Goal: Task Accomplishment & Management: Complete application form

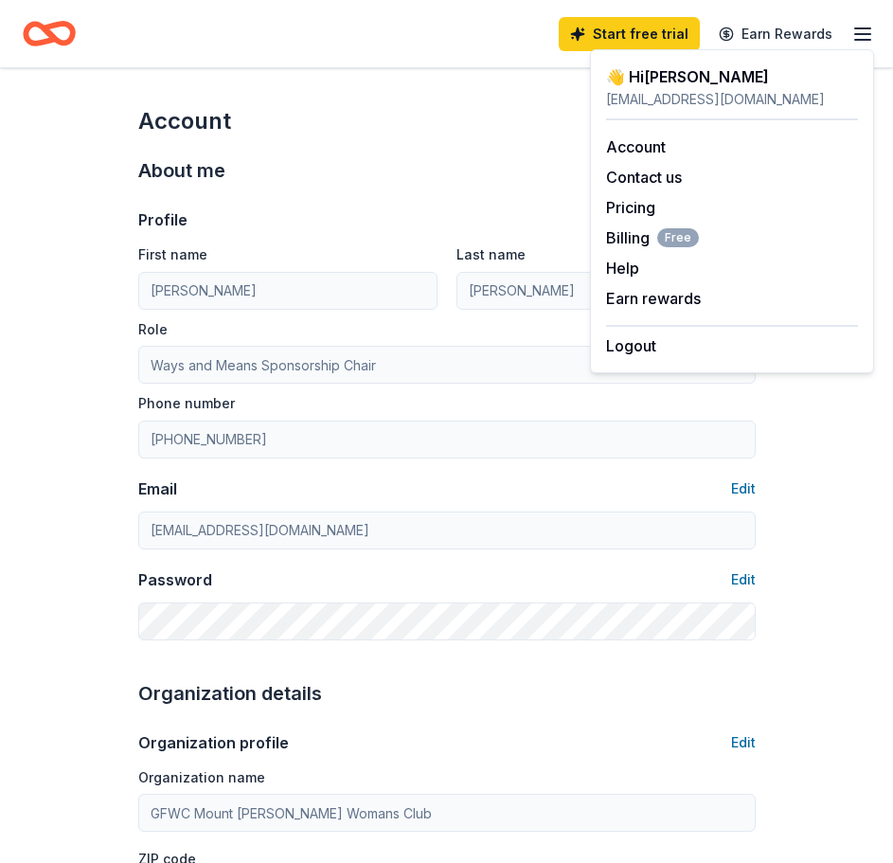
click at [47, 25] on icon "Home" at bounding box center [58, 33] width 29 height 19
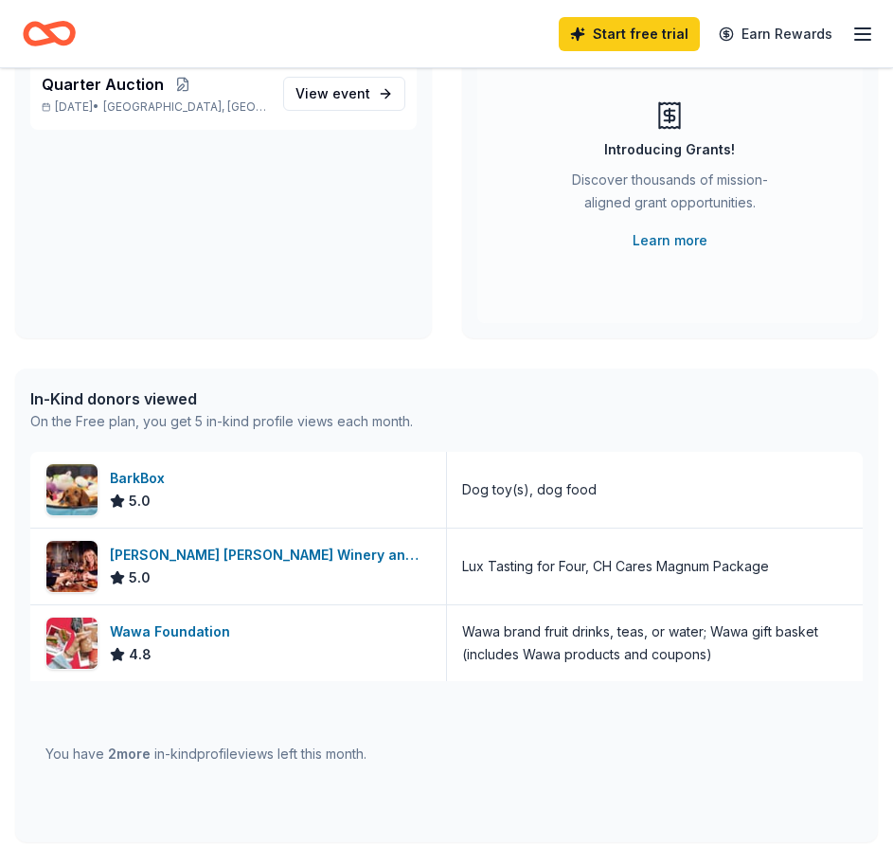
scroll to position [135, 0]
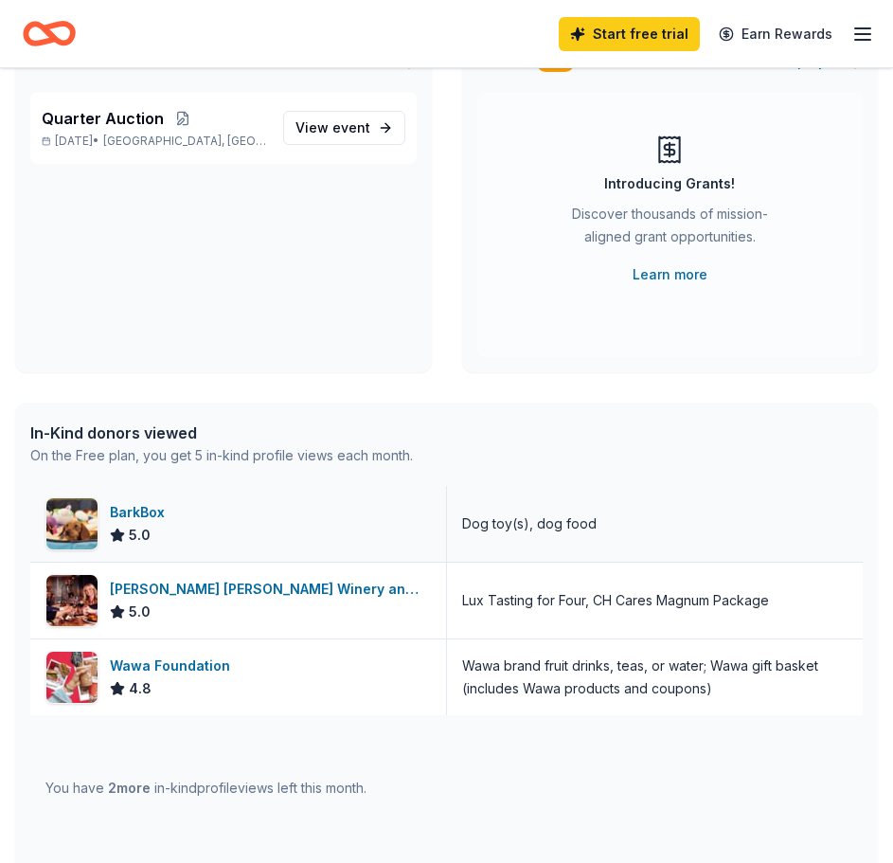
click at [143, 509] on div "BarkBox" at bounding box center [141, 512] width 63 height 23
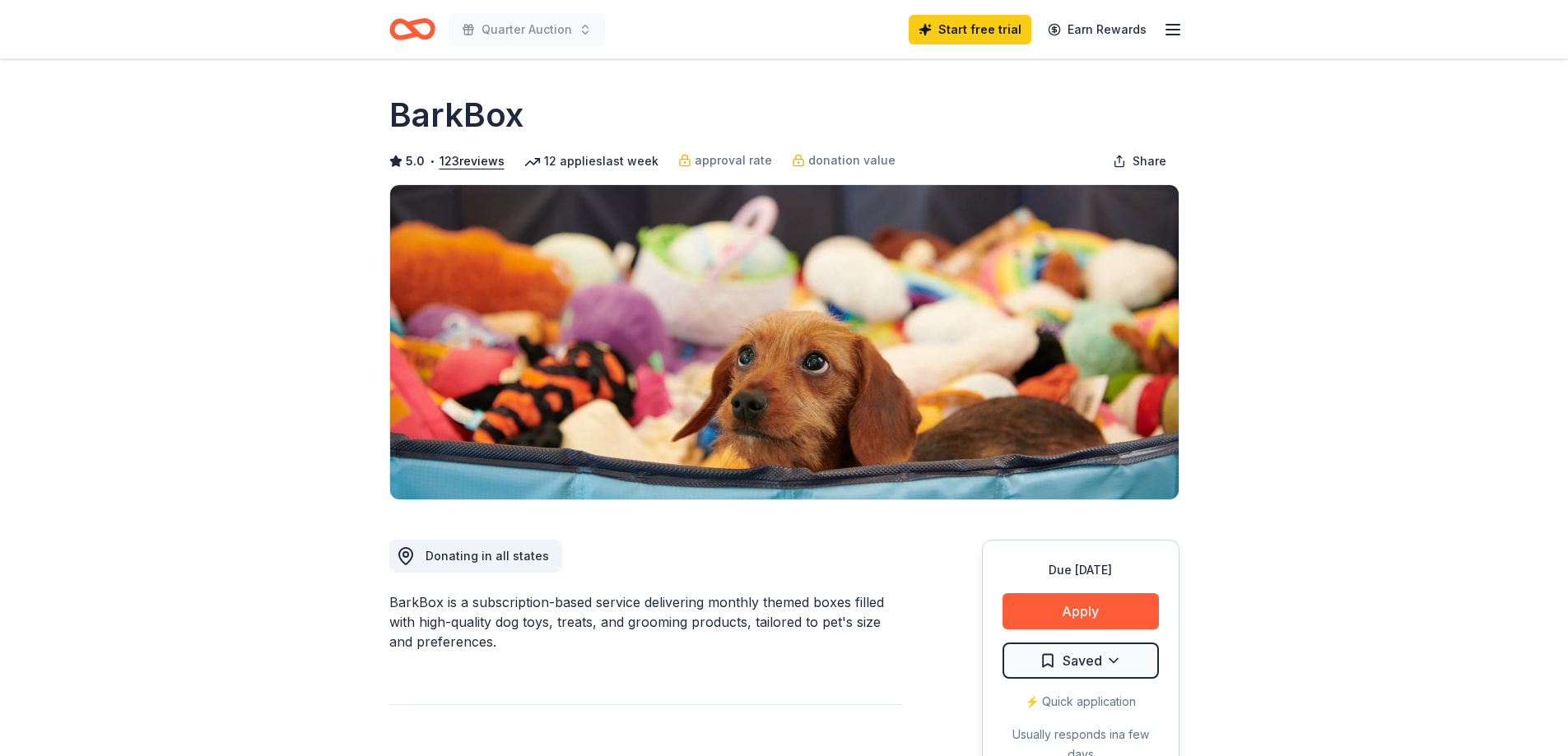
click at [1176, 22] on icon "button" at bounding box center [1173, 30] width 20 height 20
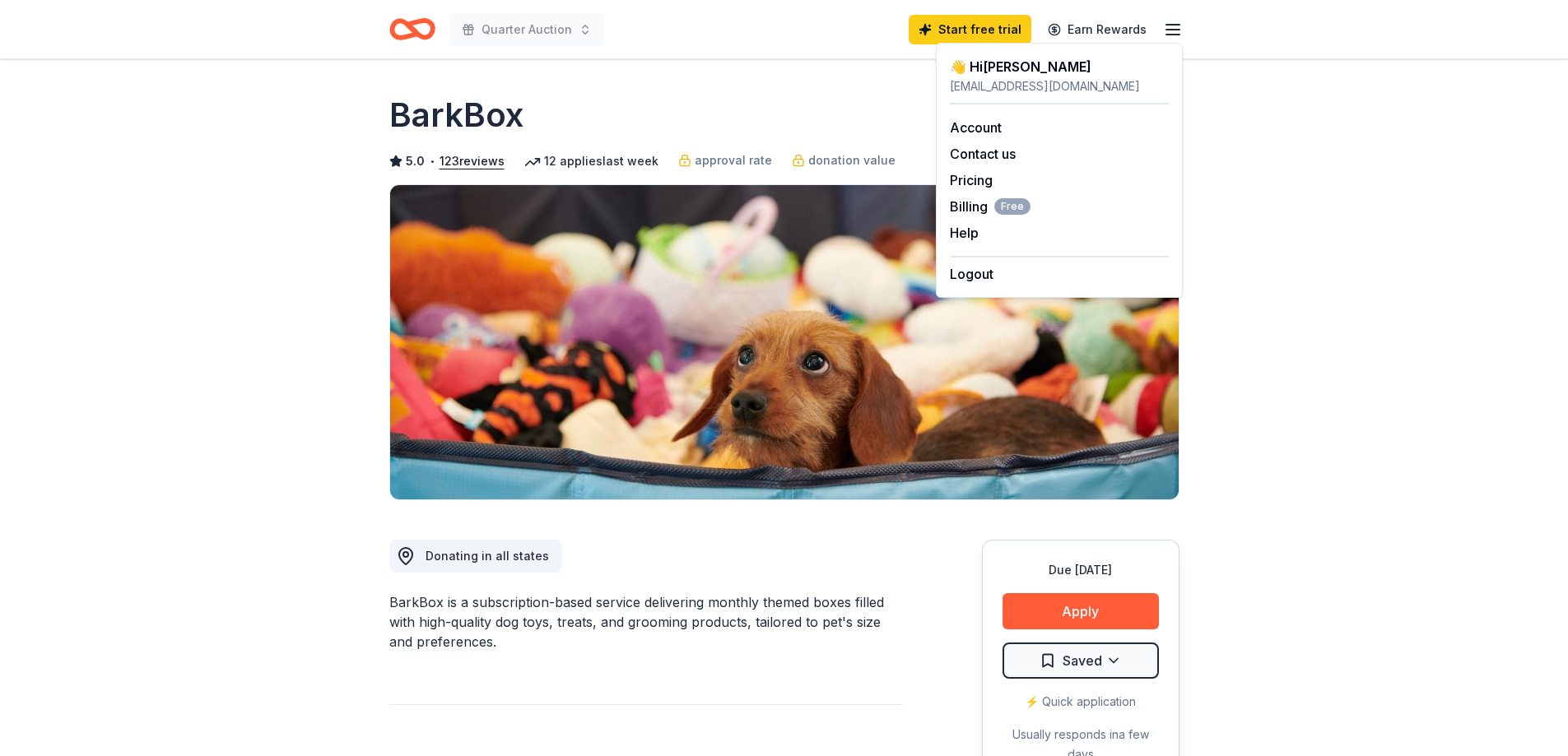
drag, startPoint x: 1563, startPoint y: 172, endPoint x: 1399, endPoint y: 174, distance: 164.0
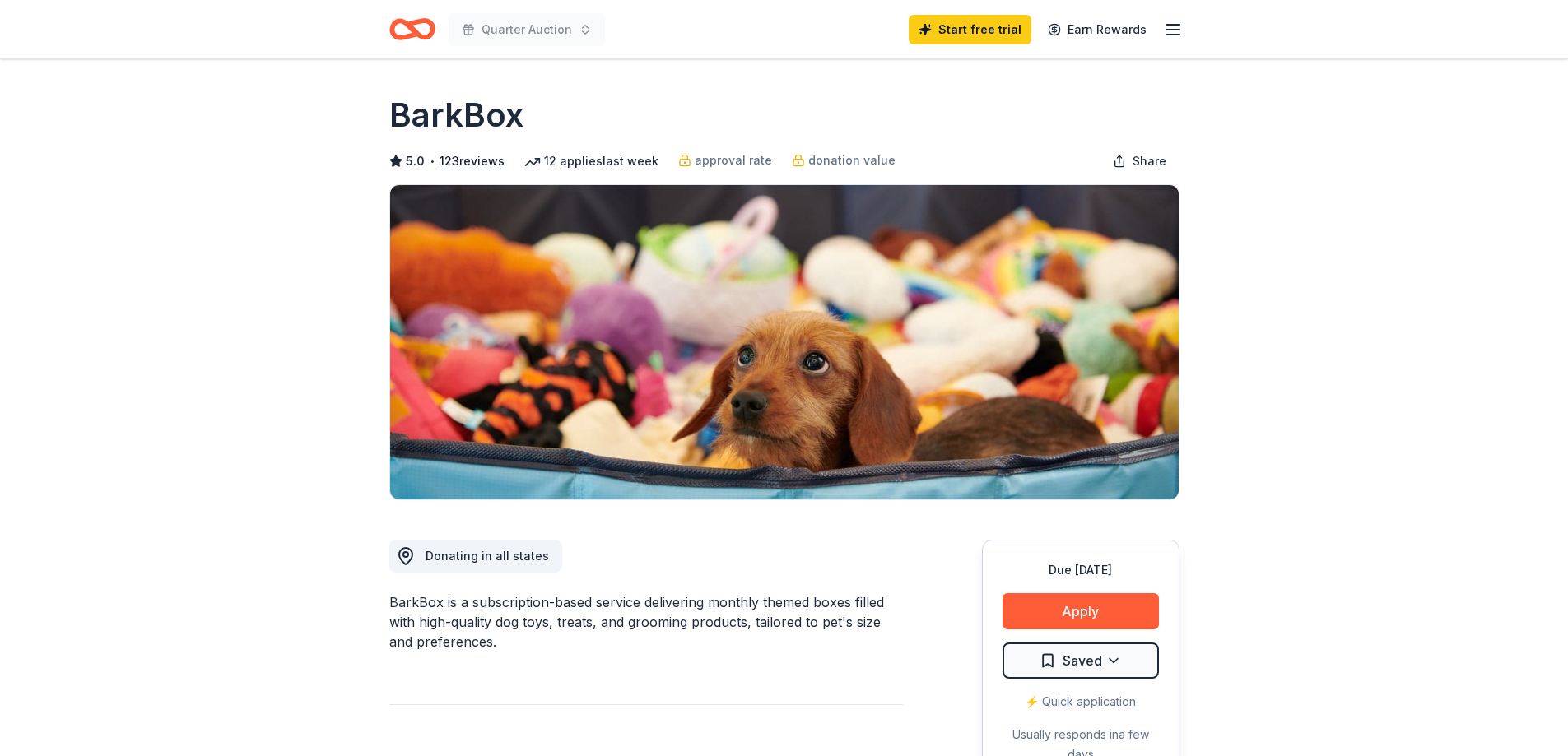
click at [453, 116] on h1 "BarkBox" at bounding box center [456, 115] width 134 height 46
click at [1168, 26] on icon "button" at bounding box center [1173, 30] width 20 height 20
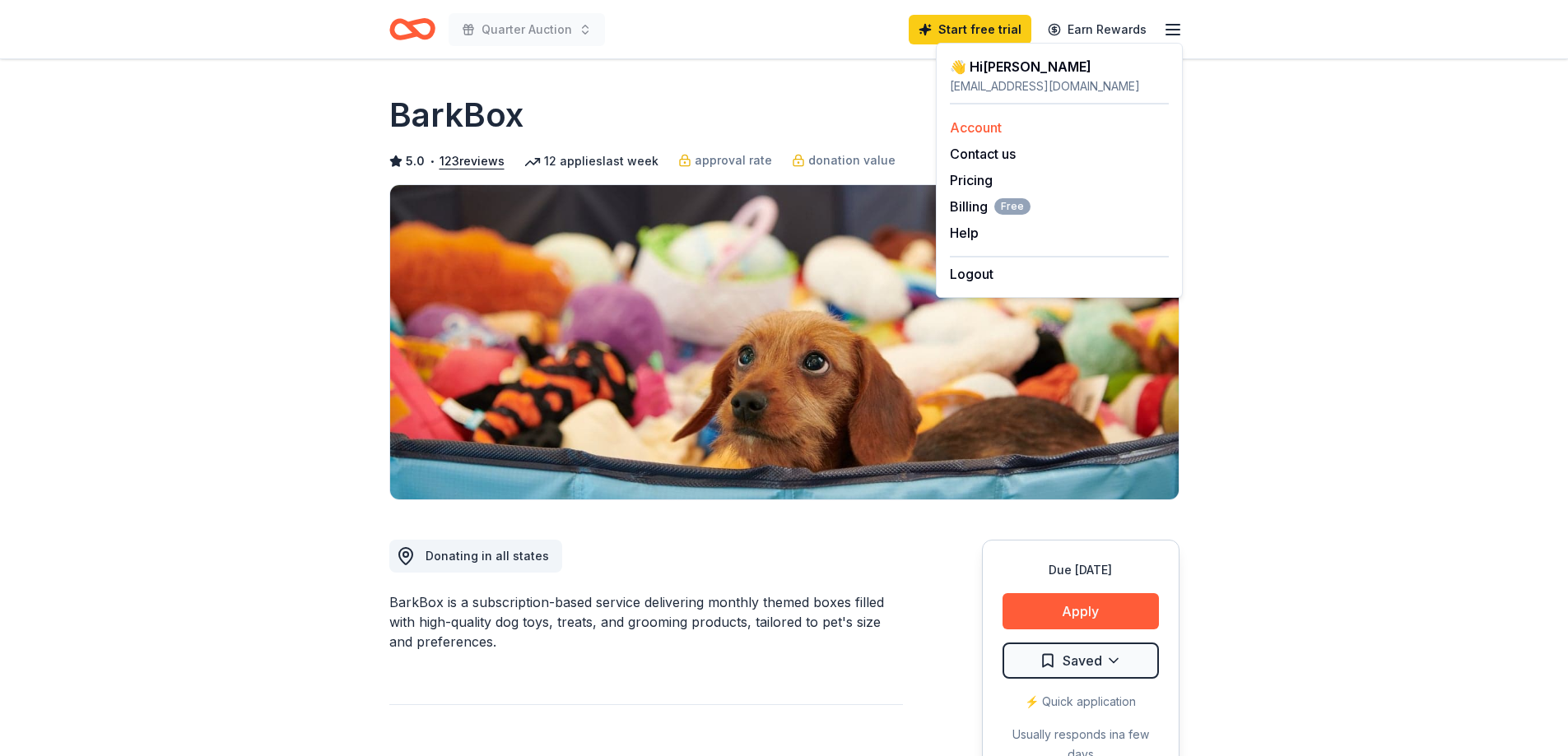
click at [973, 124] on link "Account" at bounding box center [976, 127] width 52 height 17
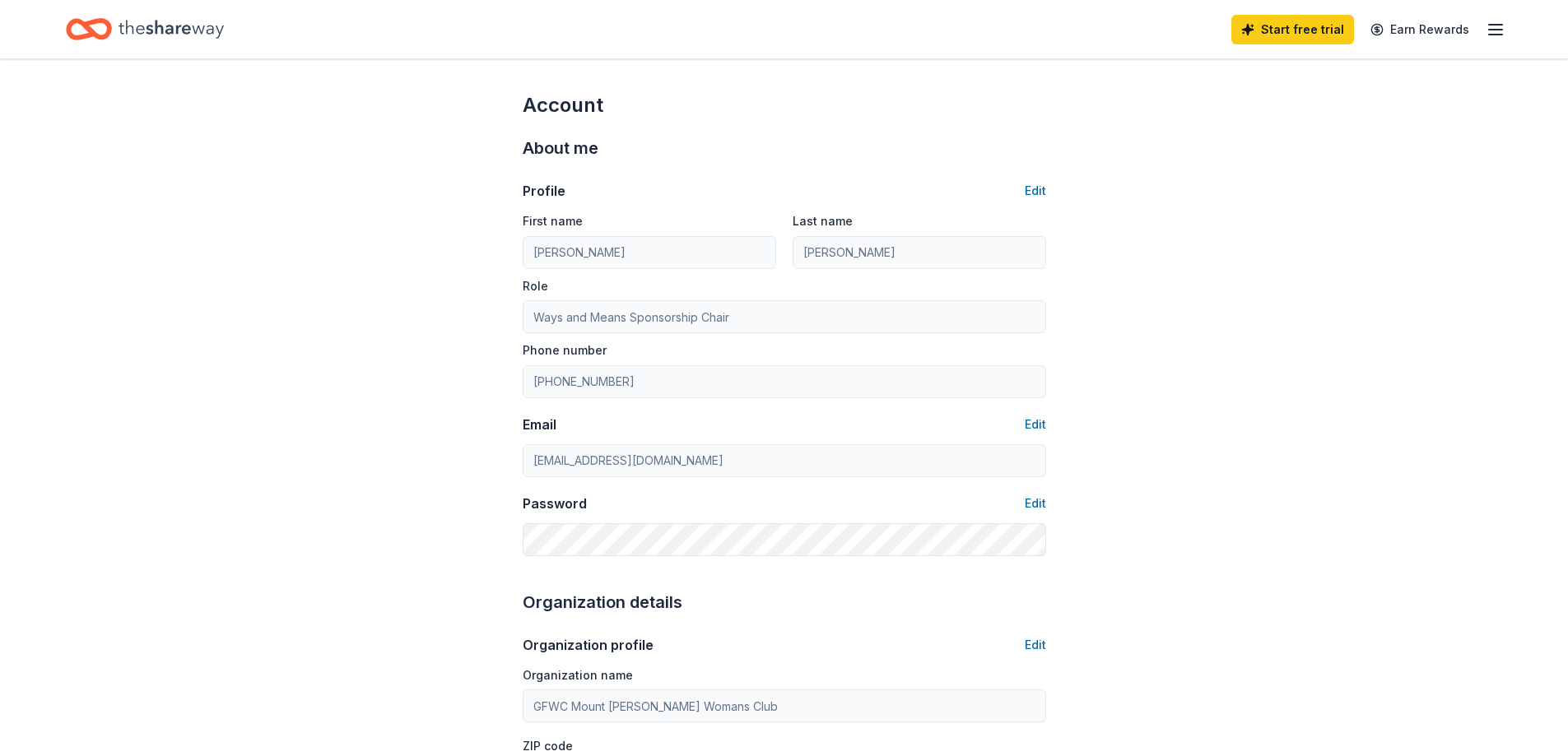
click at [1496, 27] on icon "button" at bounding box center [1495, 30] width 20 height 20
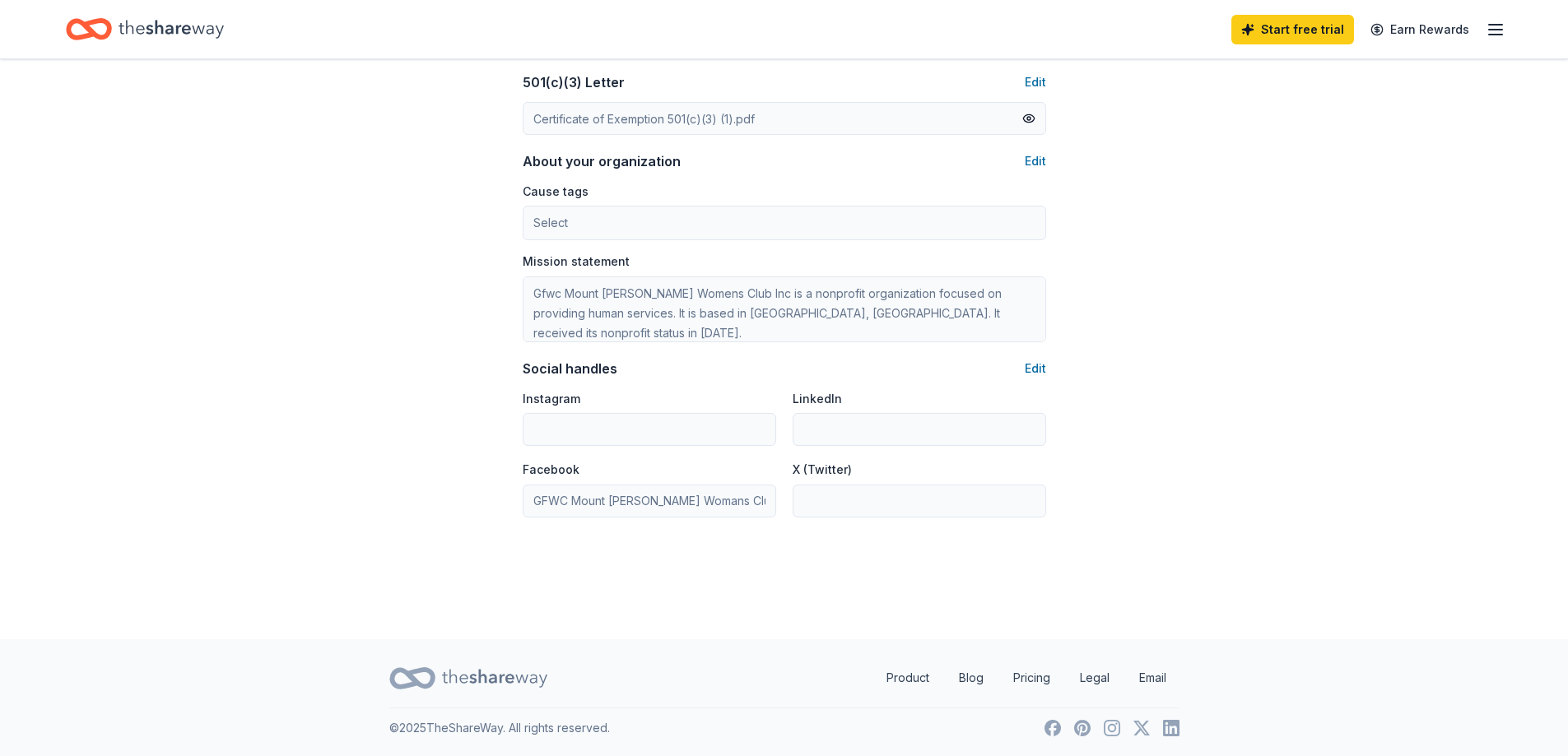
scroll to position [891, 0]
click at [909, 675] on link "Product" at bounding box center [908, 677] width 70 height 33
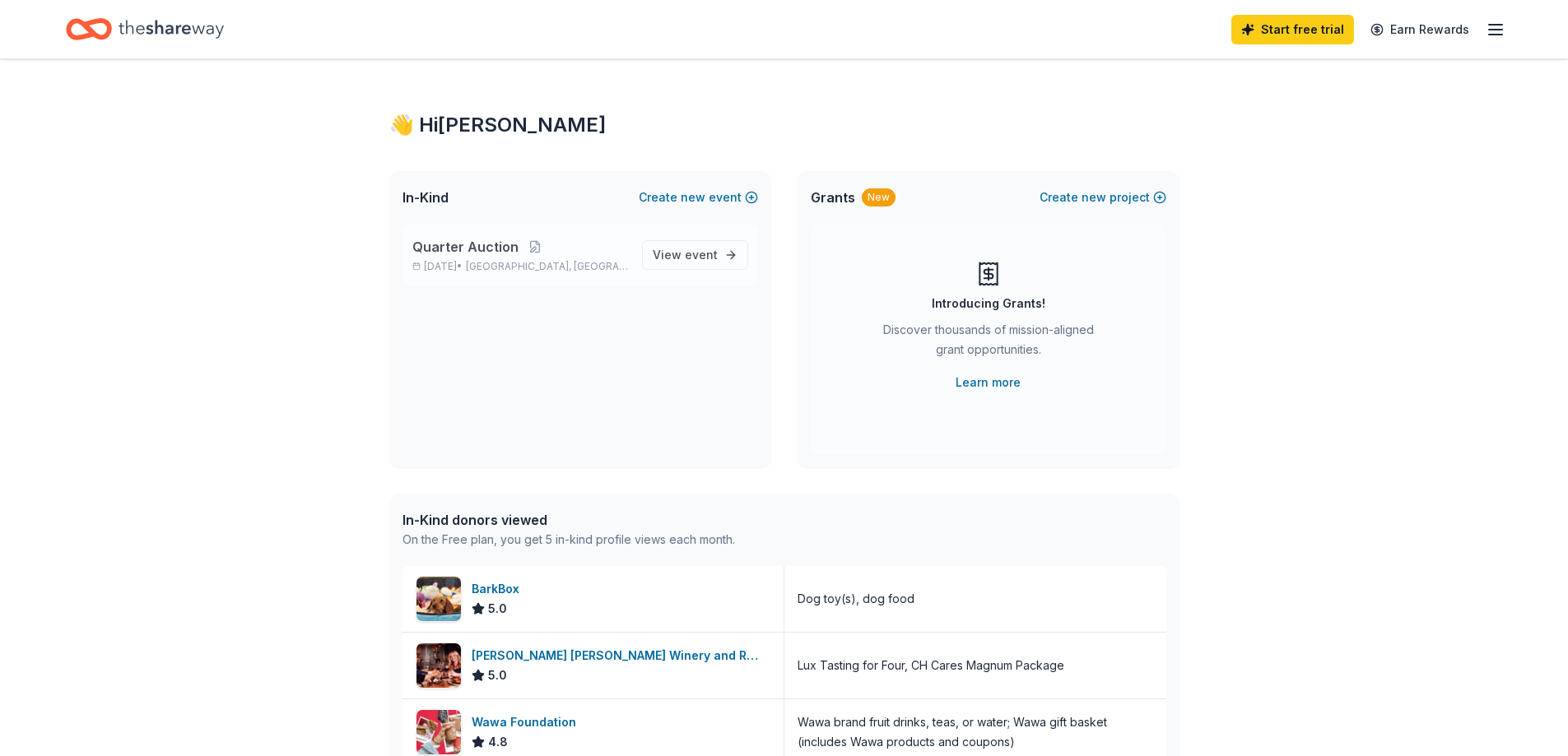
click at [457, 237] on span "Quarter Auction" at bounding box center [465, 247] width 106 height 20
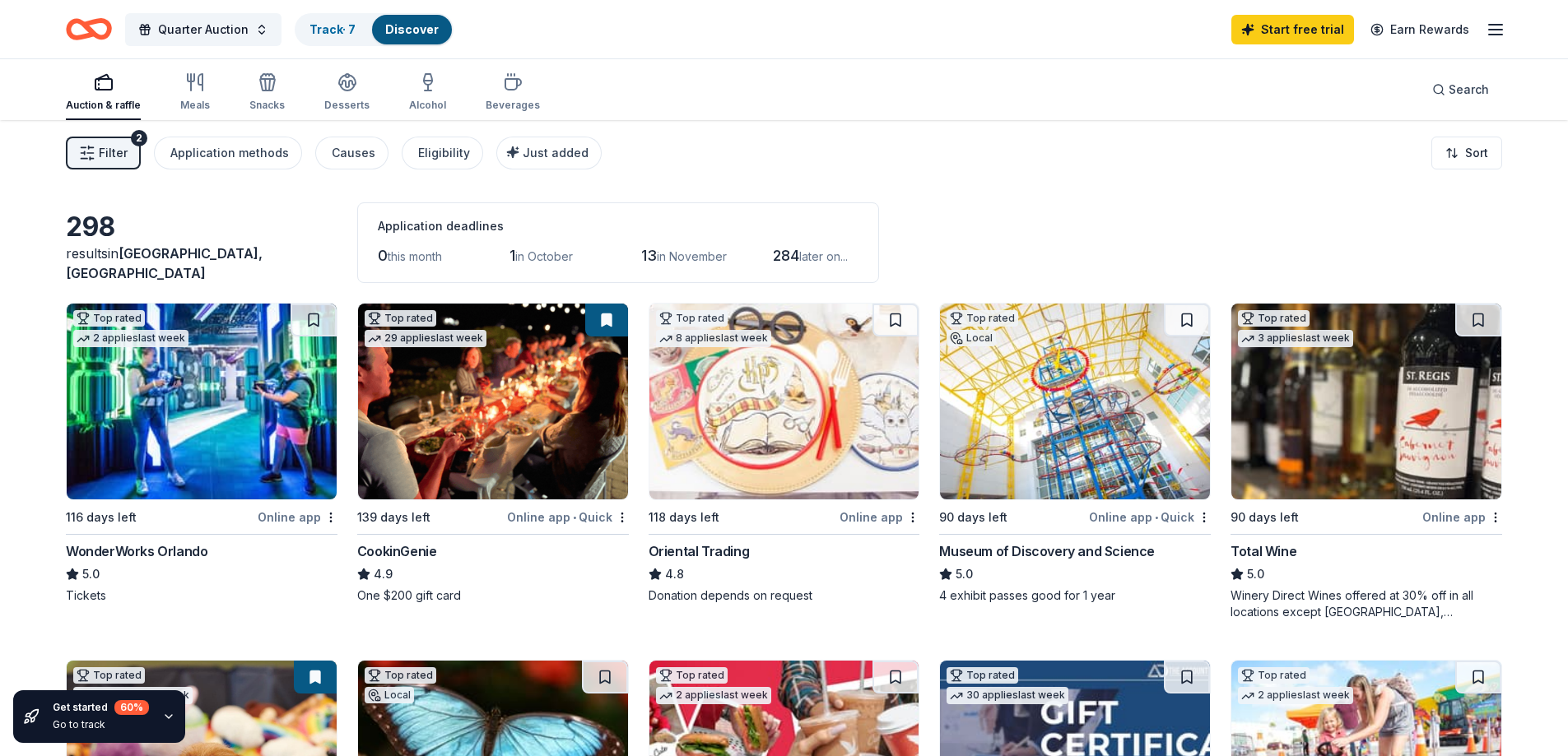
click at [1565, 64] on div "Auction & raffle Meals Snacks Desserts Alcohol Beverages Search" at bounding box center [784, 90] width 1568 height 61
click at [132, 544] on div "WonderWorks Orlando" at bounding box center [136, 551] width 142 height 20
click at [409, 553] on div "CookinGenie" at bounding box center [397, 551] width 80 height 20
click at [1035, 547] on div "Museum of Discovery and Science" at bounding box center [1047, 551] width 216 height 20
click at [1295, 595] on div "Winery Direct Wines offered at 30% off in all locations except CT, MA, and othe…" at bounding box center [1366, 604] width 272 height 33
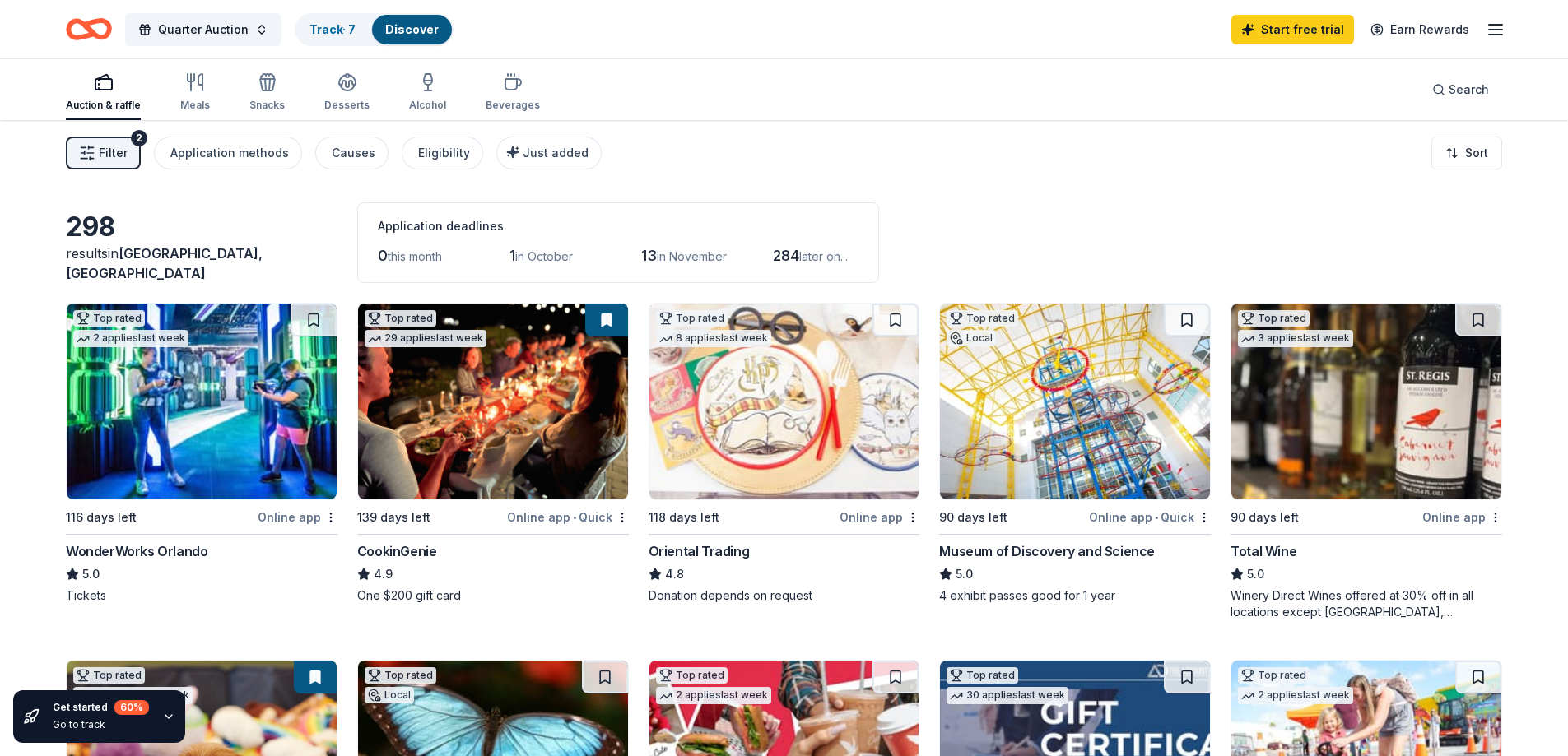
click at [1287, 601] on div "Winery Direct Wines offered at 30% off in all locations except CT, MA, and othe…" at bounding box center [1366, 604] width 272 height 33
click at [1259, 550] on div "Total Wine" at bounding box center [1264, 551] width 66 height 20
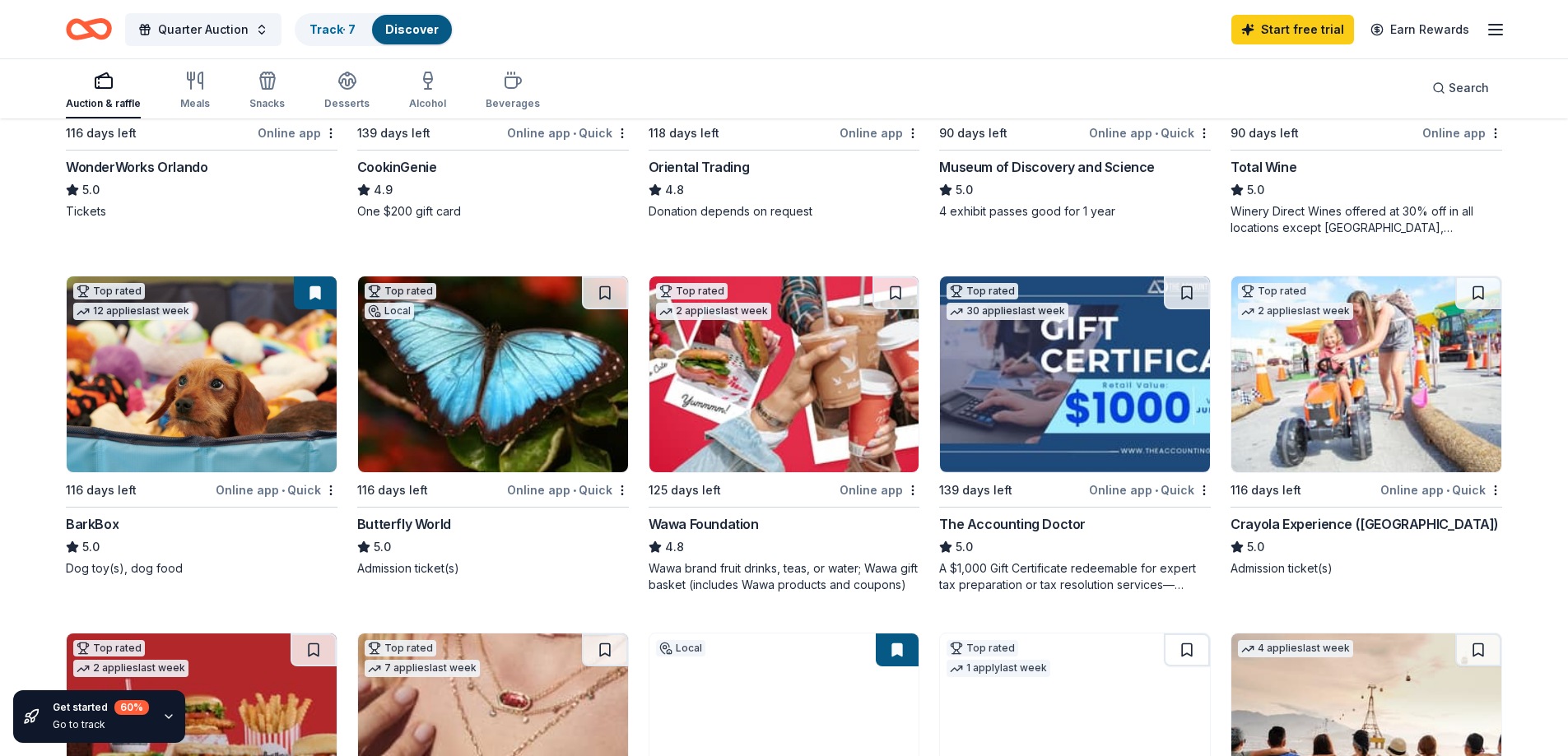
scroll to position [390, 0]
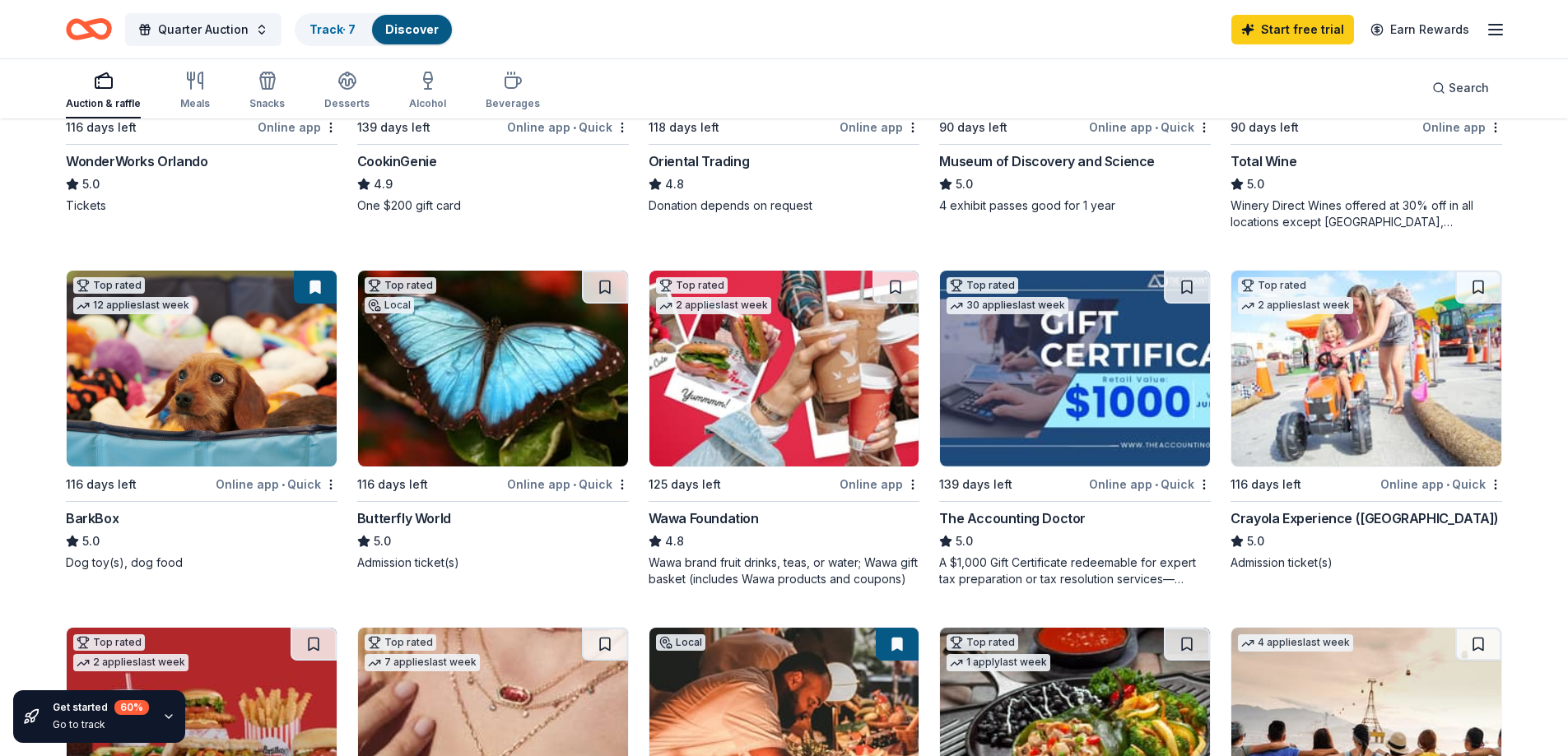
click at [1312, 511] on div "Crayola Experience (Orlando)" at bounding box center [1365, 518] width 269 height 20
click at [197, 96] on div "Meals" at bounding box center [195, 90] width 30 height 39
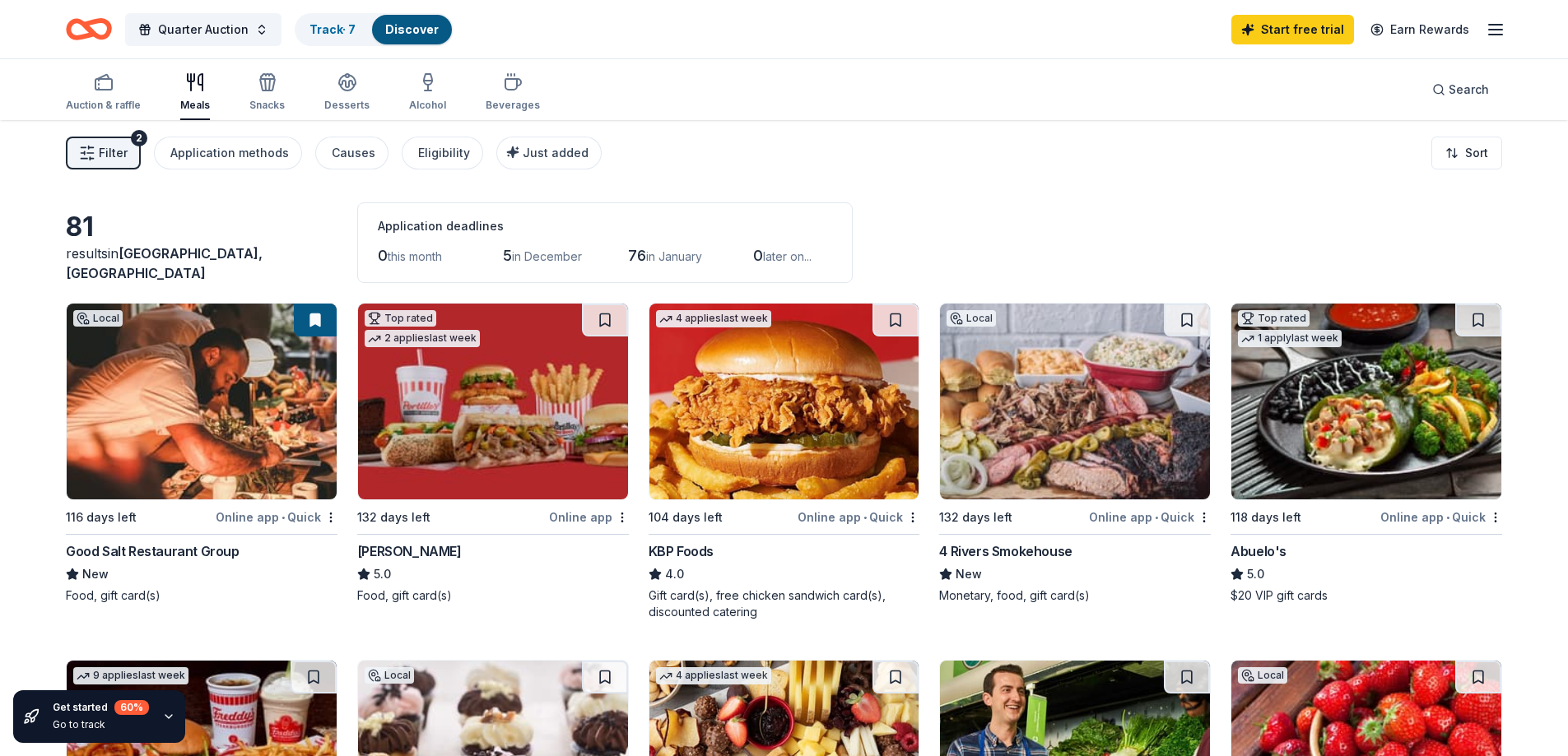
click at [1026, 540] on div "Local 132 days left Online app • Quick 4 Rivers Smokehouse New Monetary, food, …" at bounding box center [1075, 454] width 272 height 302
click at [1046, 551] on div "4 Rivers Smokehouse" at bounding box center [1006, 551] width 132 height 20
click at [1427, 25] on link "Earn Rewards" at bounding box center [1420, 30] width 118 height 30
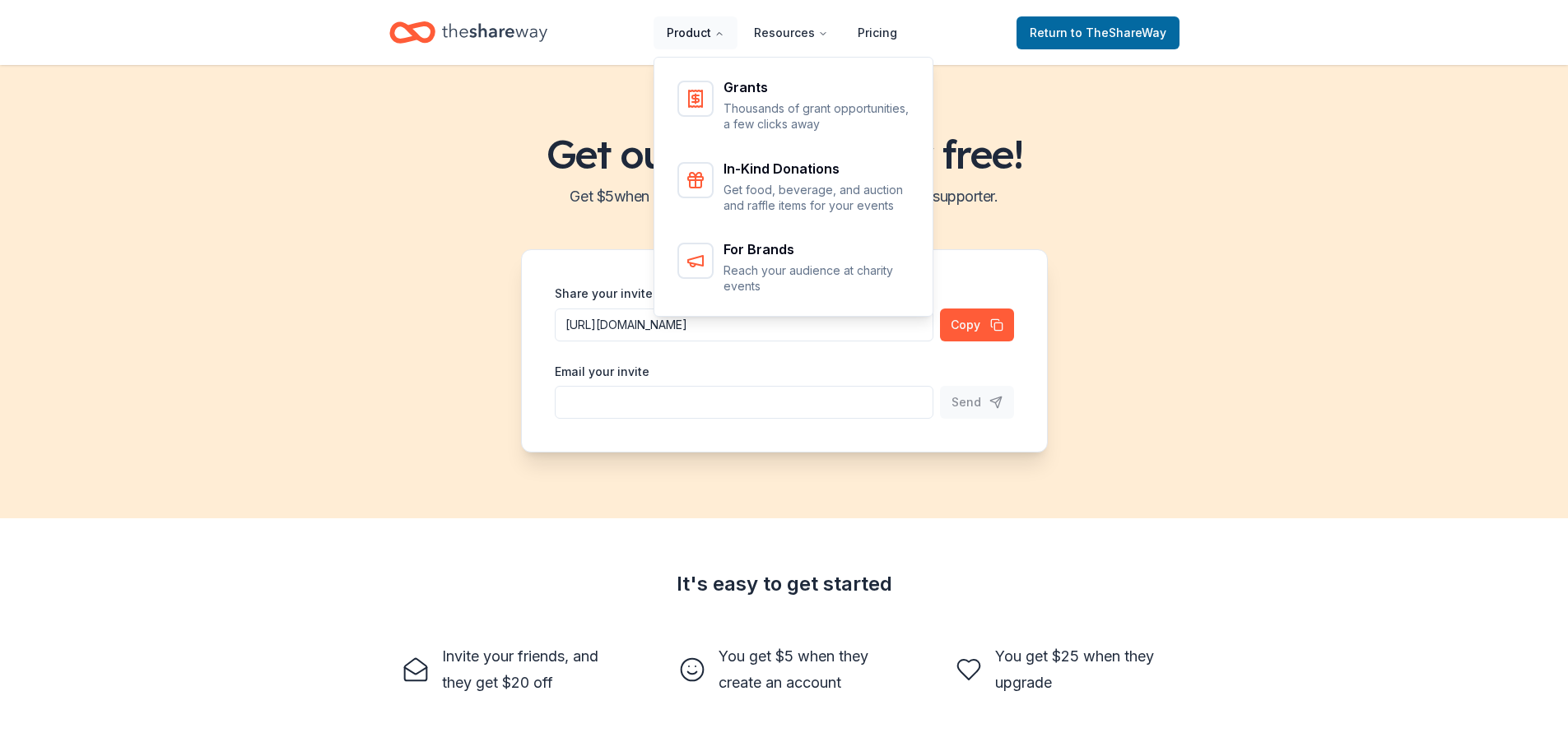
click at [690, 27] on button "Product" at bounding box center [695, 33] width 84 height 33
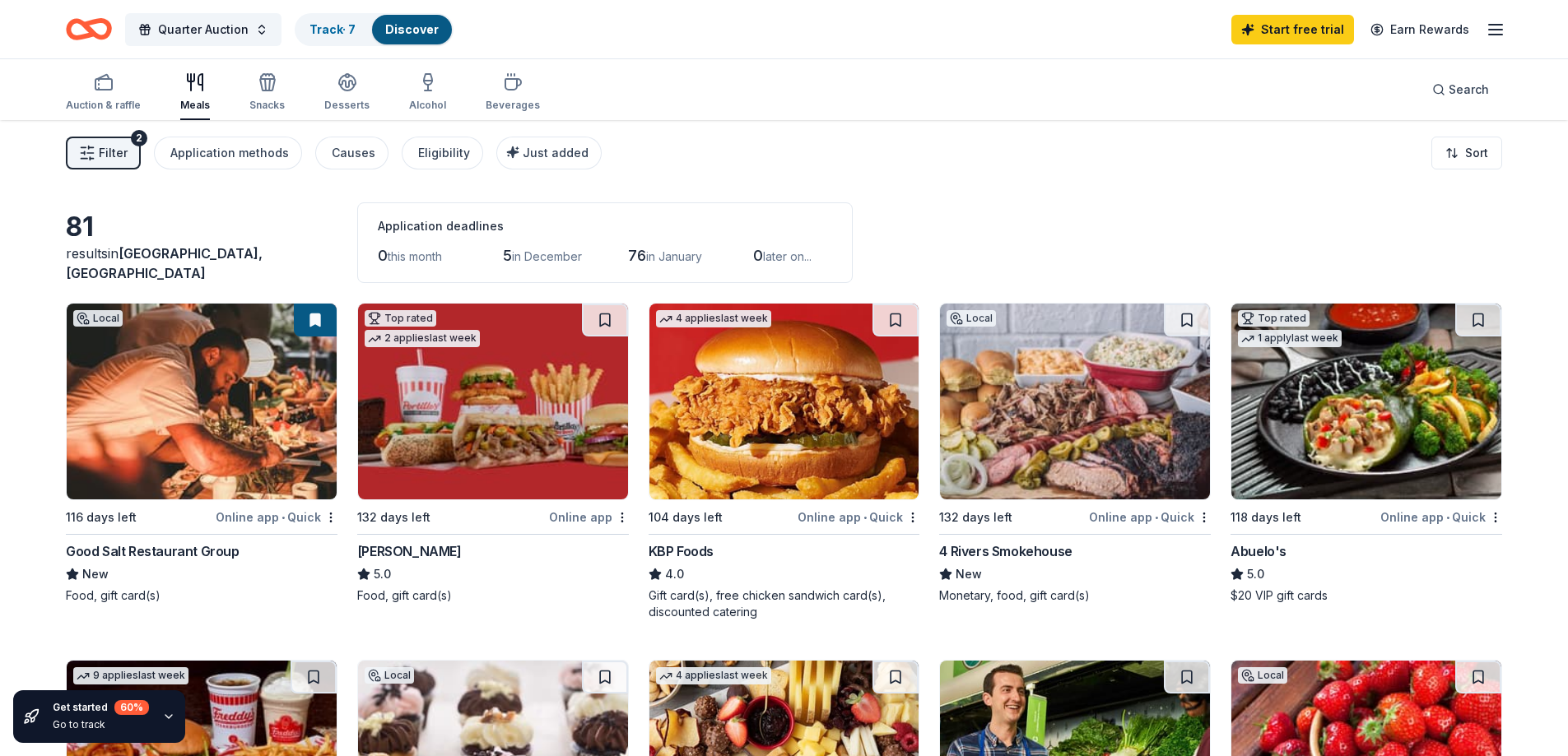
click at [1001, 547] on div "4 Rivers Smokehouse" at bounding box center [1006, 551] width 132 height 20
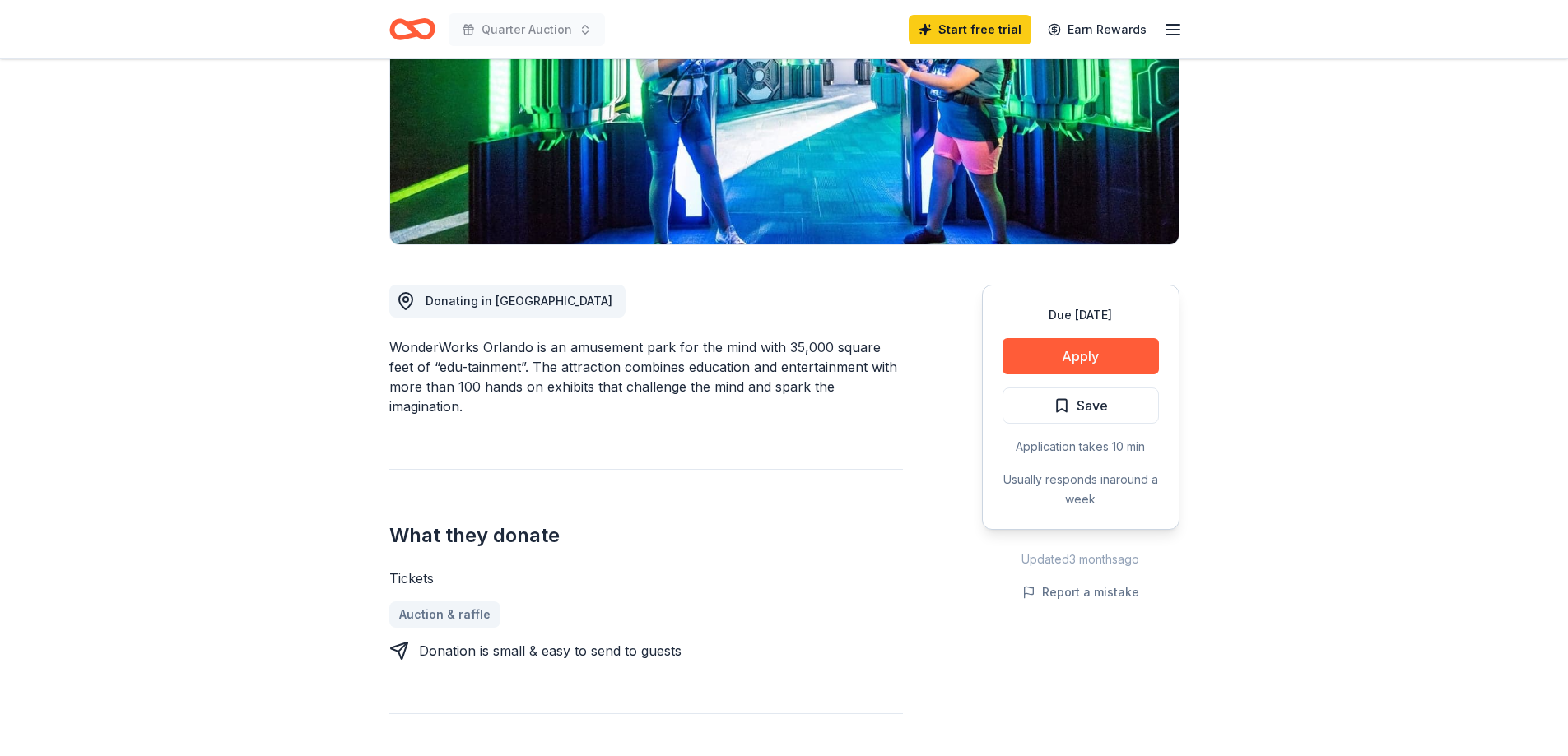
scroll to position [172, 0]
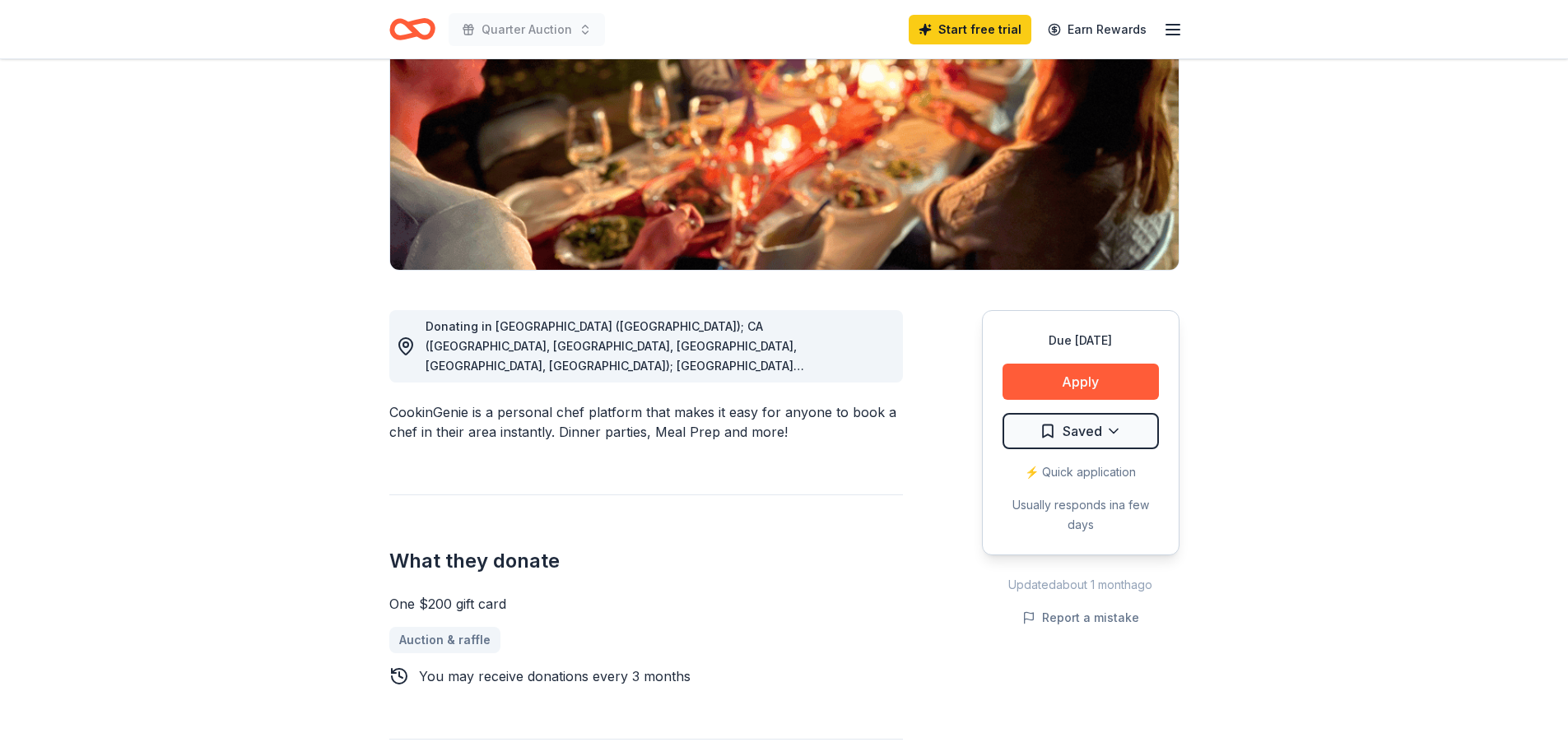
scroll to position [221, 0]
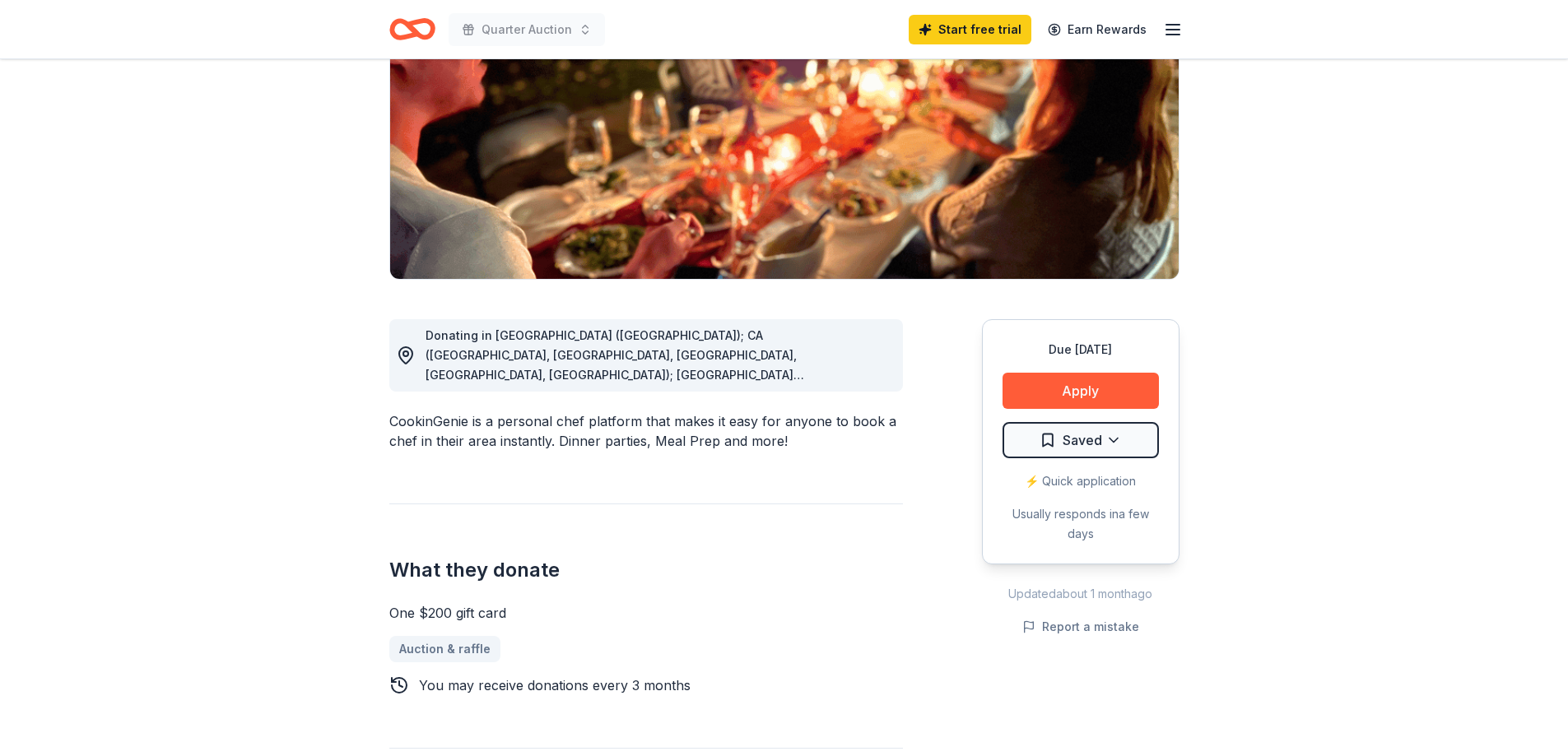
click at [823, 376] on span "Donating in AZ (Maricopa County); CA (Los Angeles County, Riverside County, San…" at bounding box center [644, 533] width 436 height 409
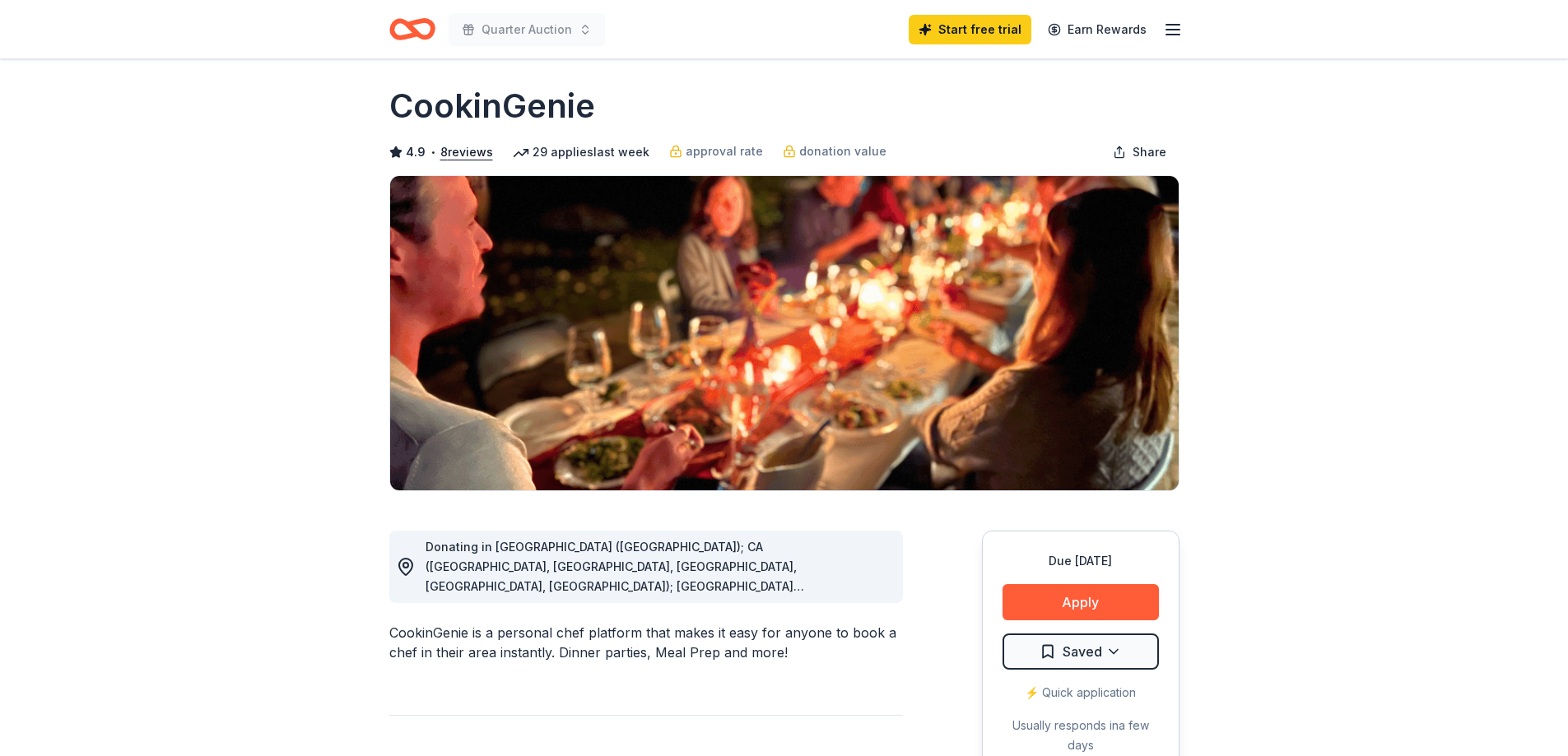
scroll to position [0, 0]
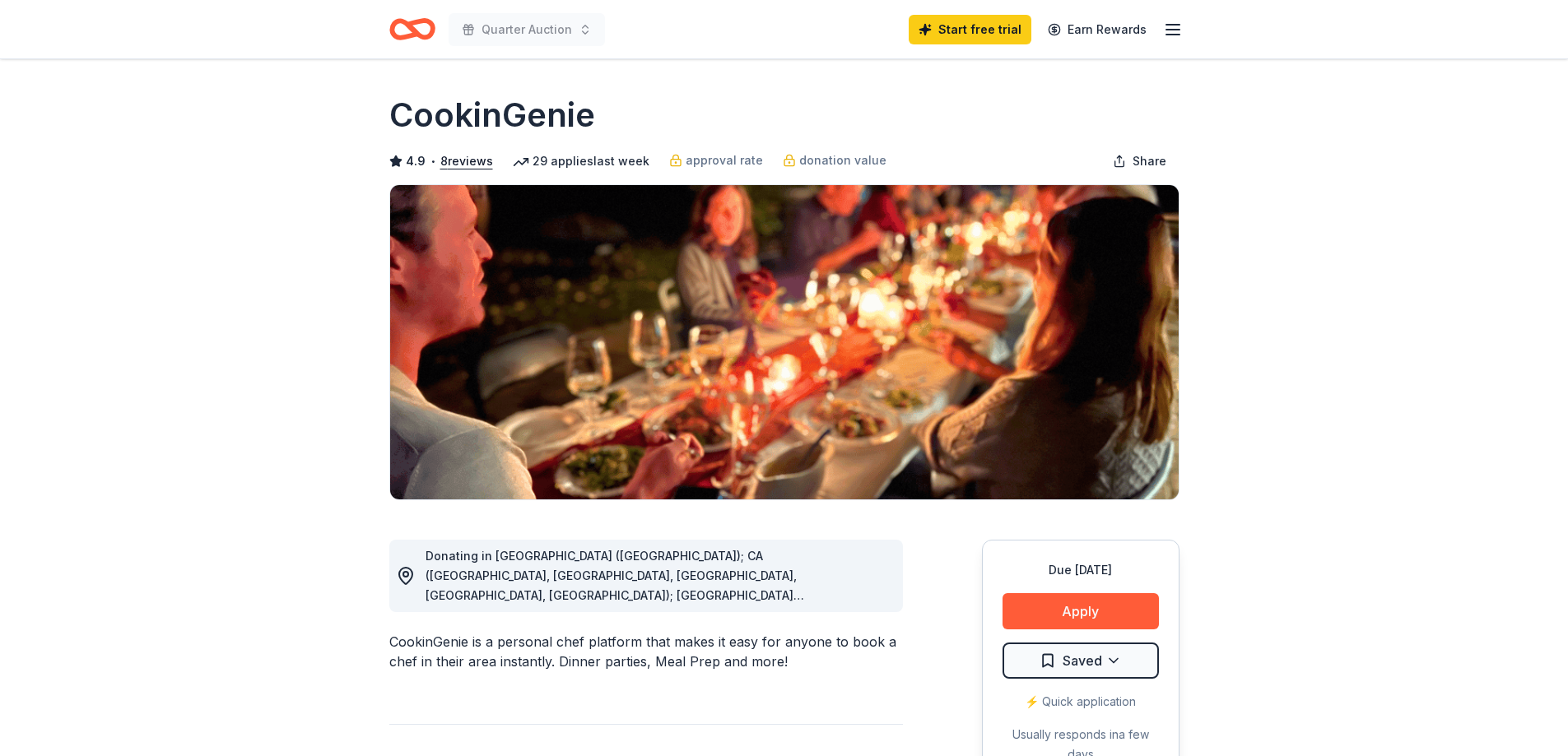
click at [479, 109] on h1 "CookinGenie" at bounding box center [492, 115] width 206 height 46
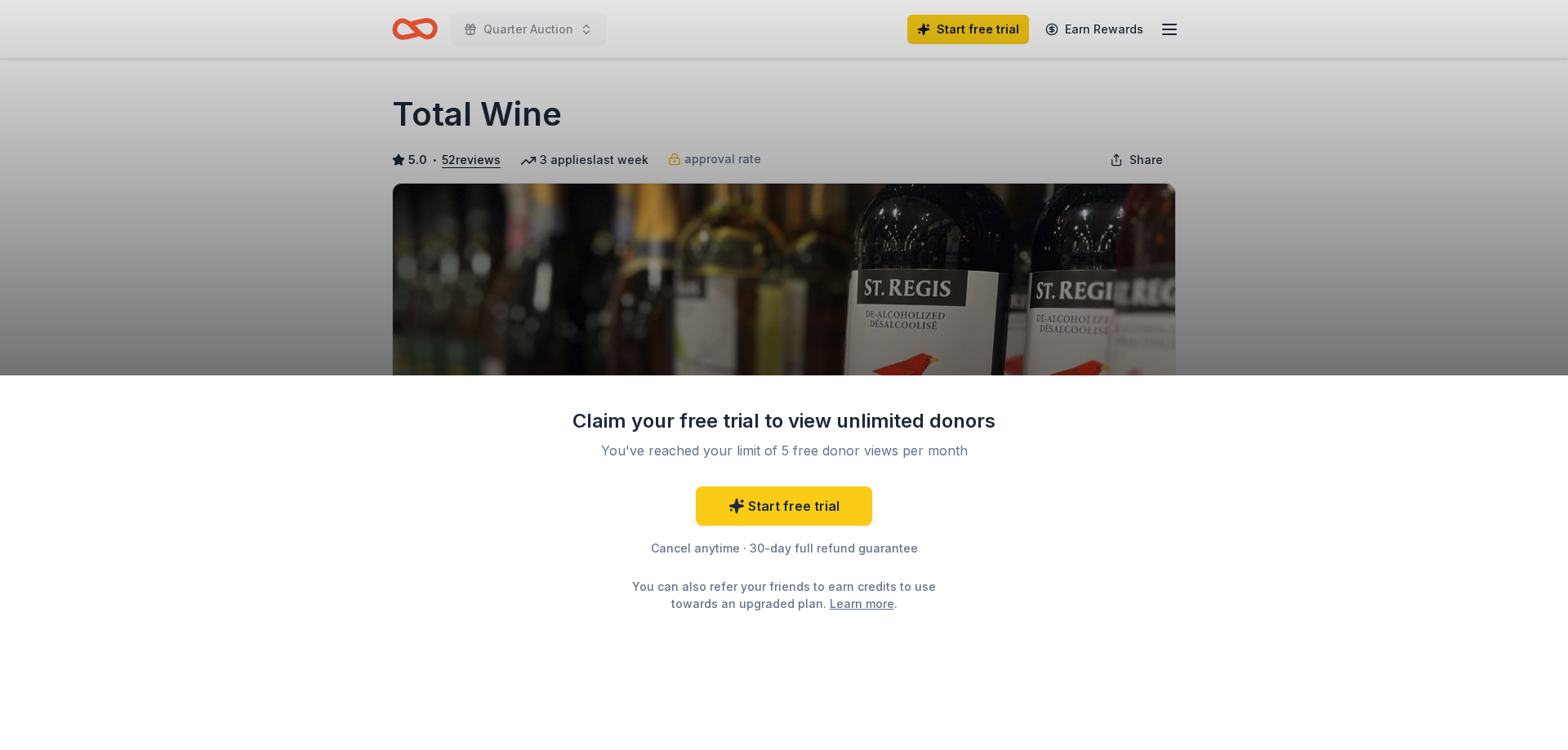
click at [1327, 178] on div "Claim your free trial to view unlimited donors You've reached your limit of 5 f…" at bounding box center [784, 375] width 1568 height 750
click at [786, 325] on div "Claim your free trial to view unlimited donors You've reached your limit of 5 f…" at bounding box center [784, 375] width 1568 height 750
drag, startPoint x: 1448, startPoint y: 250, endPoint x: 1445, endPoint y: 162, distance: 88.1
click at [1445, 162] on div "Claim your free trial to view unlimited donors You've reached your limit of 5 f…" at bounding box center [784, 375] width 1568 height 750
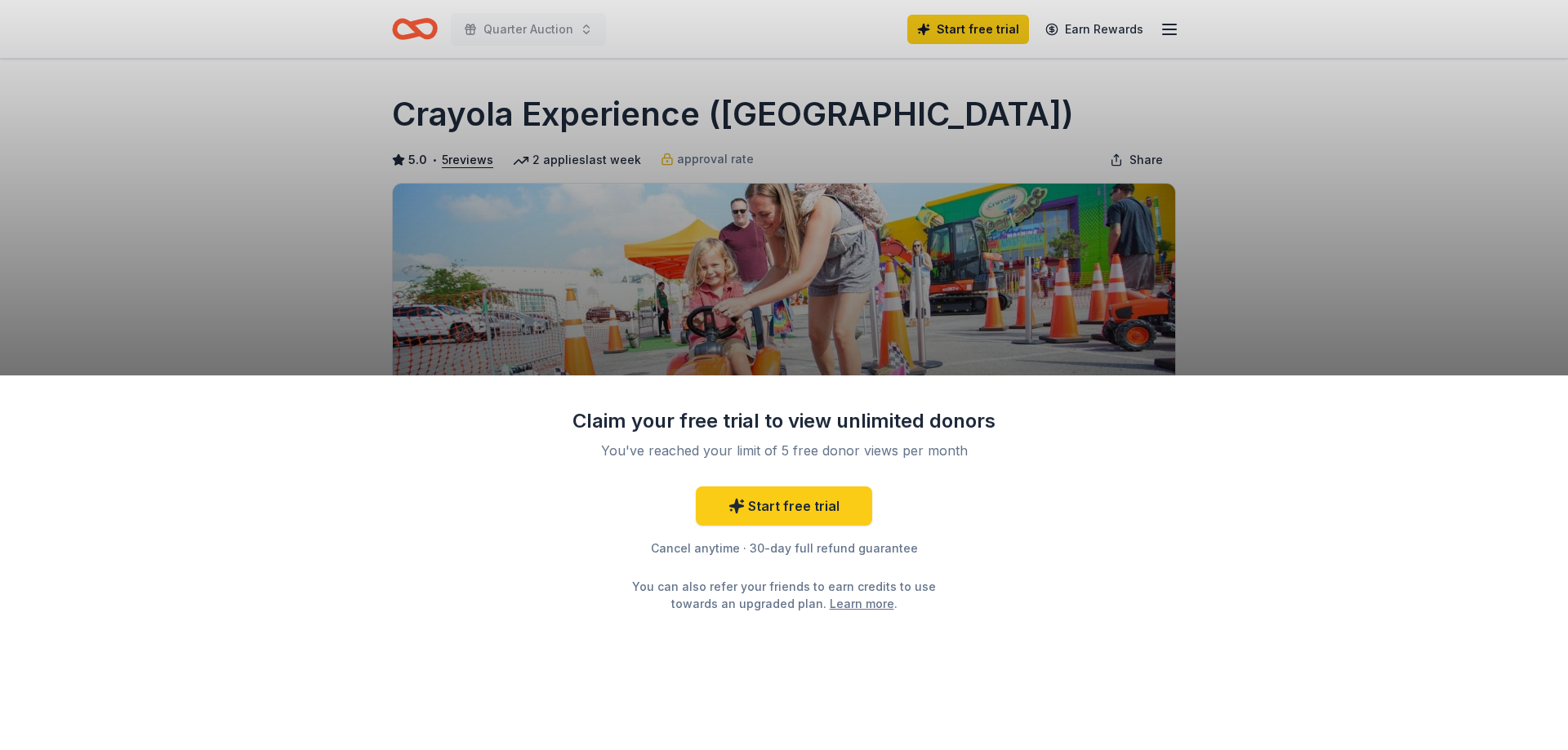
click at [1029, 272] on div "Claim your free trial to view unlimited donors You've reached your limit of 5 f…" at bounding box center [784, 375] width 1568 height 750
click at [1170, 23] on div "Claim your free trial to view unlimited donors You've reached your limit of 5 f…" at bounding box center [784, 375] width 1568 height 750
click at [703, 258] on div "Claim your free trial to view unlimited donors You've reached your limit of 5 f…" at bounding box center [784, 375] width 1568 height 750
click at [794, 496] on link "Start free trial" at bounding box center [784, 505] width 177 height 39
click at [1181, 293] on div "Claim your free trial to view unlimited donors You've reached your limit of 5 f…" at bounding box center [784, 375] width 1568 height 750
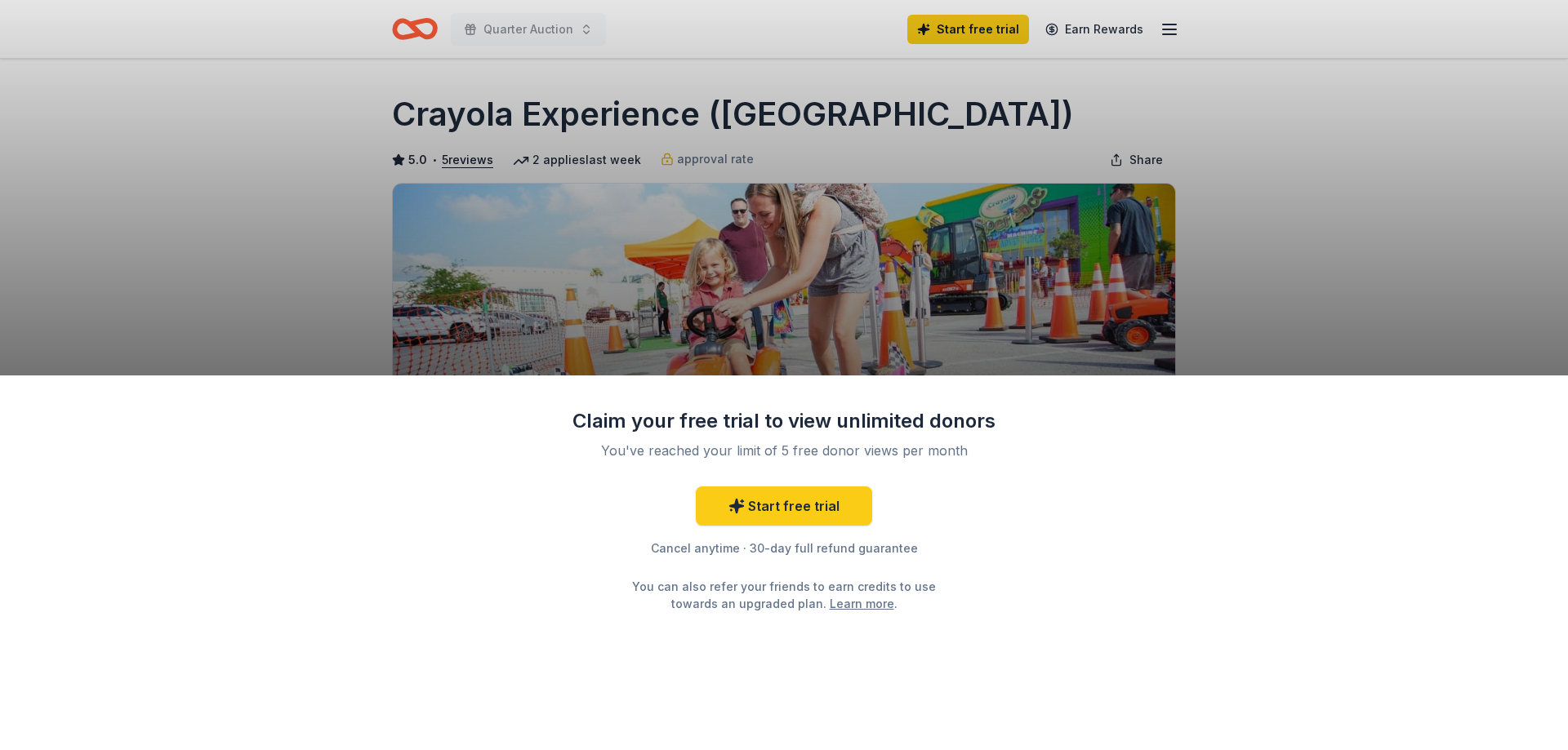
click at [1042, 252] on div "Claim your free trial to view unlimited donors You've reached your limit of 5 f…" at bounding box center [784, 375] width 1568 height 750
click div "Claim your free trial to view unlimited donors You've reached your limit of 5 f…"
drag, startPoint x: 1032, startPoint y: 268, endPoint x: 999, endPoint y: 242, distance: 42.0
click div "Claim your free trial to view unlimited donors You've reached your limit of 5 f…"
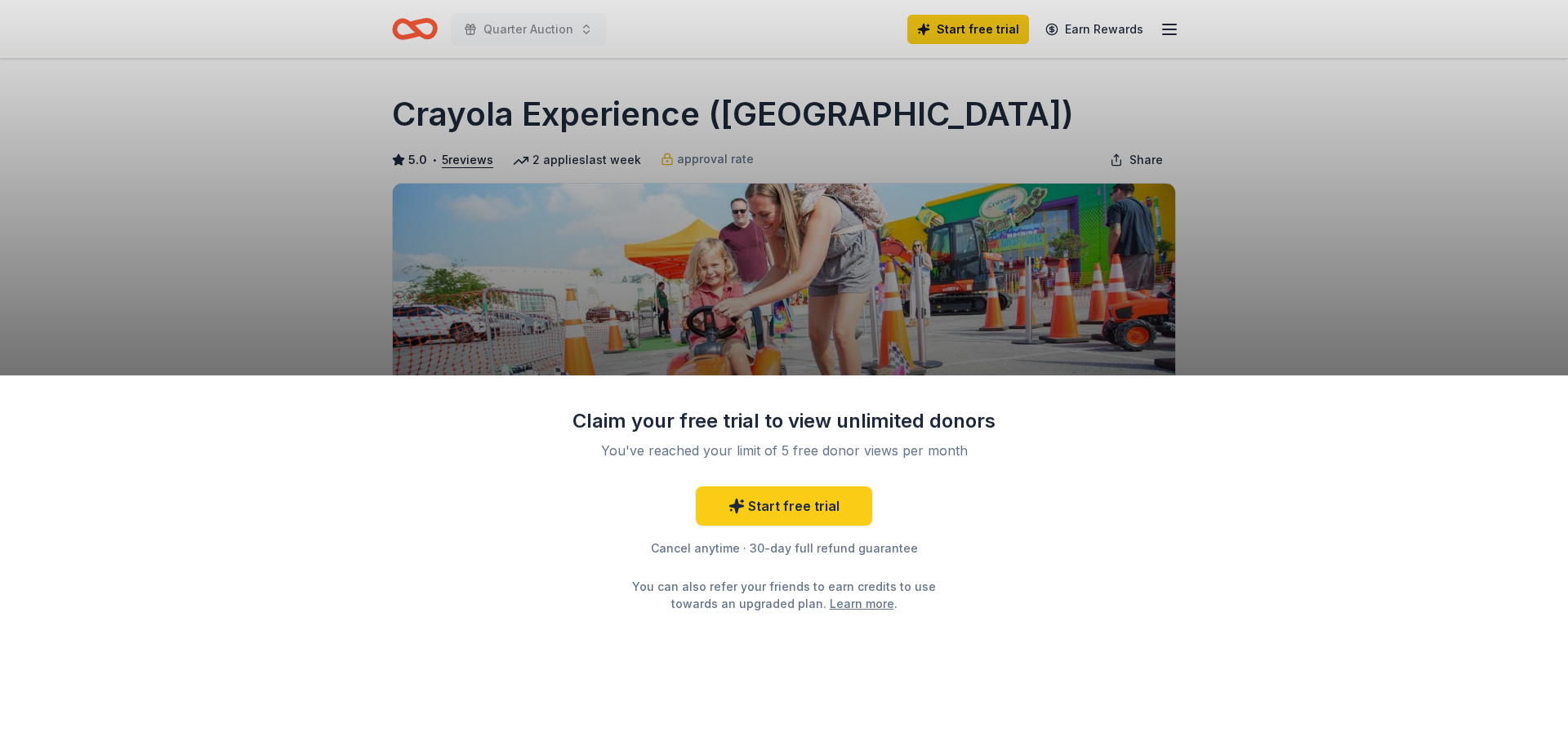
click div "Claim your free trial to view unlimited donors You've reached your limit of 5 f…"
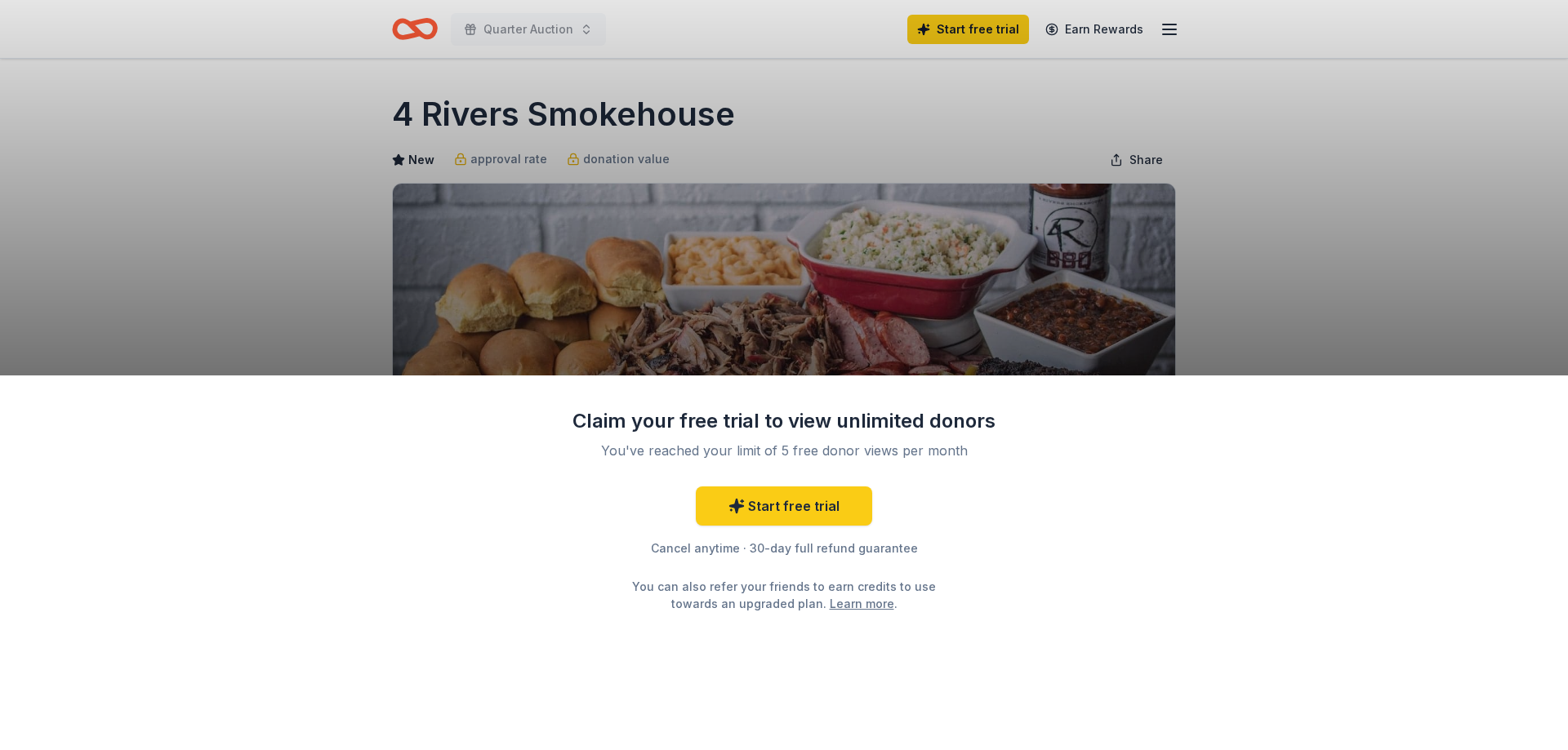
click at [1058, 594] on div "Claim your free trial to view unlimited donors You've reached your limit of 5 f…" at bounding box center [784, 564] width 1568 height 376
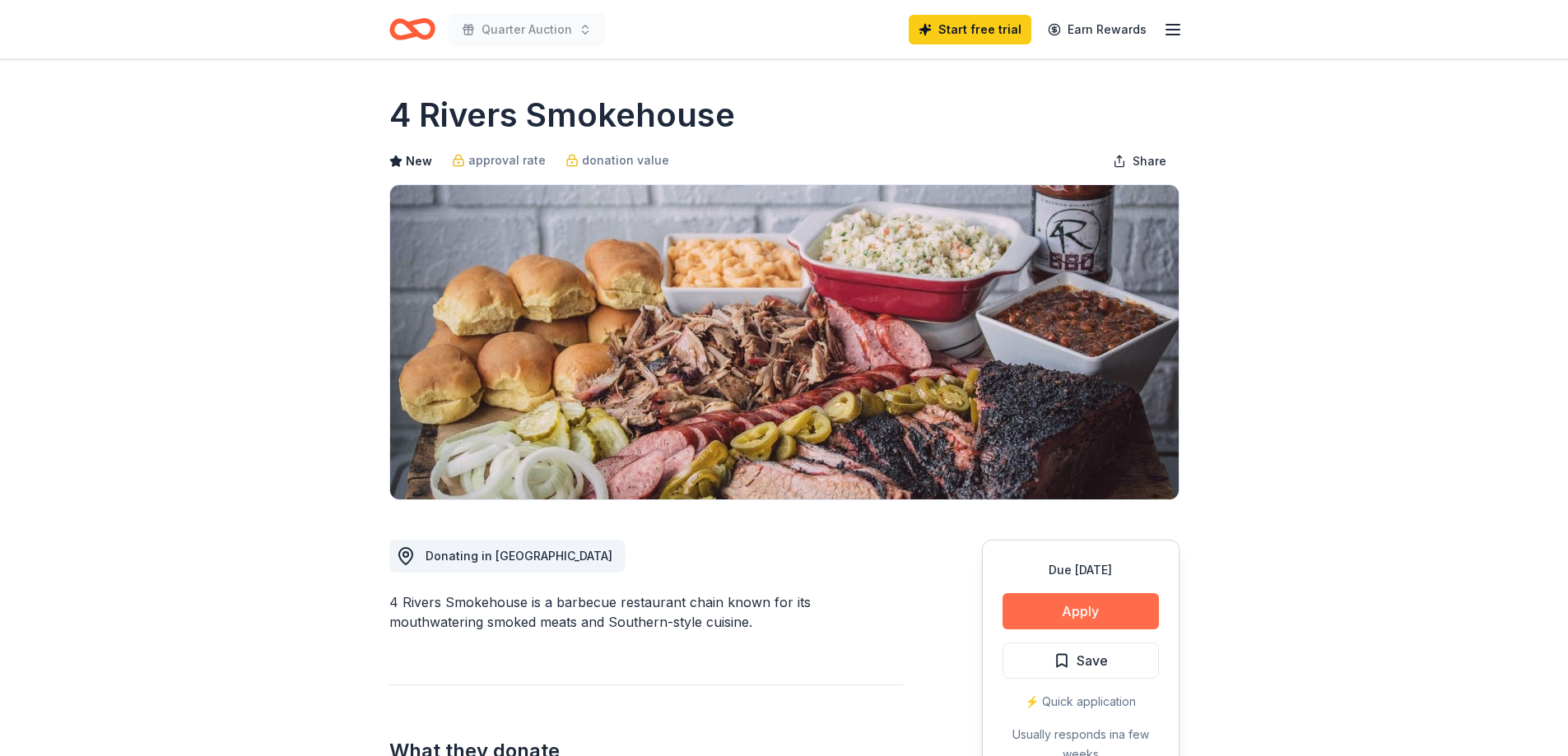
click at [1053, 601] on button "Apply" at bounding box center [1081, 612] width 156 height 36
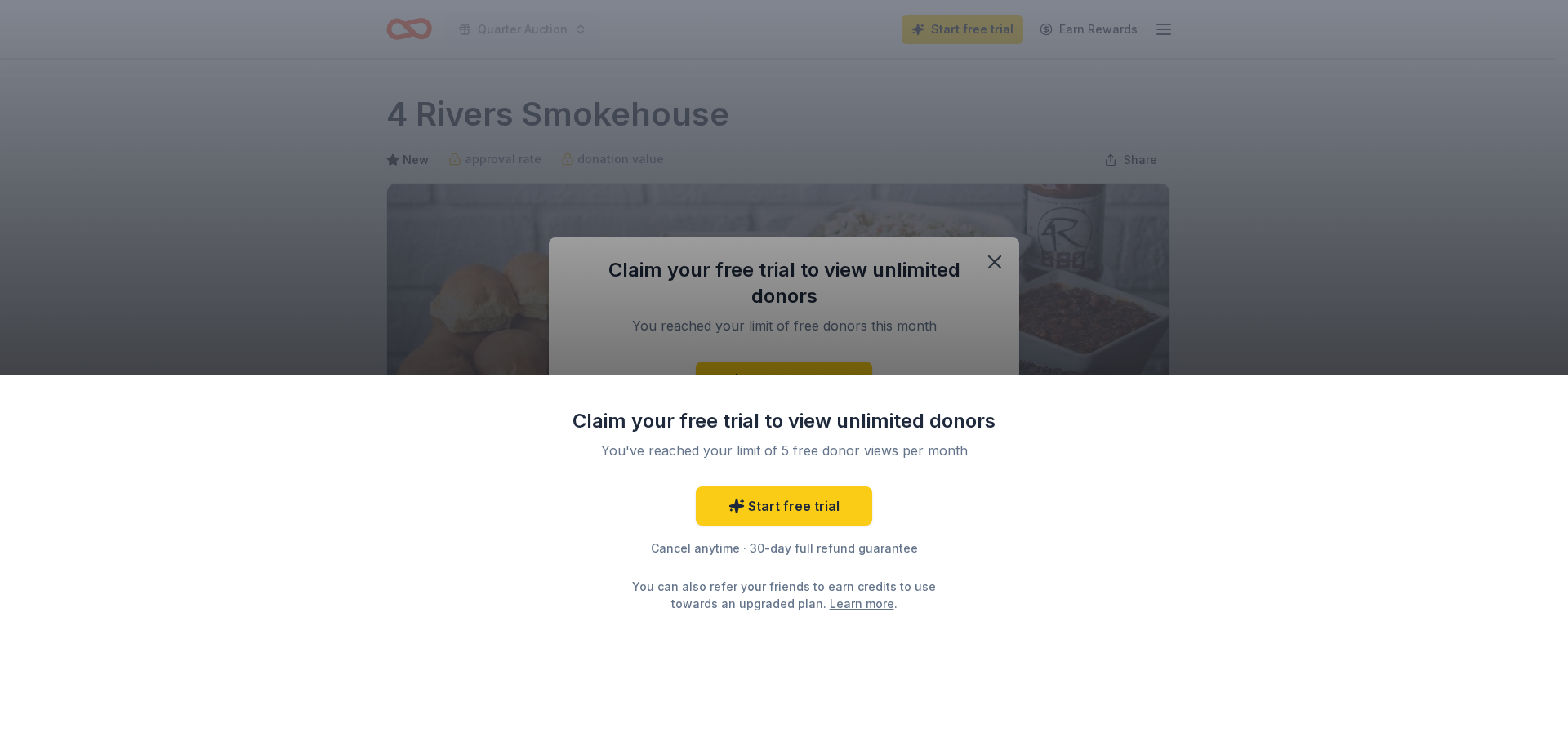
click at [841, 284] on div "Claim your free trial to view unlimited donors You've reached your limit of 5 f…" at bounding box center [784, 375] width 1568 height 750
click at [845, 371] on div "Claim your free trial to view unlimited donors You've reached your limit of 5 f…" at bounding box center [784, 375] width 1568 height 750
click at [804, 503] on link "Start free trial" at bounding box center [784, 505] width 177 height 39
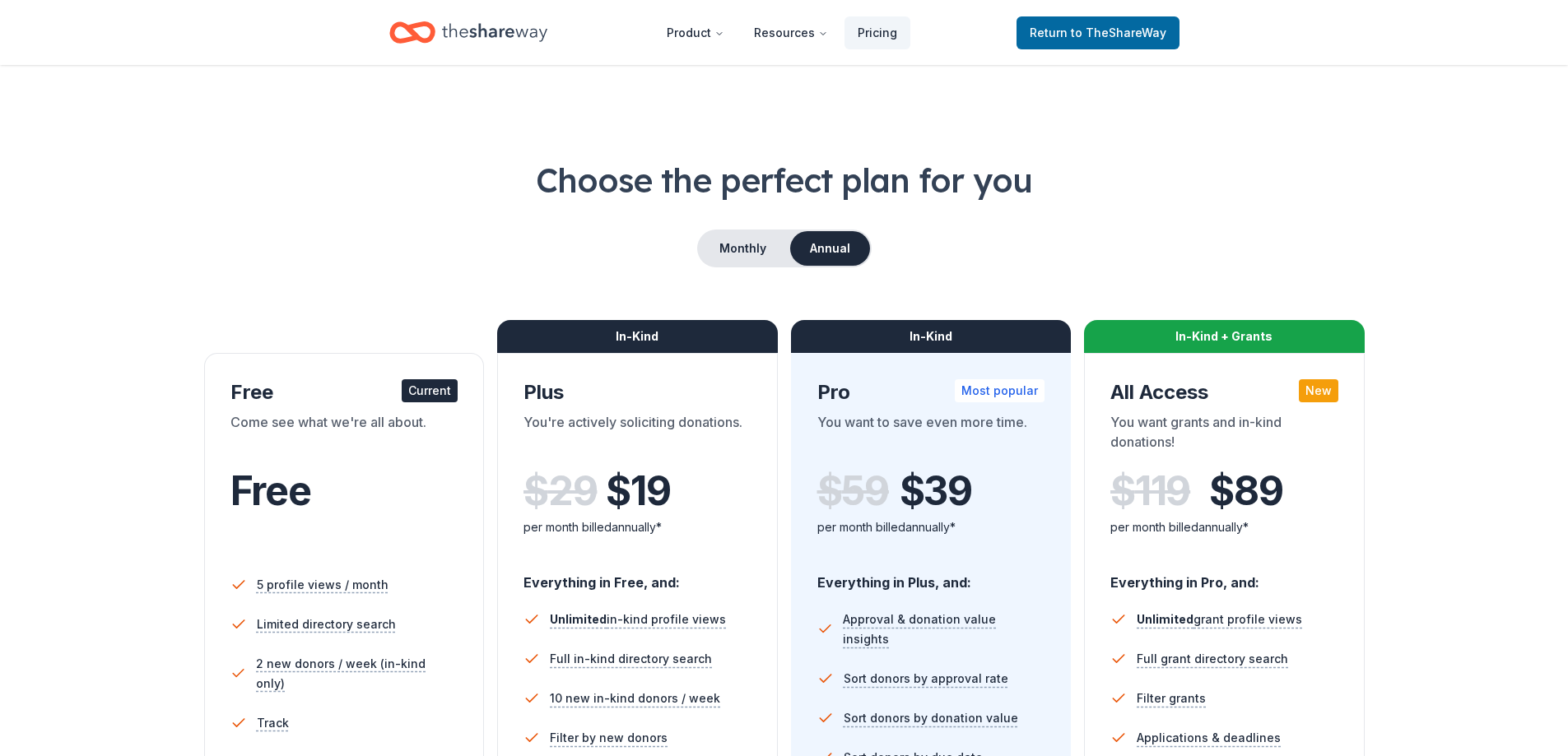
click at [428, 389] on div "Current" at bounding box center [429, 391] width 56 height 23
click at [422, 394] on div "Current" at bounding box center [429, 391] width 56 height 23
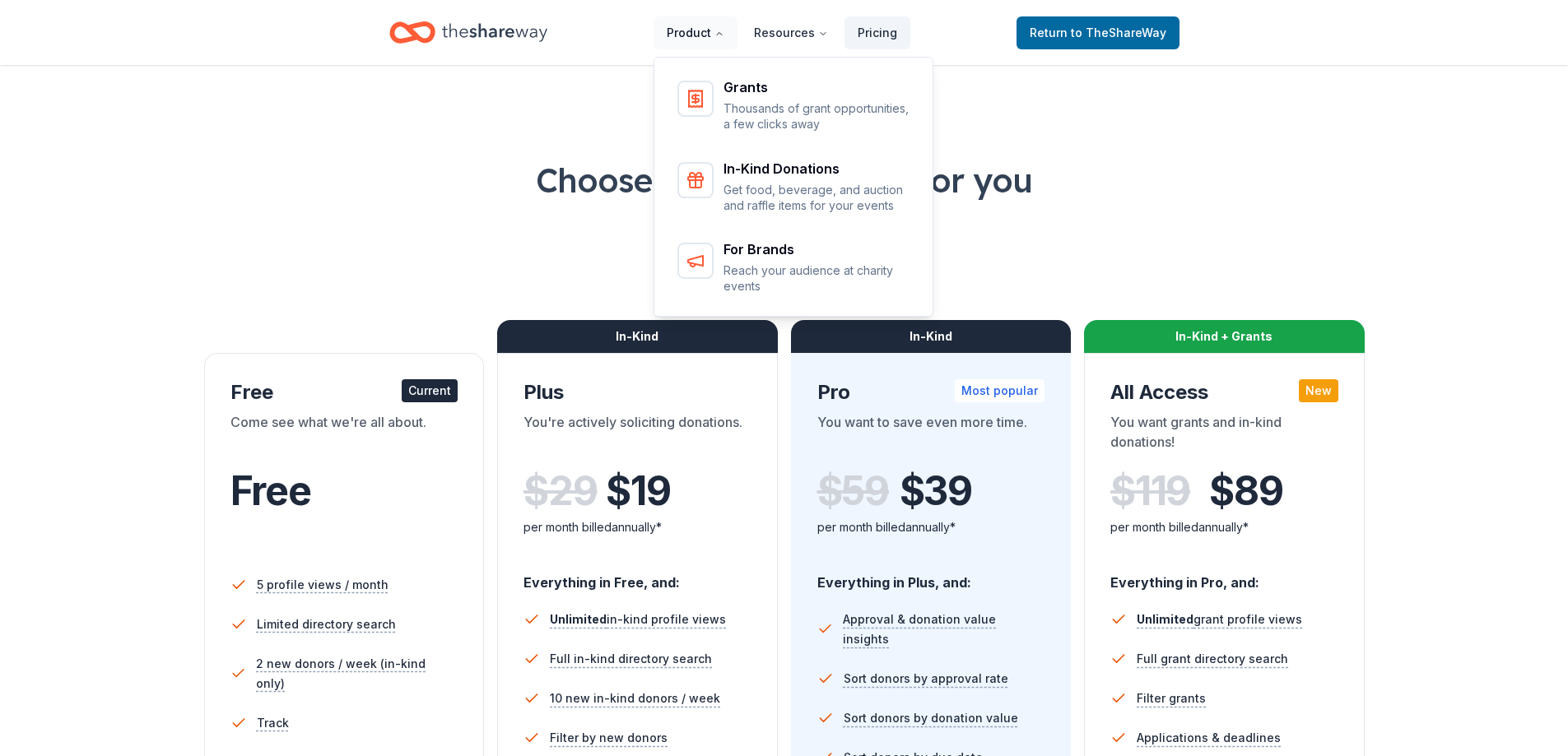
click at [713, 30] on button "Product" at bounding box center [695, 33] width 84 height 33
click at [686, 29] on button "Product" at bounding box center [695, 33] width 84 height 33
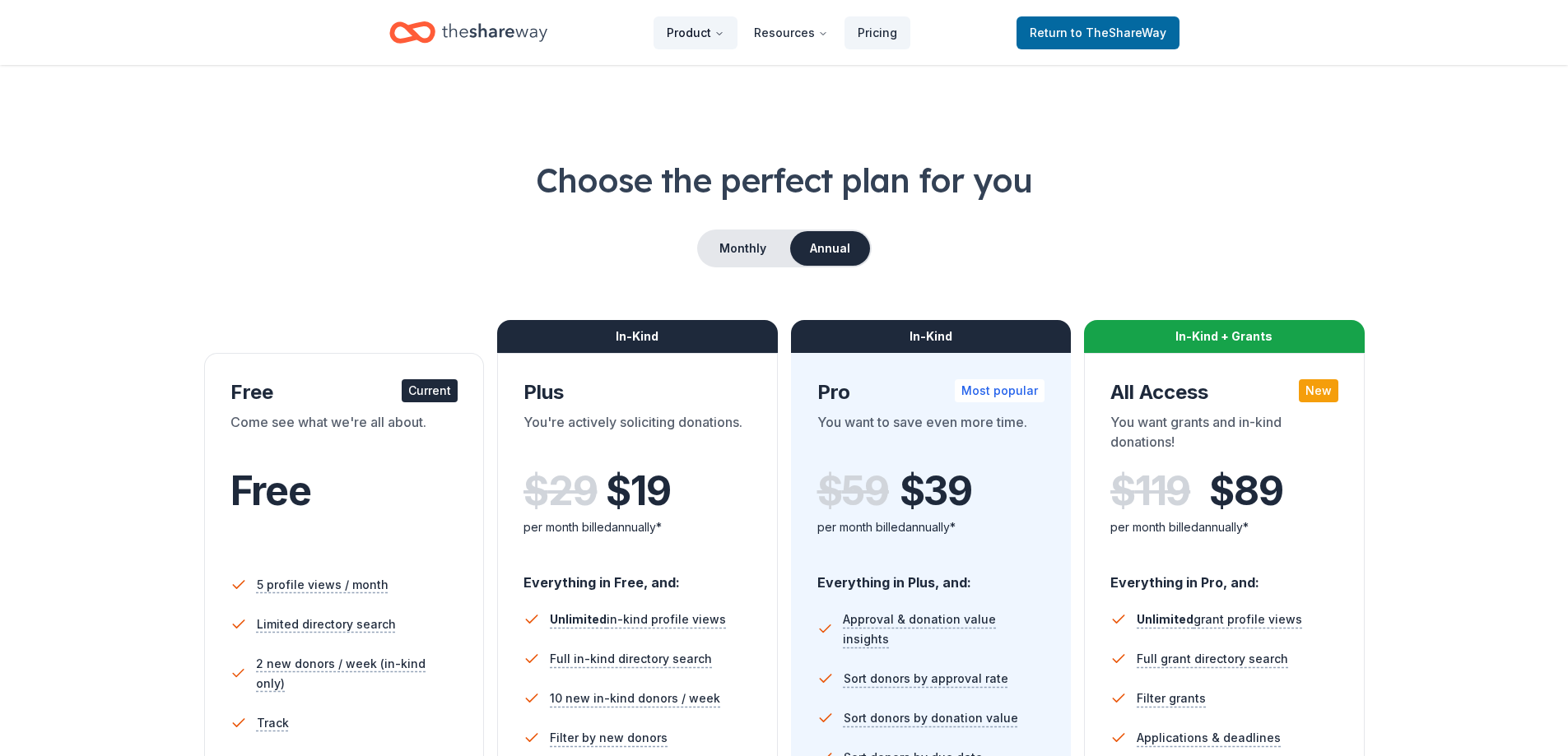
click at [685, 28] on button "Product" at bounding box center [695, 33] width 84 height 33
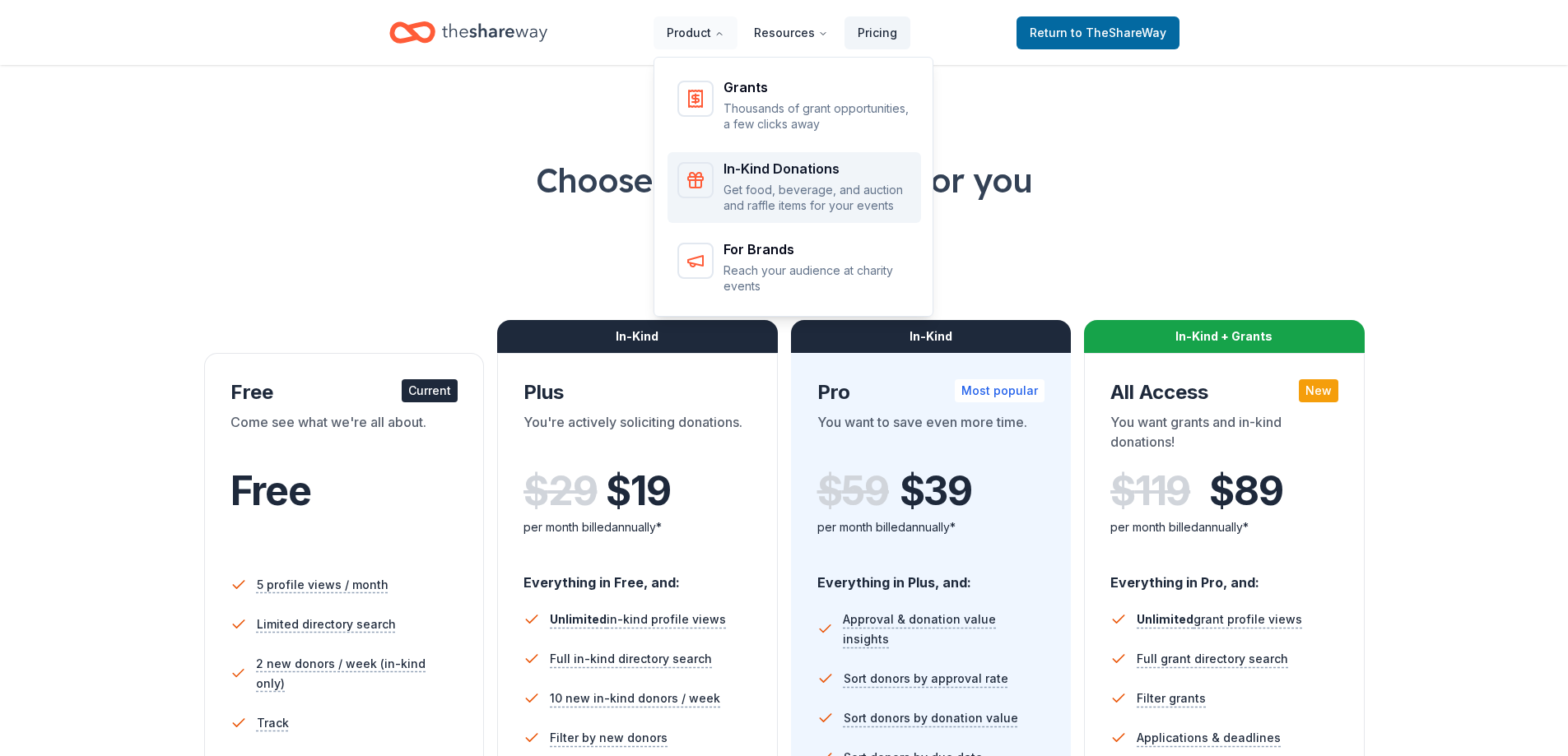
click at [786, 168] on div "In-Kind Donations" at bounding box center [817, 169] width 188 height 13
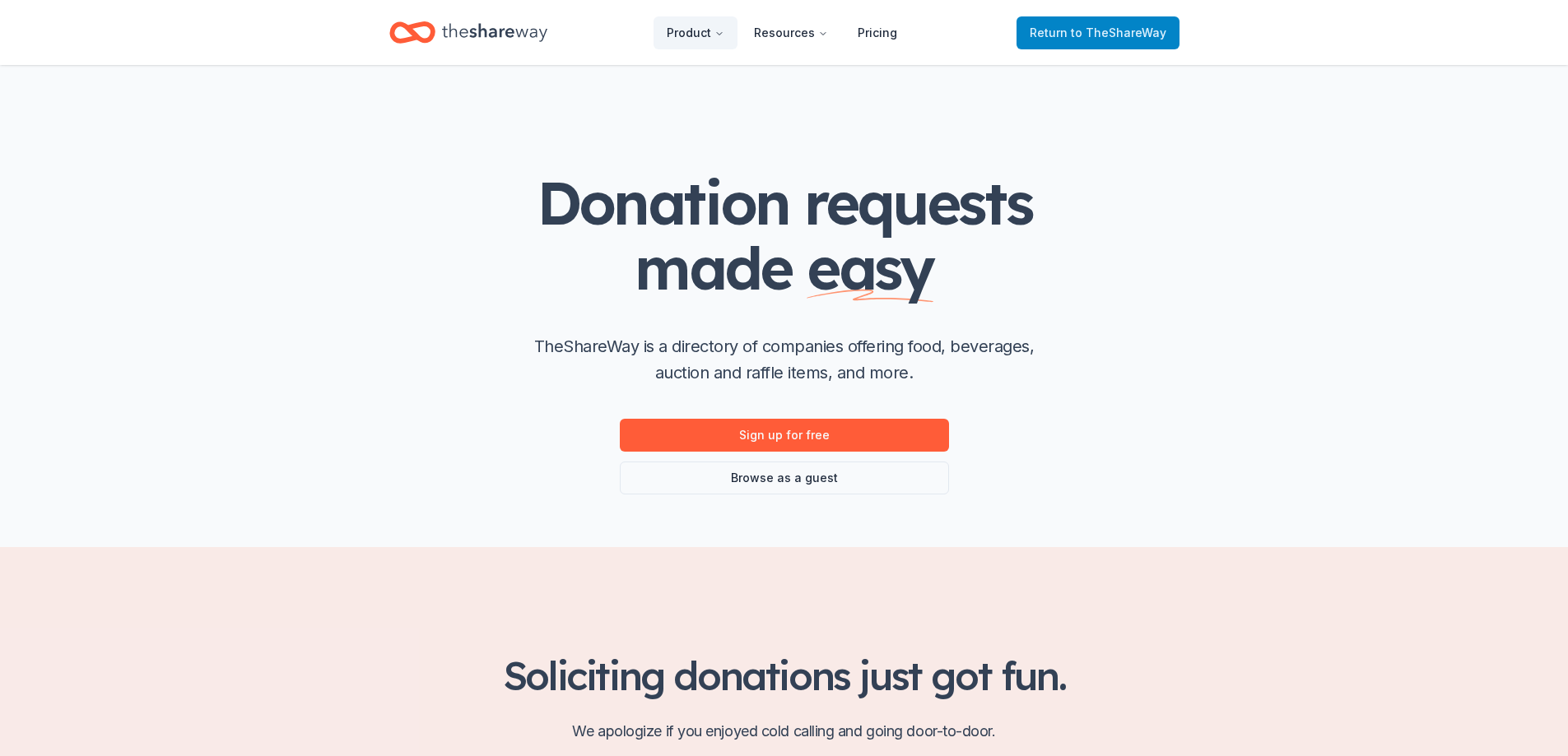
click at [1112, 35] on span "to TheShareWay" at bounding box center [1119, 32] width 96 height 14
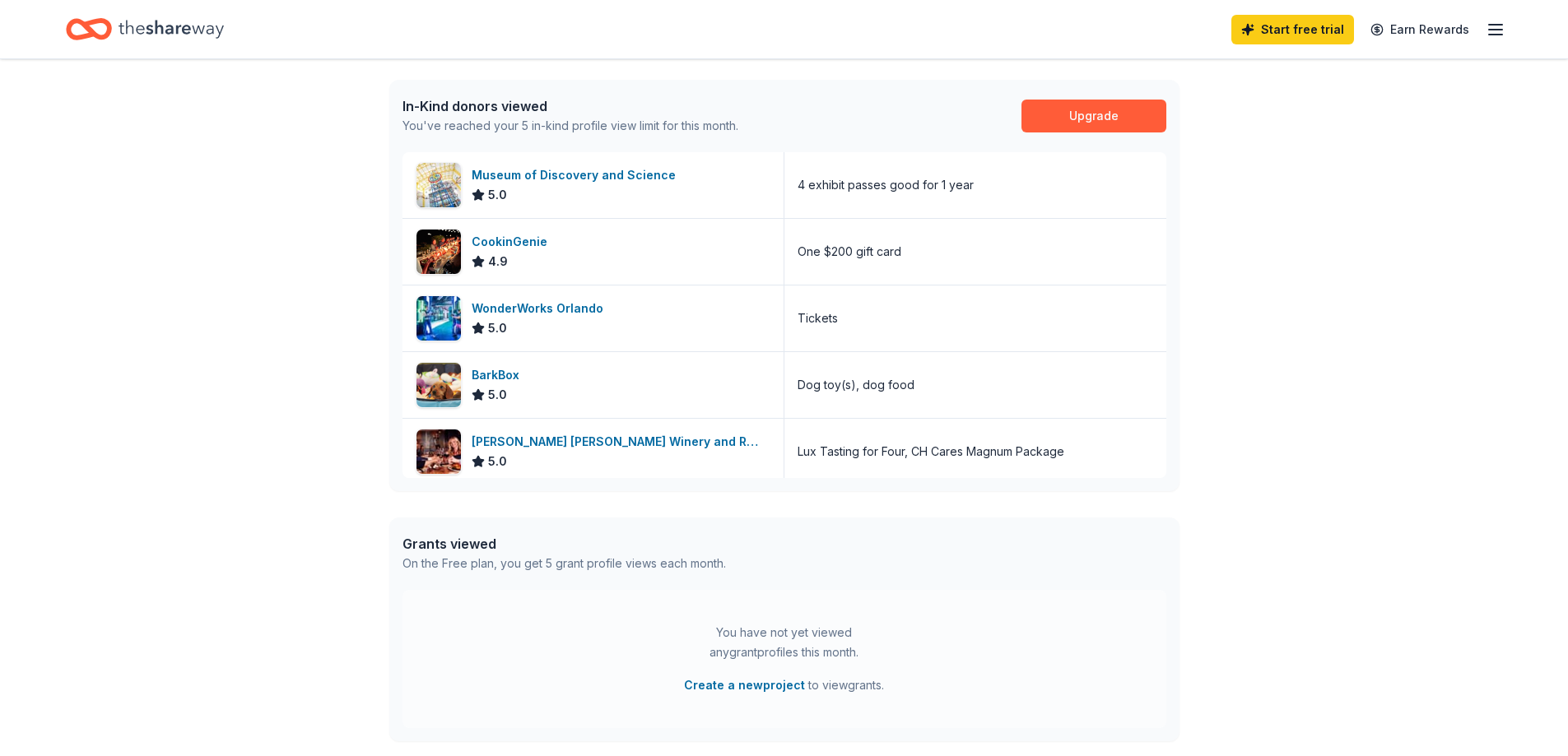
scroll to position [415, 0]
click at [495, 168] on div "Museum of Discovery and Science" at bounding box center [577, 173] width 210 height 20
click at [502, 234] on div "CookinGenie" at bounding box center [513, 240] width 83 height 20
click at [524, 302] on div "WonderWorks Orlando" at bounding box center [541, 307] width 138 height 20
click at [533, 299] on div "WonderWorks Orlando" at bounding box center [541, 307] width 138 height 20
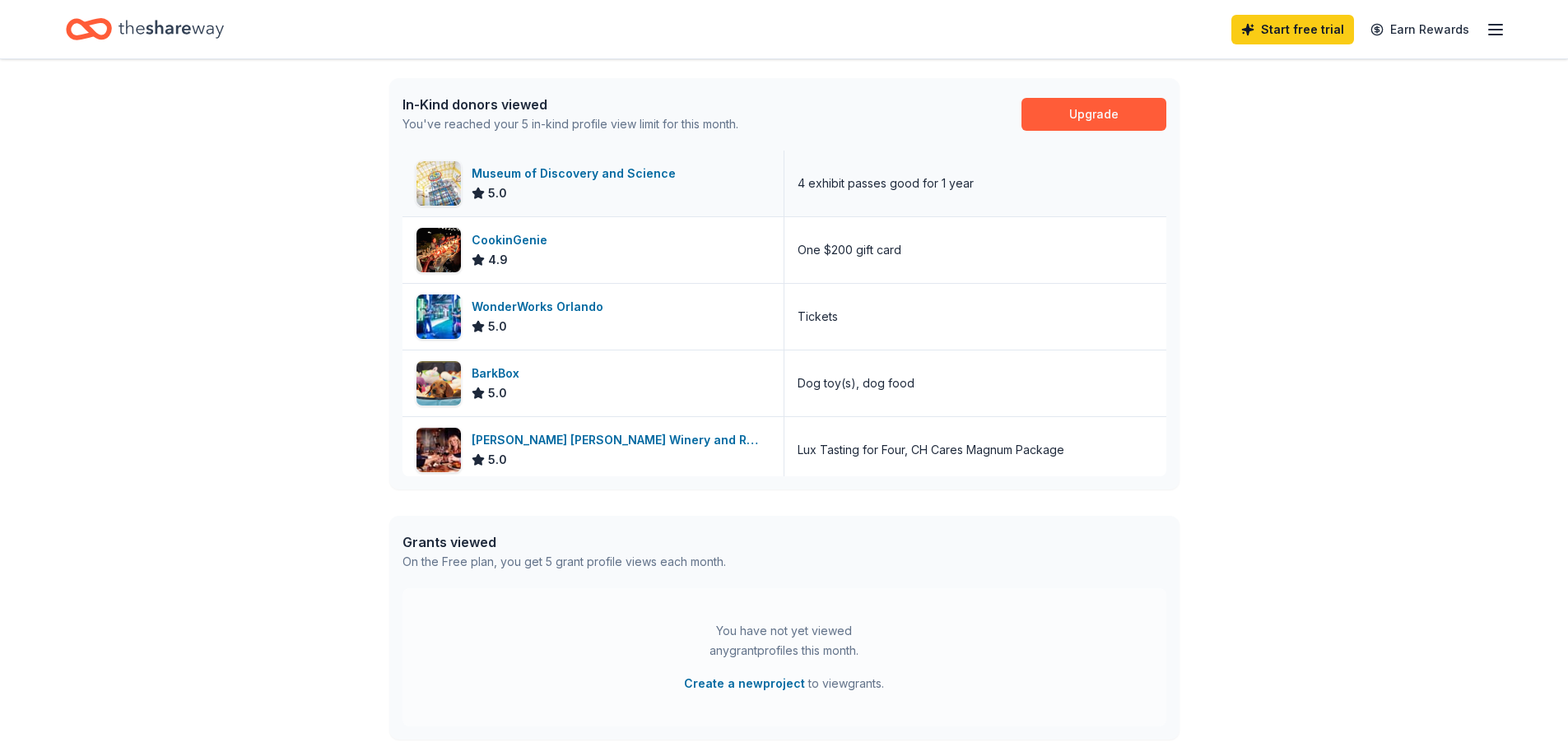
click at [584, 168] on div "Museum of Discovery and Science" at bounding box center [577, 173] width 210 height 20
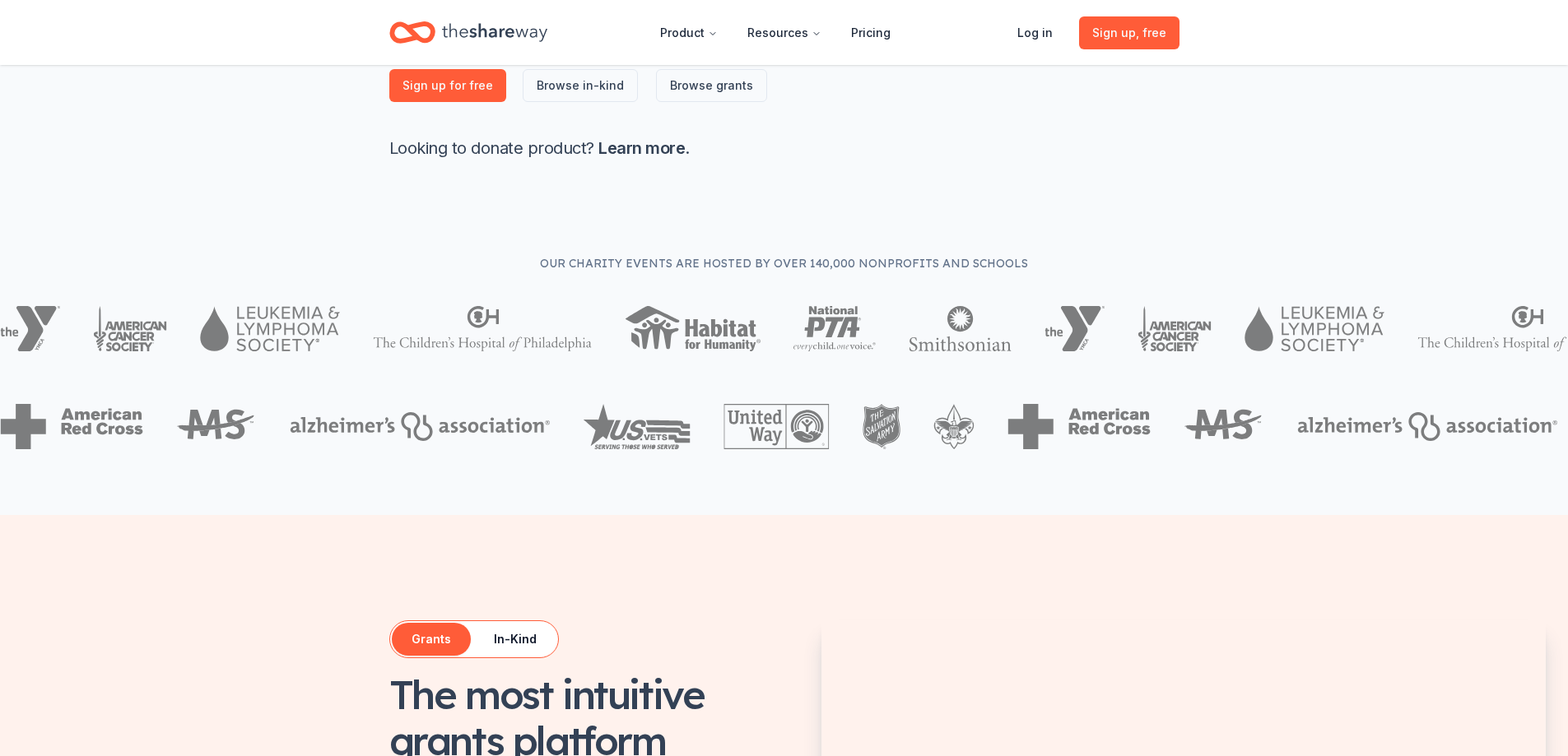
scroll to position [377, 0]
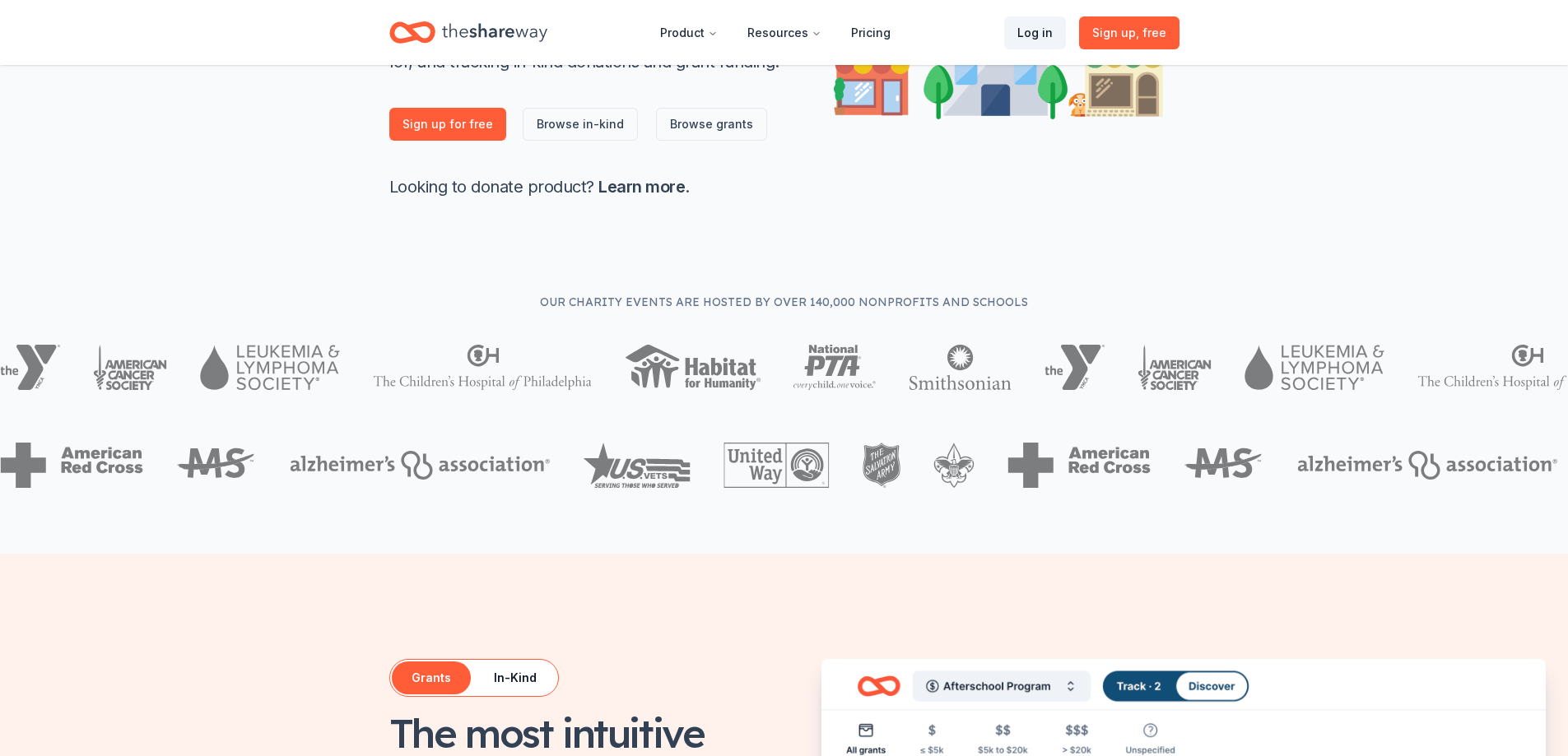
click at [1042, 30] on link "Log in" at bounding box center [1034, 33] width 62 height 33
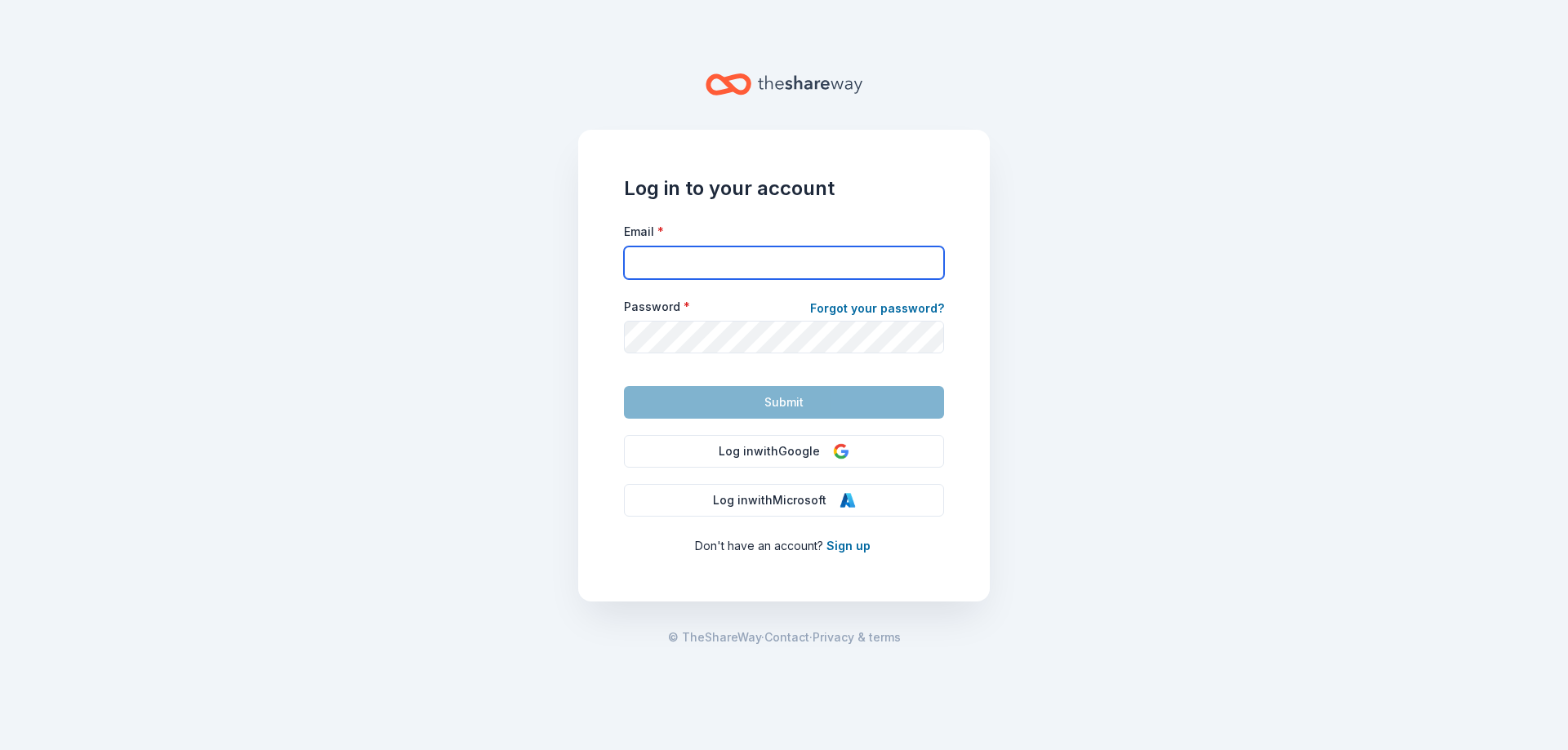
type input "[EMAIL_ADDRESS][DOMAIN_NAME]"
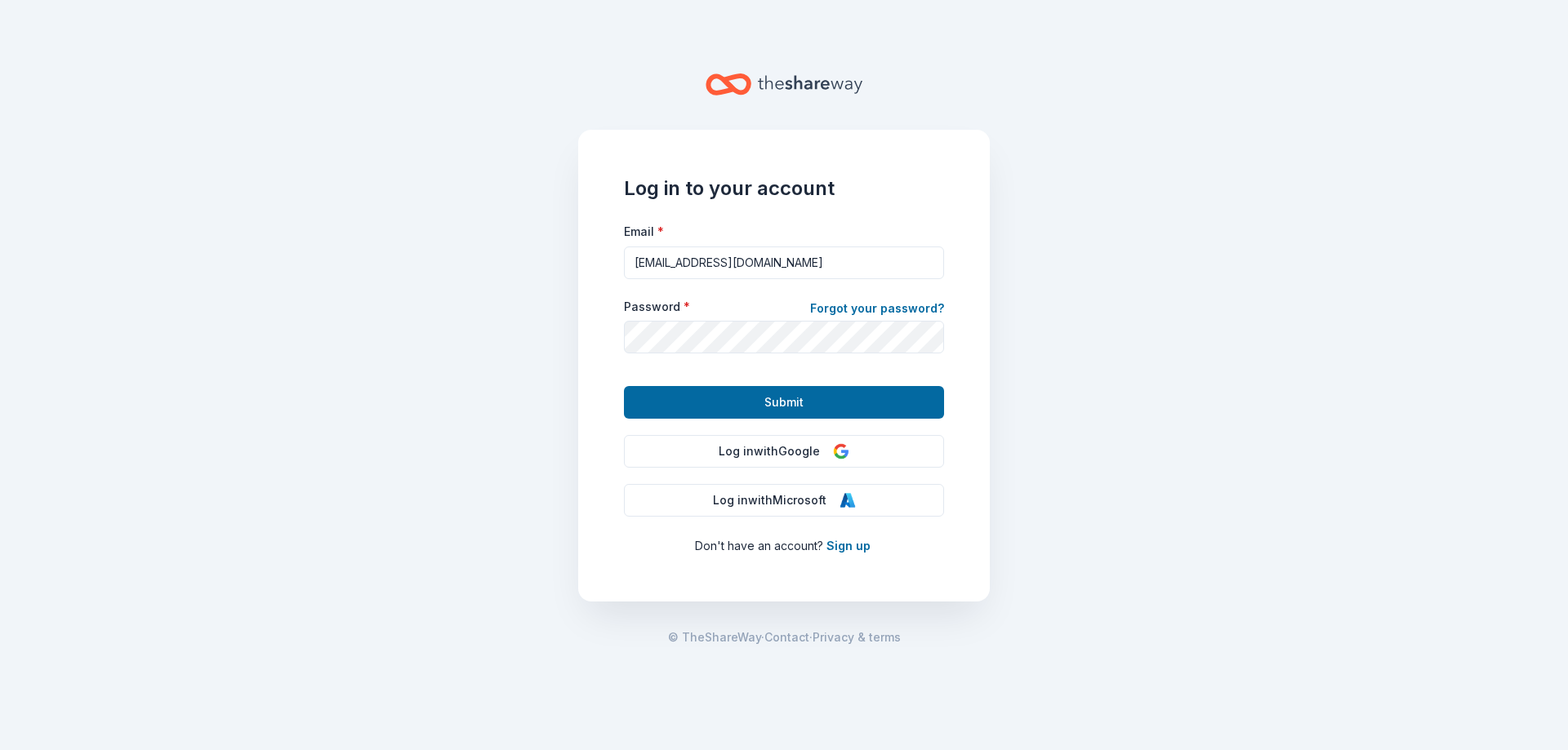
click at [1304, 138] on main "Log in to your account Email * [EMAIL_ADDRESS][DOMAIN_NAME] Password * Forgot y…" at bounding box center [784, 375] width 1568 height 750
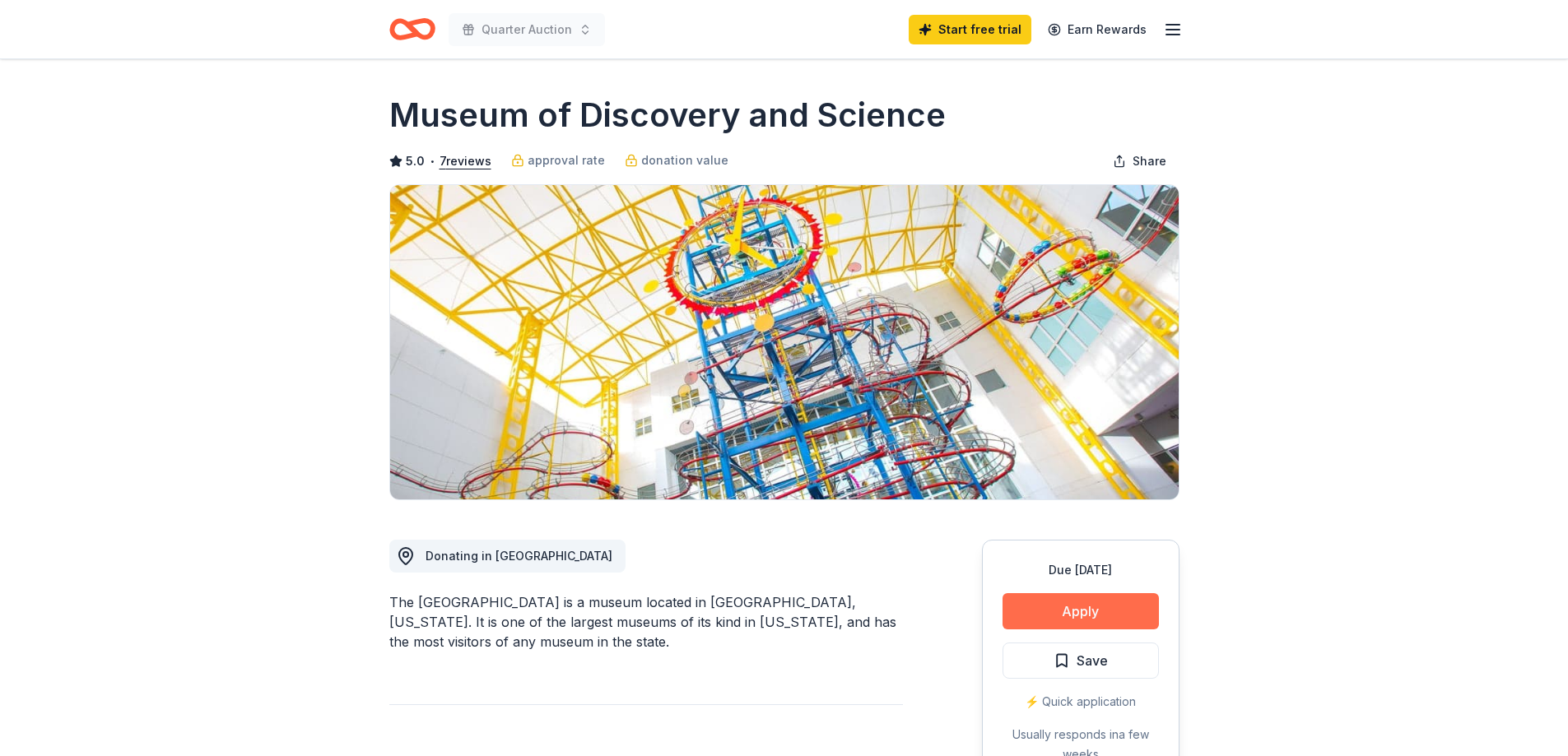
click at [1077, 605] on button "Apply" at bounding box center [1081, 612] width 156 height 36
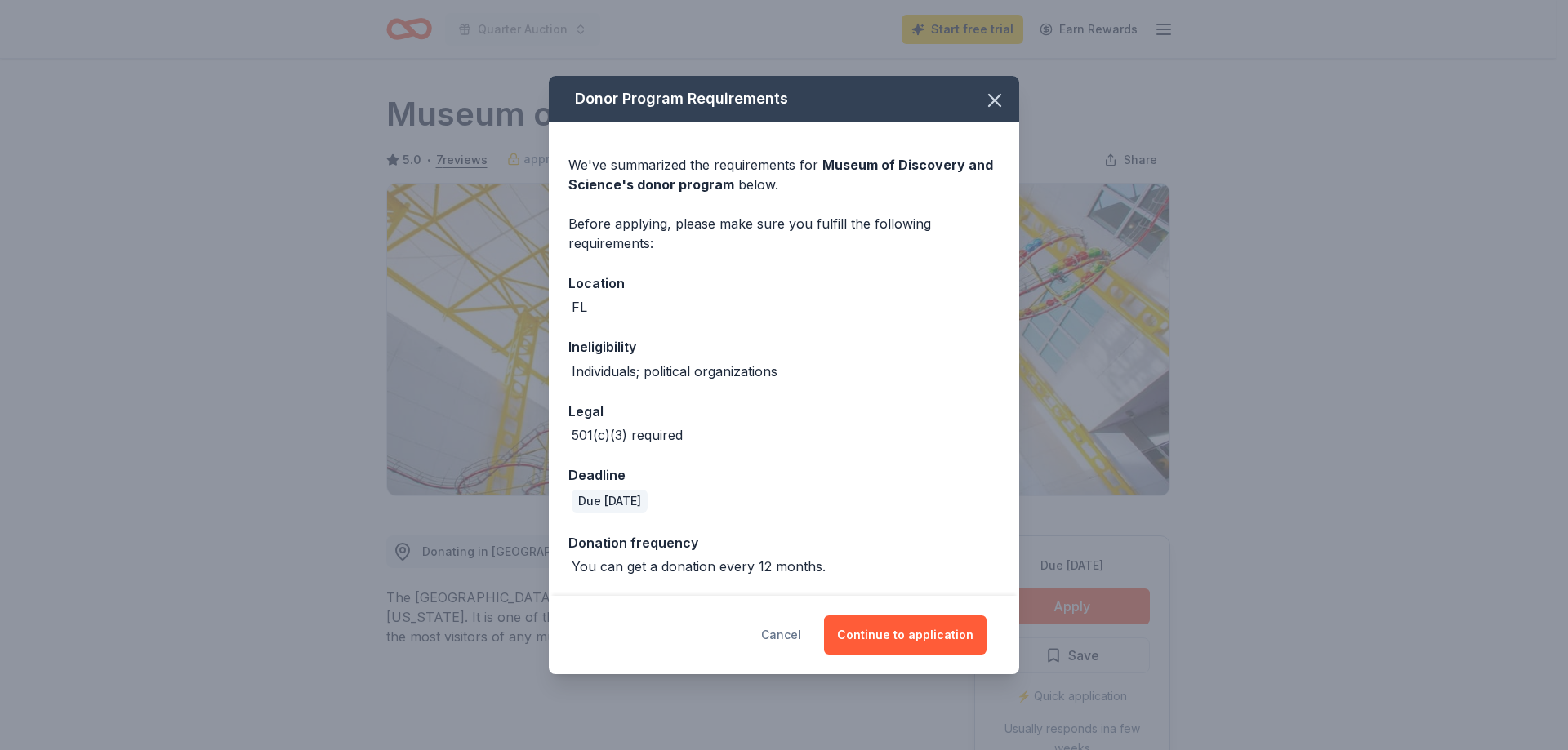
click at [780, 634] on button "Cancel" at bounding box center [781, 634] width 40 height 39
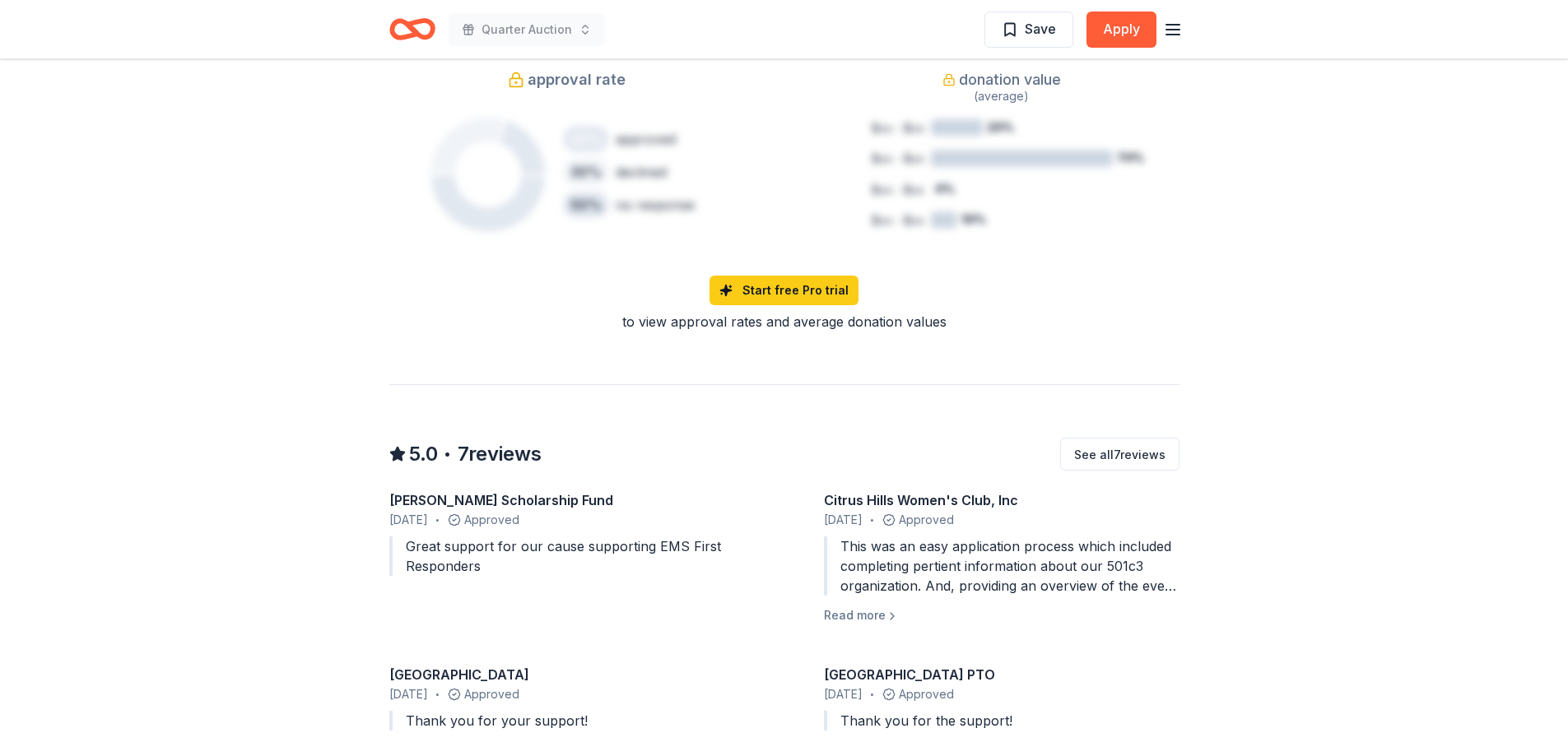
scroll to position [2174, 0]
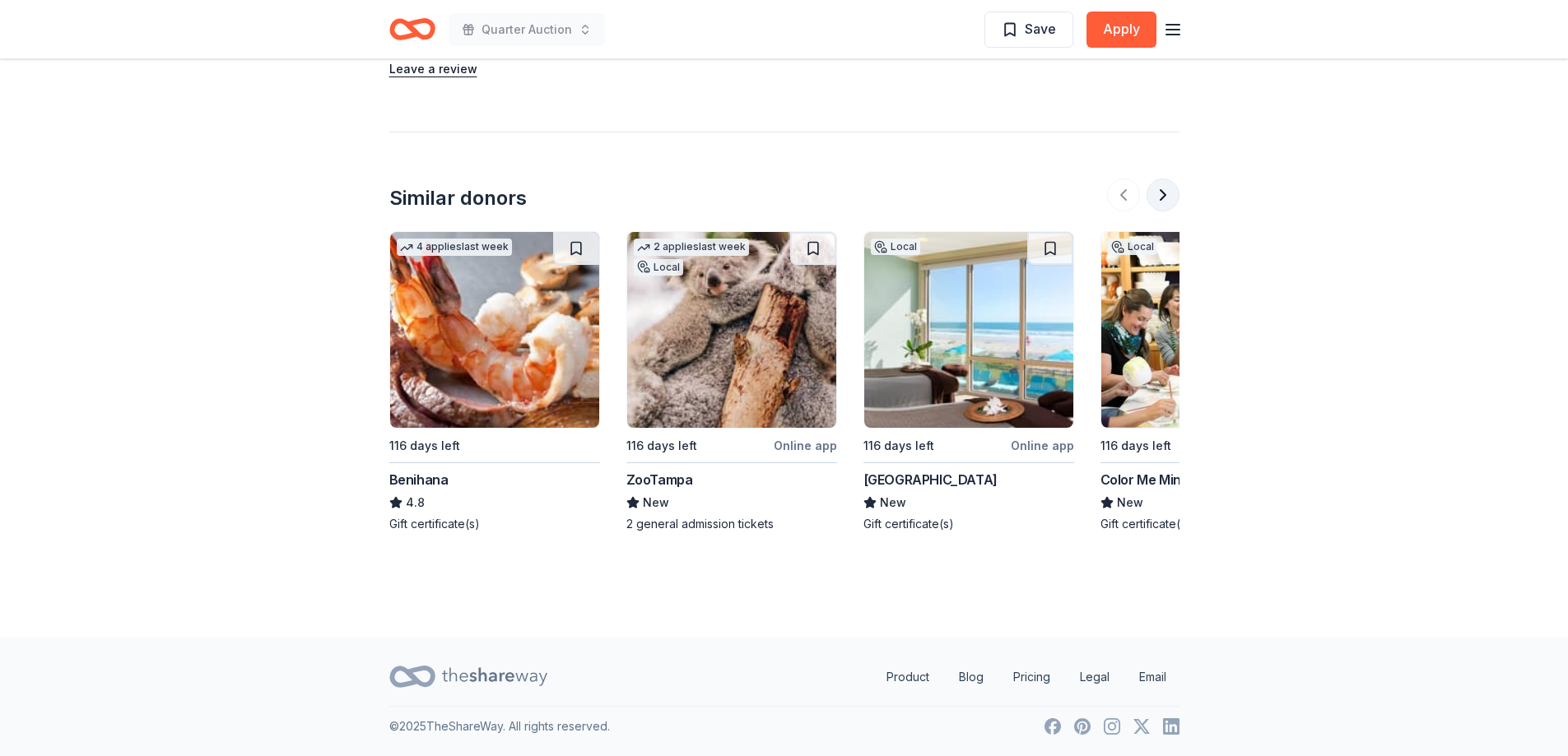
click at [1164, 191] on button at bounding box center [1163, 196] width 33 height 33
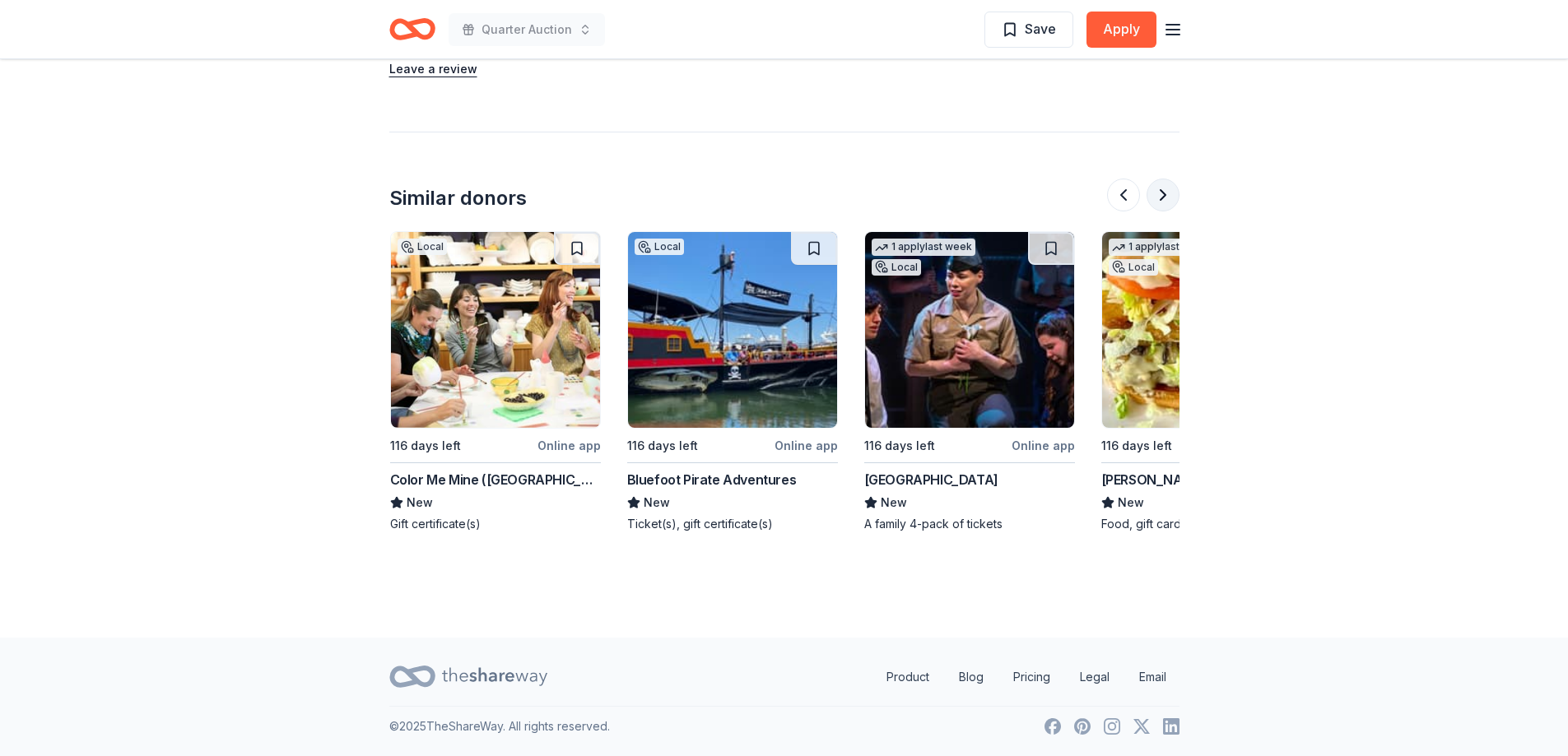
scroll to position [0, 711]
click at [1162, 191] on button at bounding box center [1163, 196] width 33 height 33
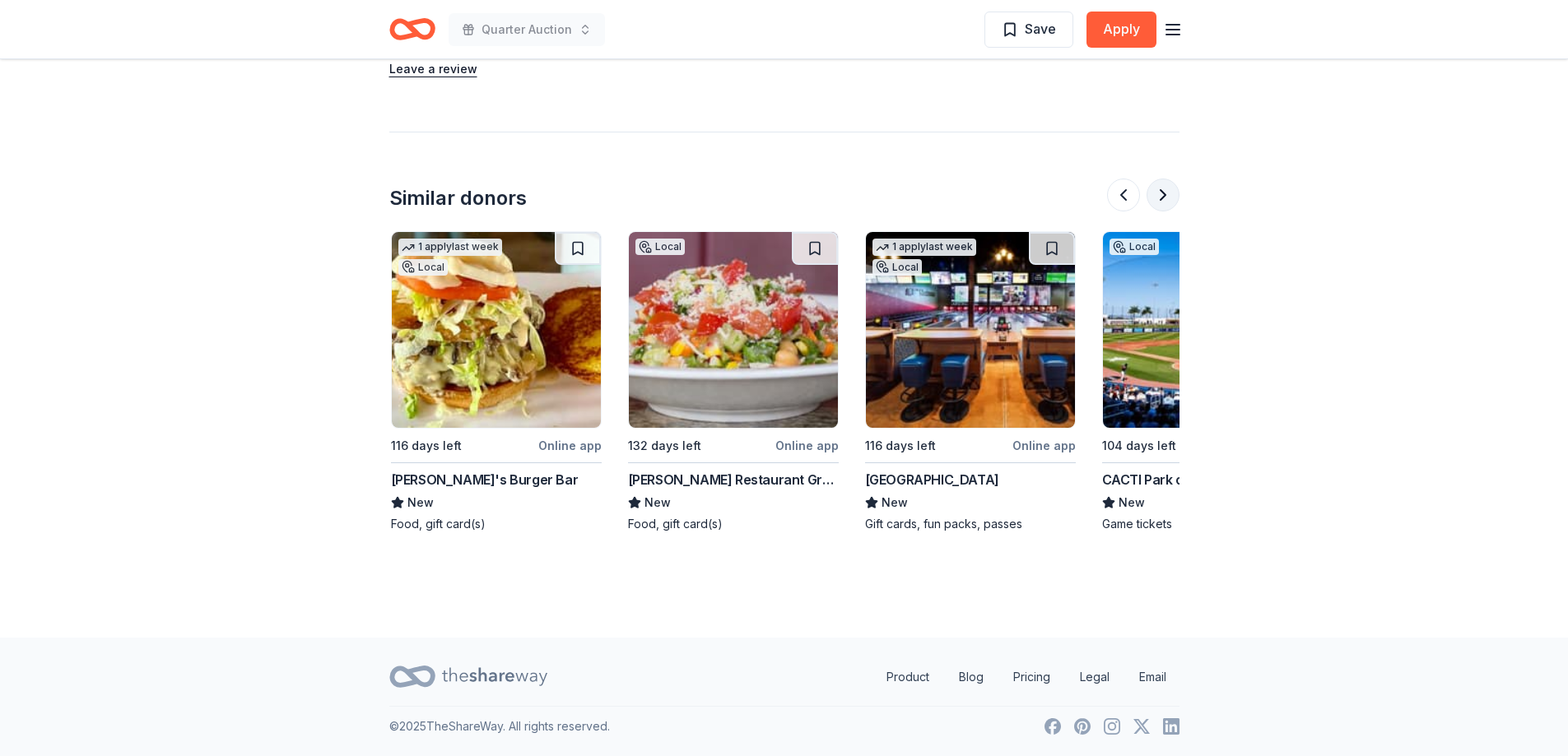
scroll to position [0, 1423]
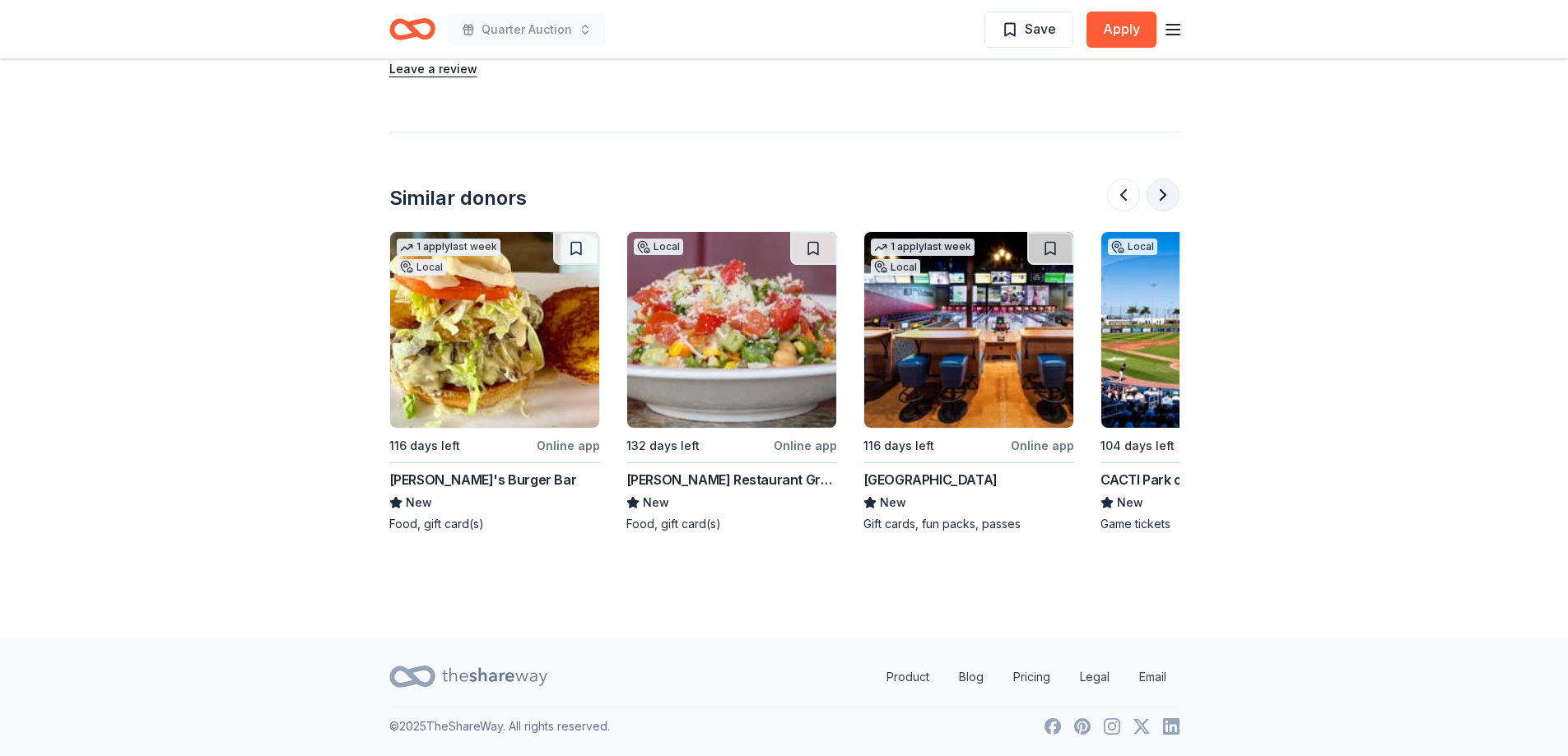
click at [1162, 191] on button at bounding box center [1163, 196] width 33 height 33
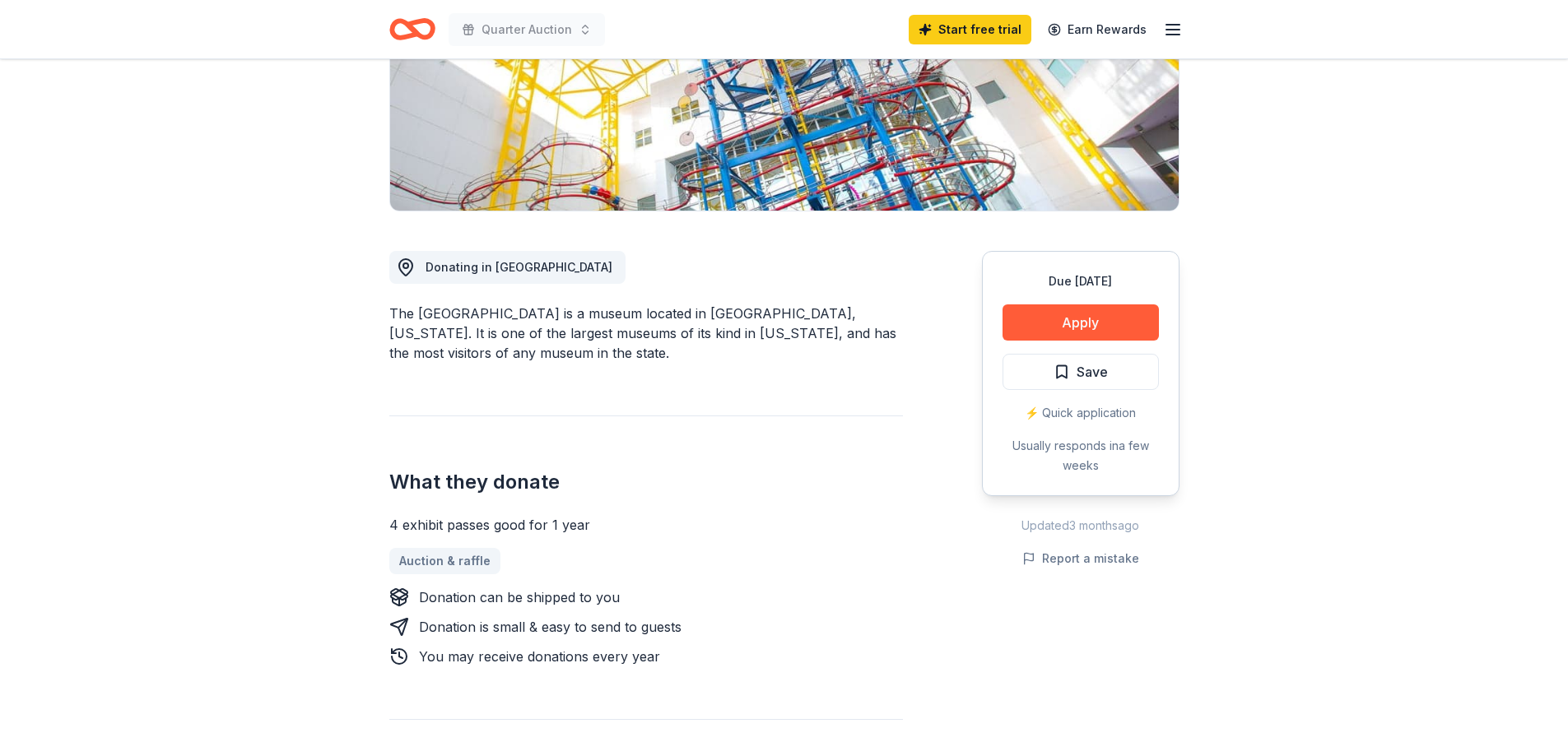
scroll to position [511, 0]
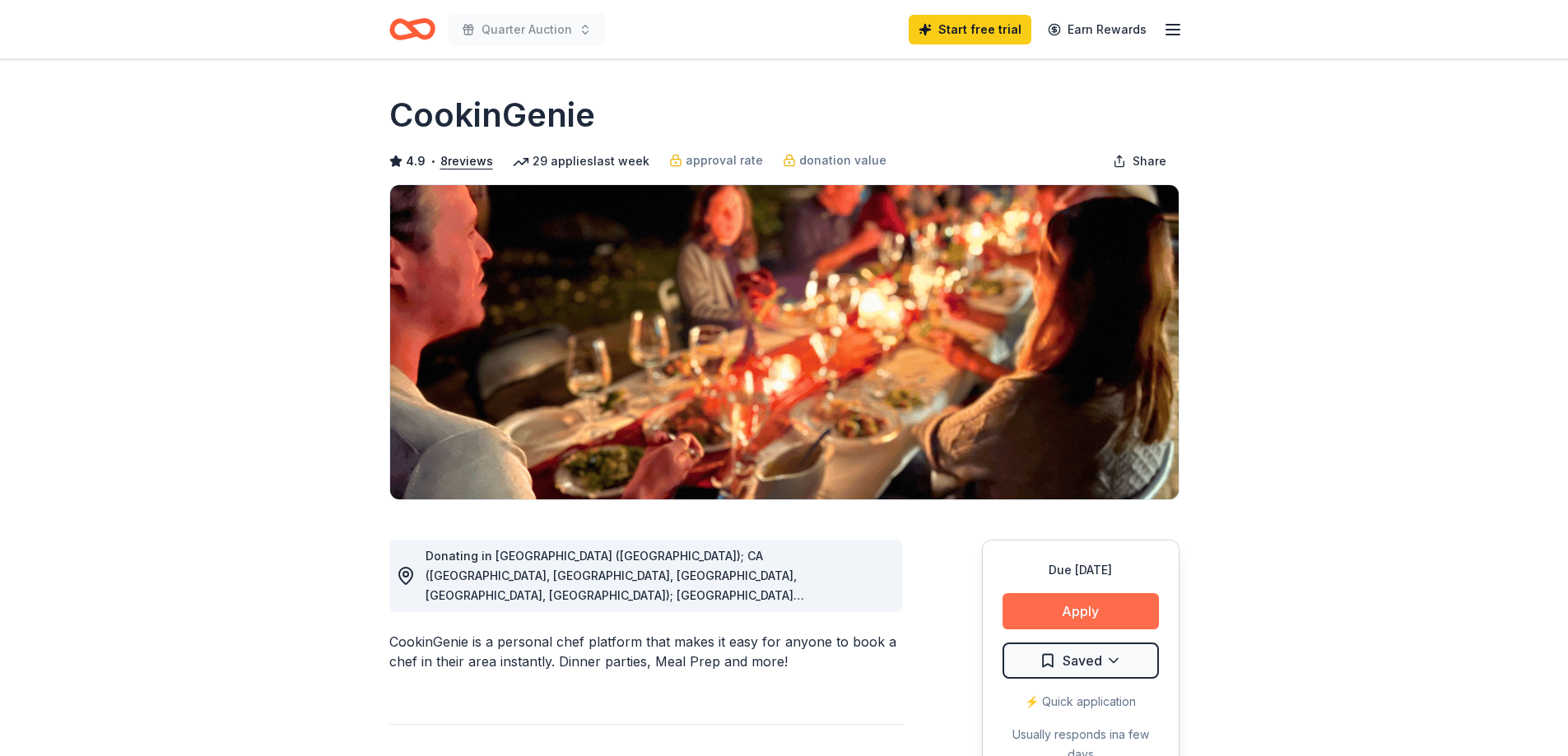
click at [1065, 605] on button "Apply" at bounding box center [1081, 612] width 156 height 36
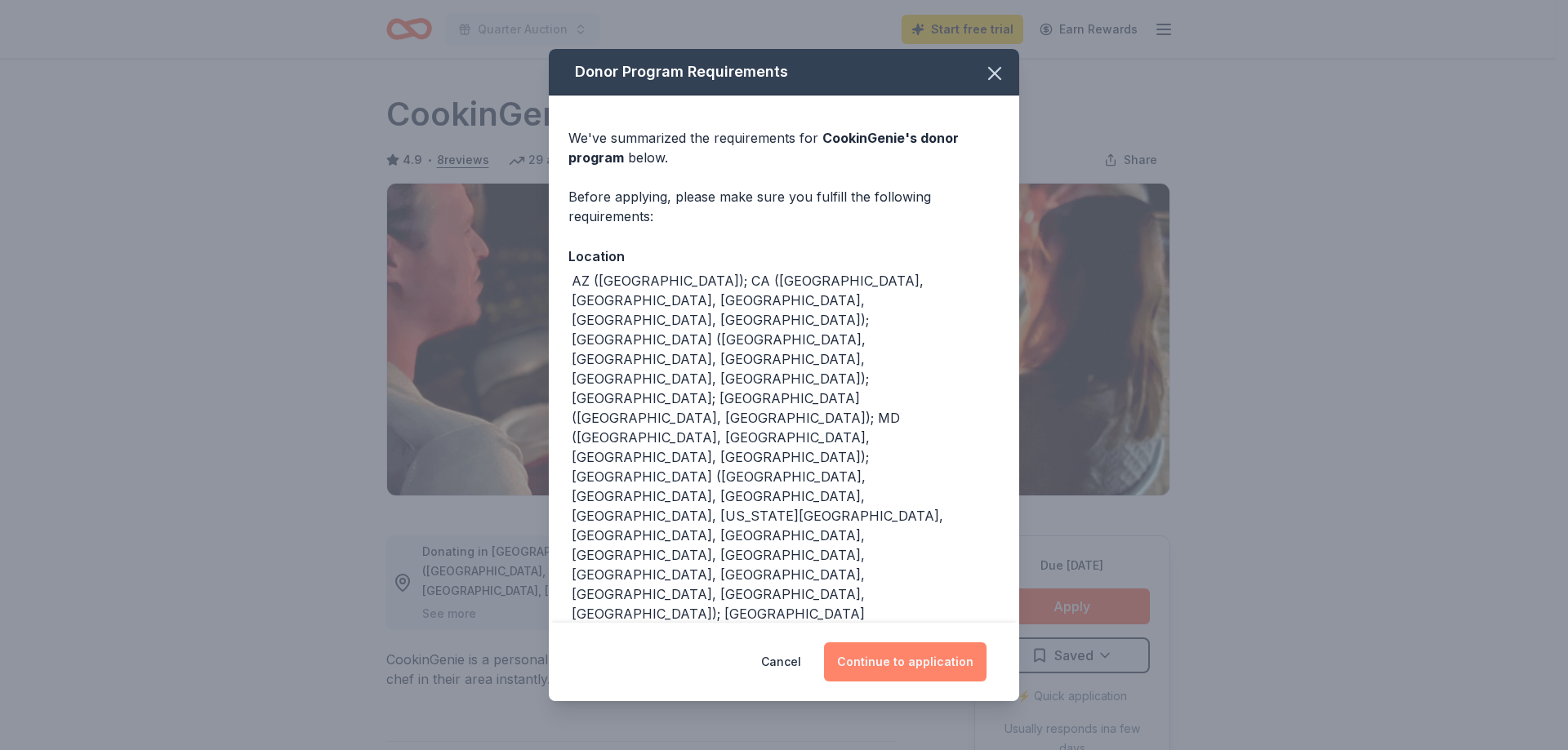
click at [879, 656] on button "Continue to application" at bounding box center [906, 661] width 162 height 39
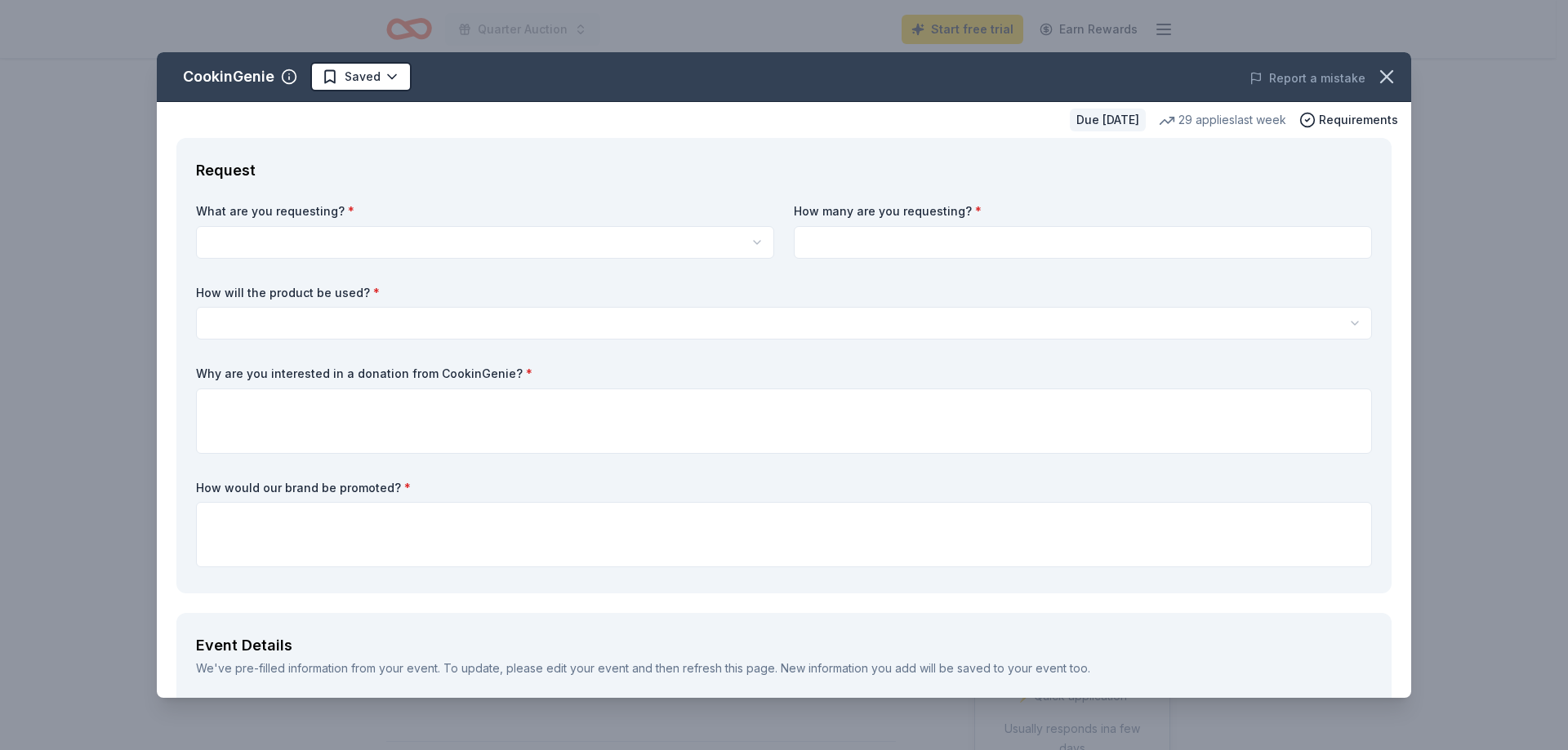
click at [246, 235] on html "Quarter Auction Start free trial Earn Rewards Due in 139 days Share CookinGenie…" at bounding box center [784, 375] width 1568 height 750
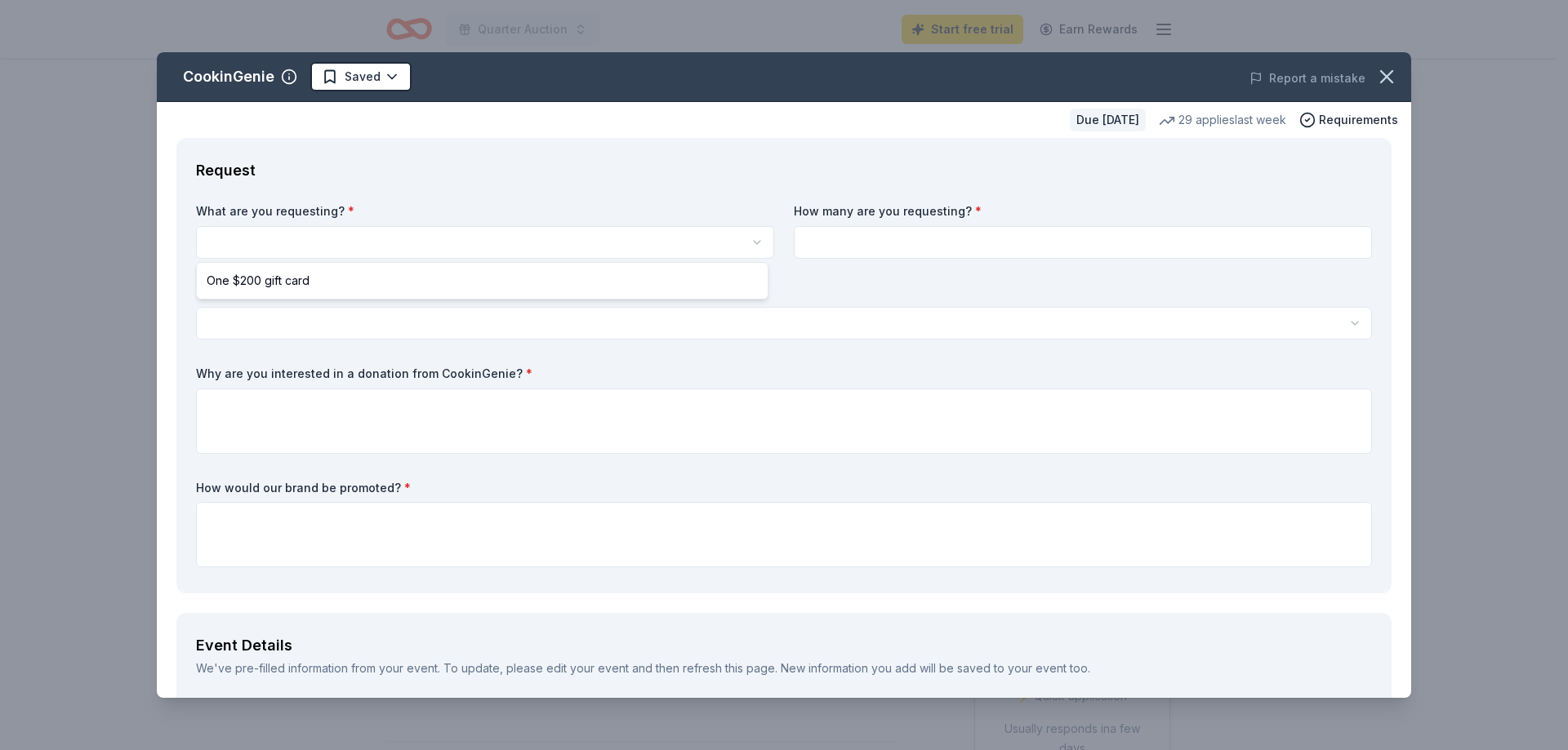
select select "One $200 gift card"
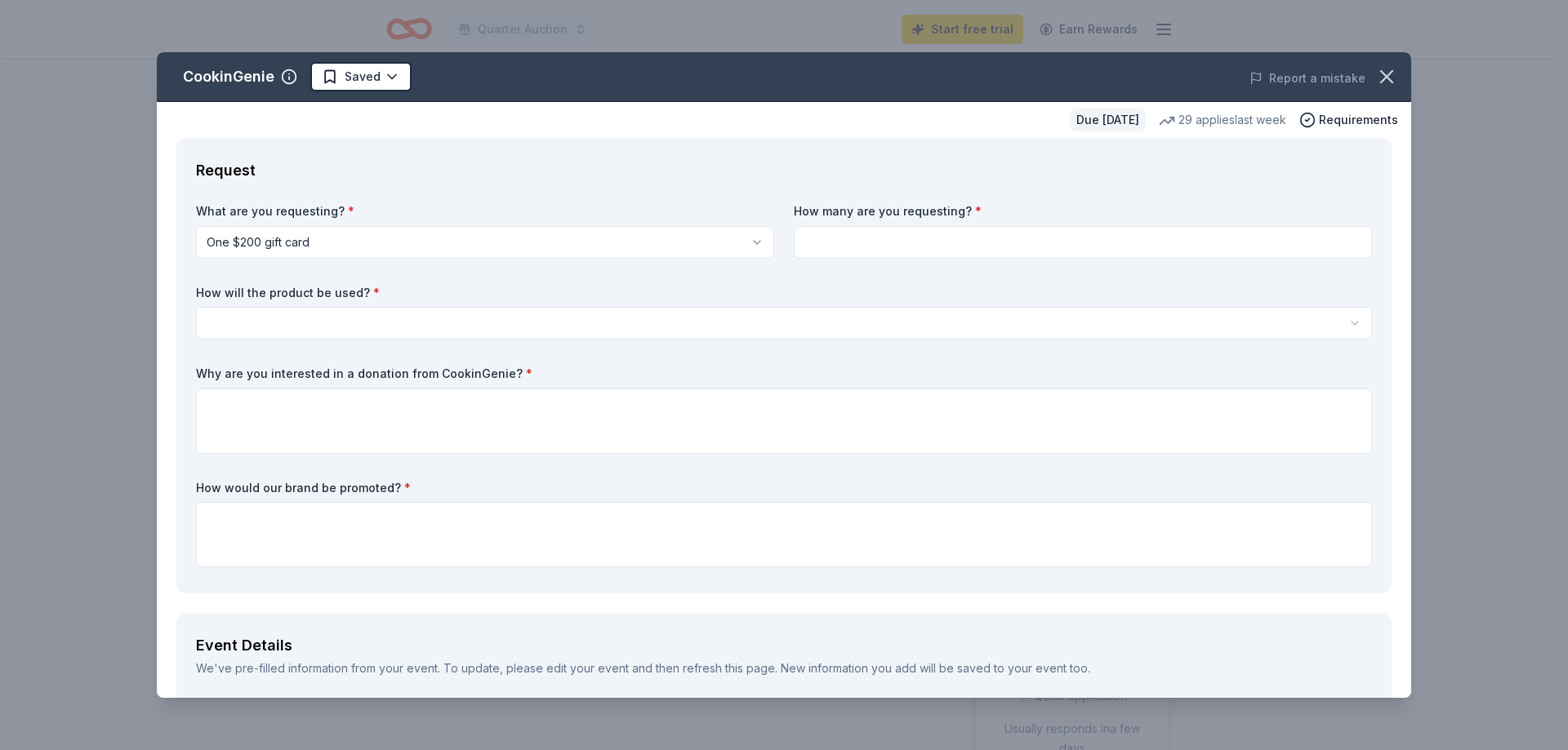
click at [827, 246] on input at bounding box center [1083, 242] width 579 height 33
type input "2"
click at [219, 322] on html "Quarter Auction Start free trial Earn Rewards Due in 139 days Share CookinGenie…" at bounding box center [784, 375] width 1568 height 750
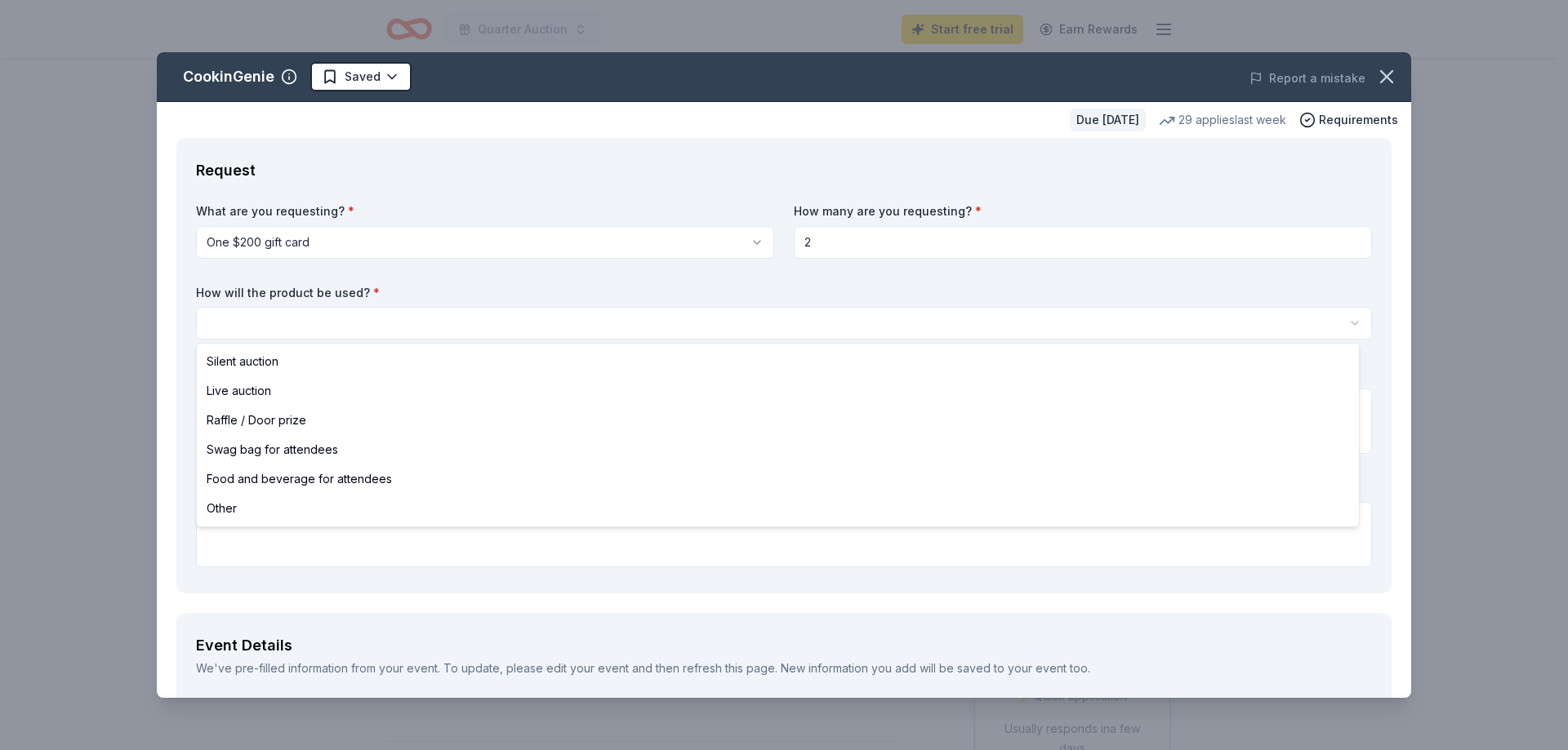
select select "raffleDoorPrize"
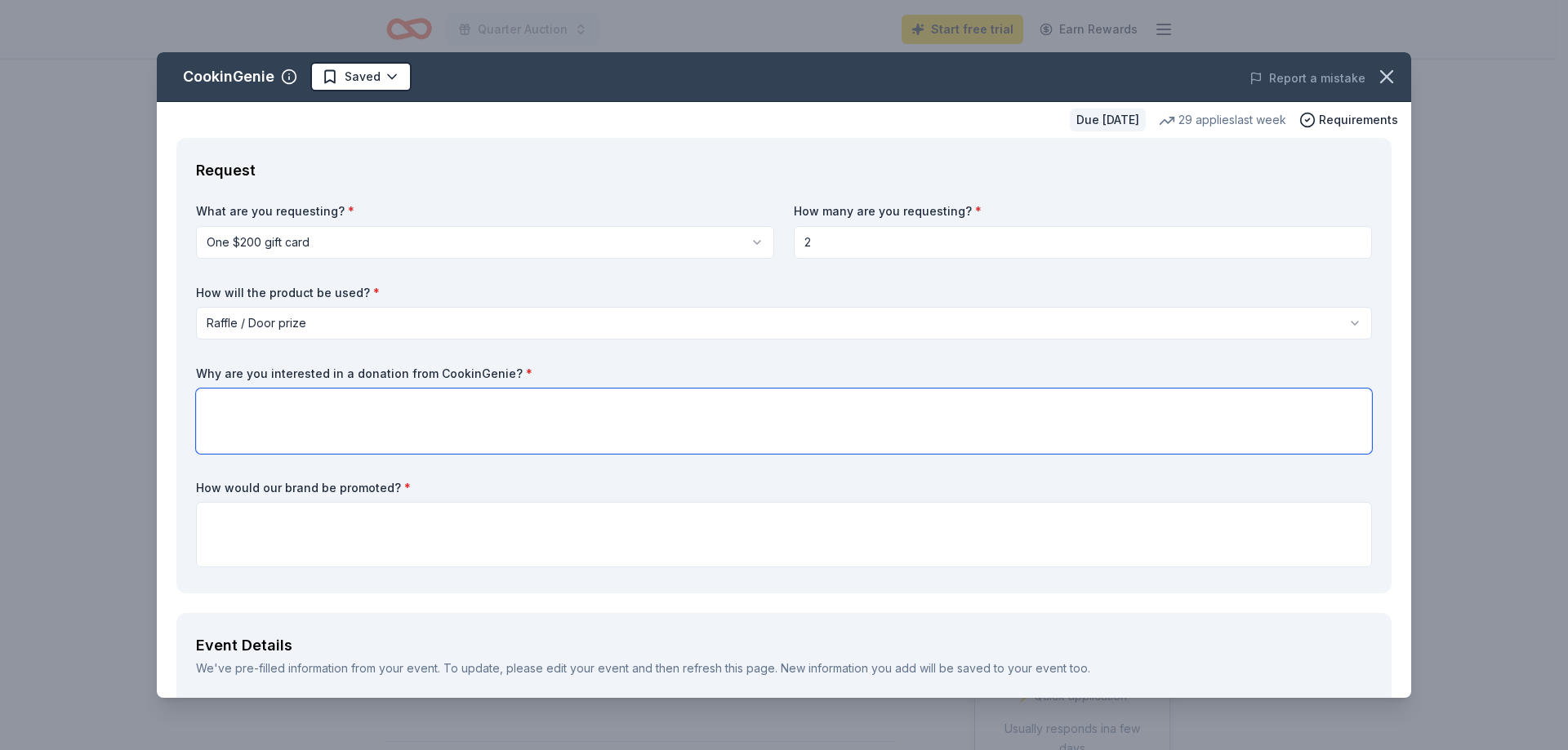
click at [222, 406] on textarea at bounding box center [784, 422] width 1176 height 66
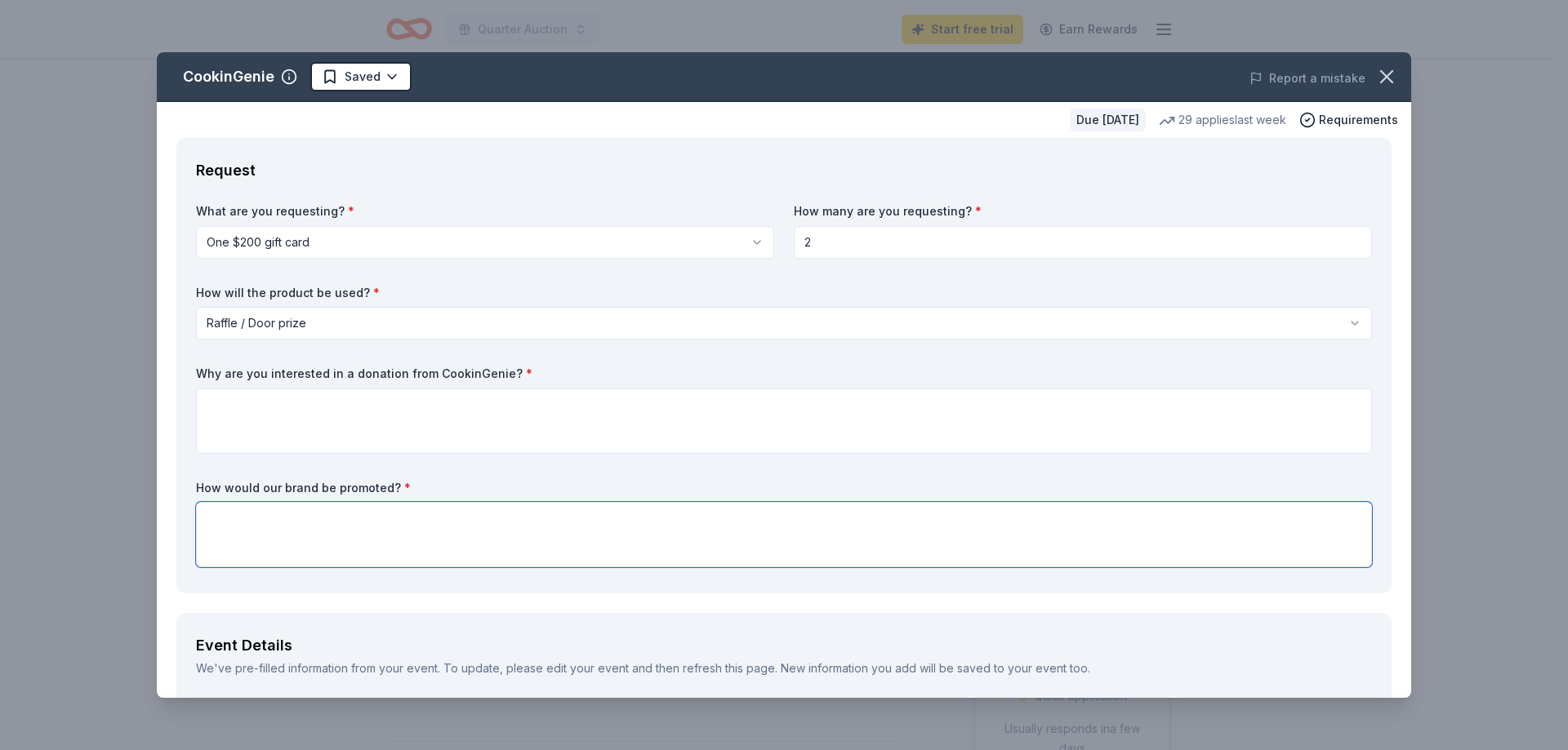
click at [206, 515] on textarea at bounding box center [784, 534] width 1176 height 66
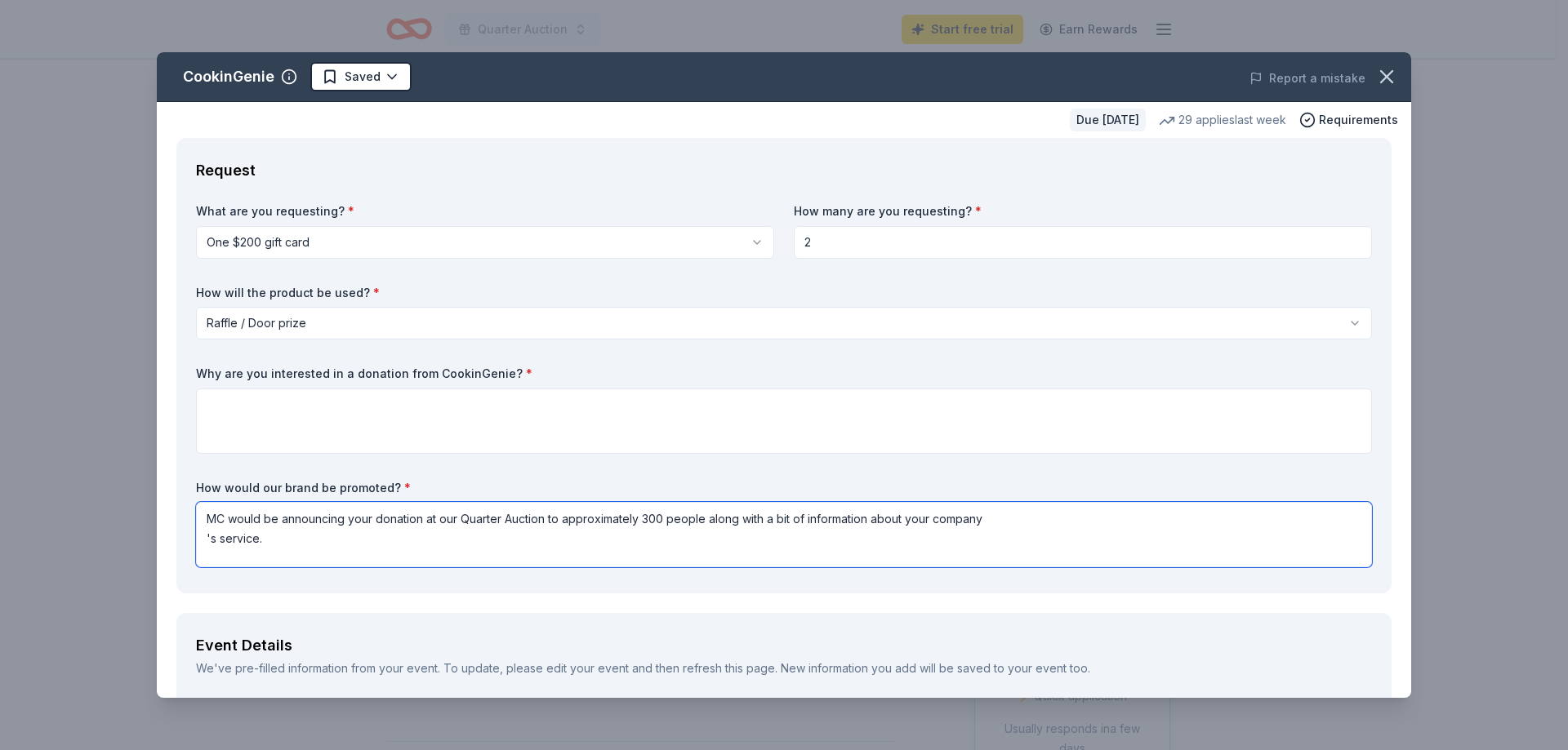
type textarea "MC would be announcing your donation at our Quarter Auction to approximately 30…"
drag, startPoint x: 1398, startPoint y: 164, endPoint x: 1389, endPoint y: 193, distance: 30.4
click at [1400, 184] on div "CookinGenie Saved Report a mistake Due in 139 days 29 applies last week Require…" at bounding box center [784, 375] width 1255 height 646
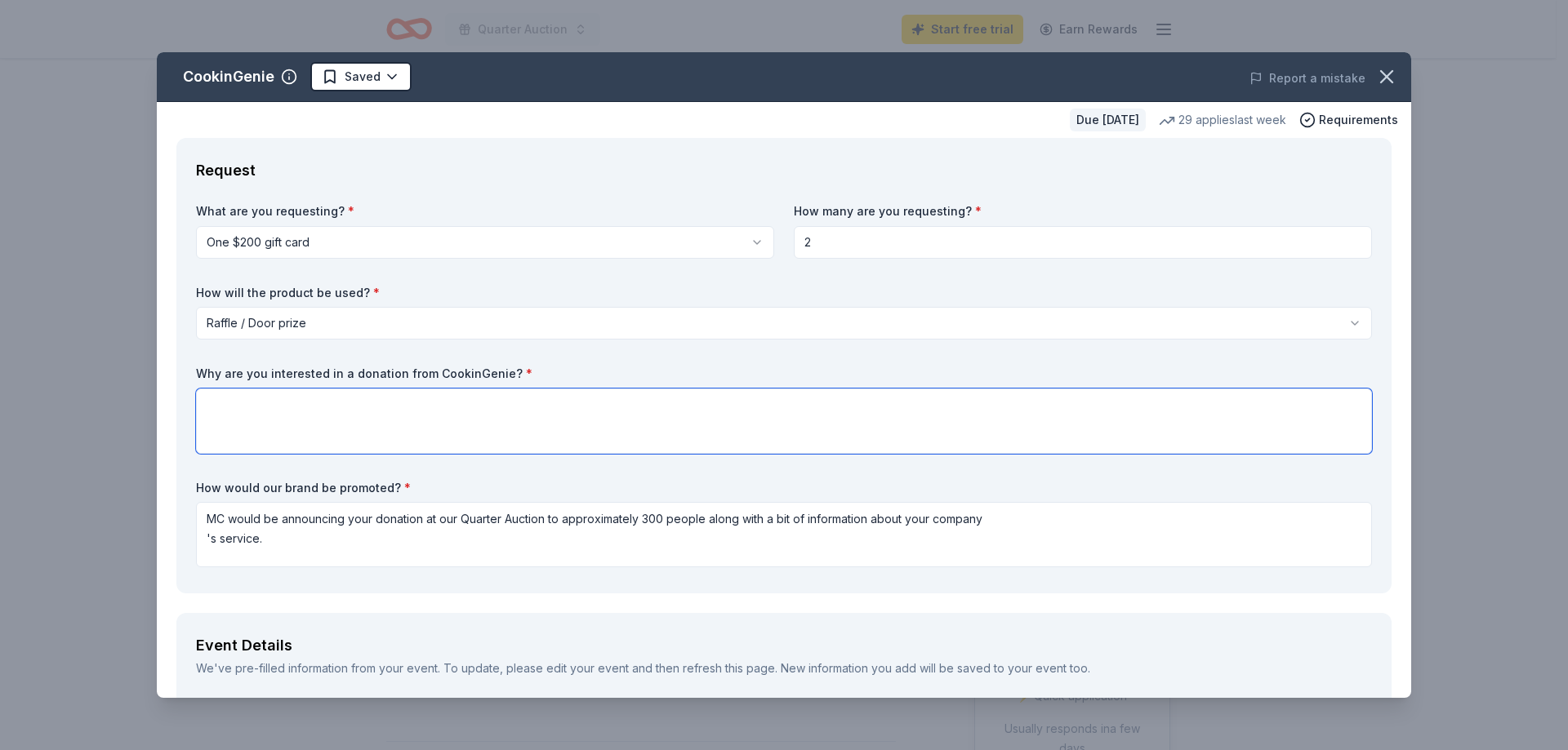
click at [218, 404] on textarea at bounding box center [784, 422] width 1176 height 66
type textarea "We are having a fundraiser to benefit the Haven of"
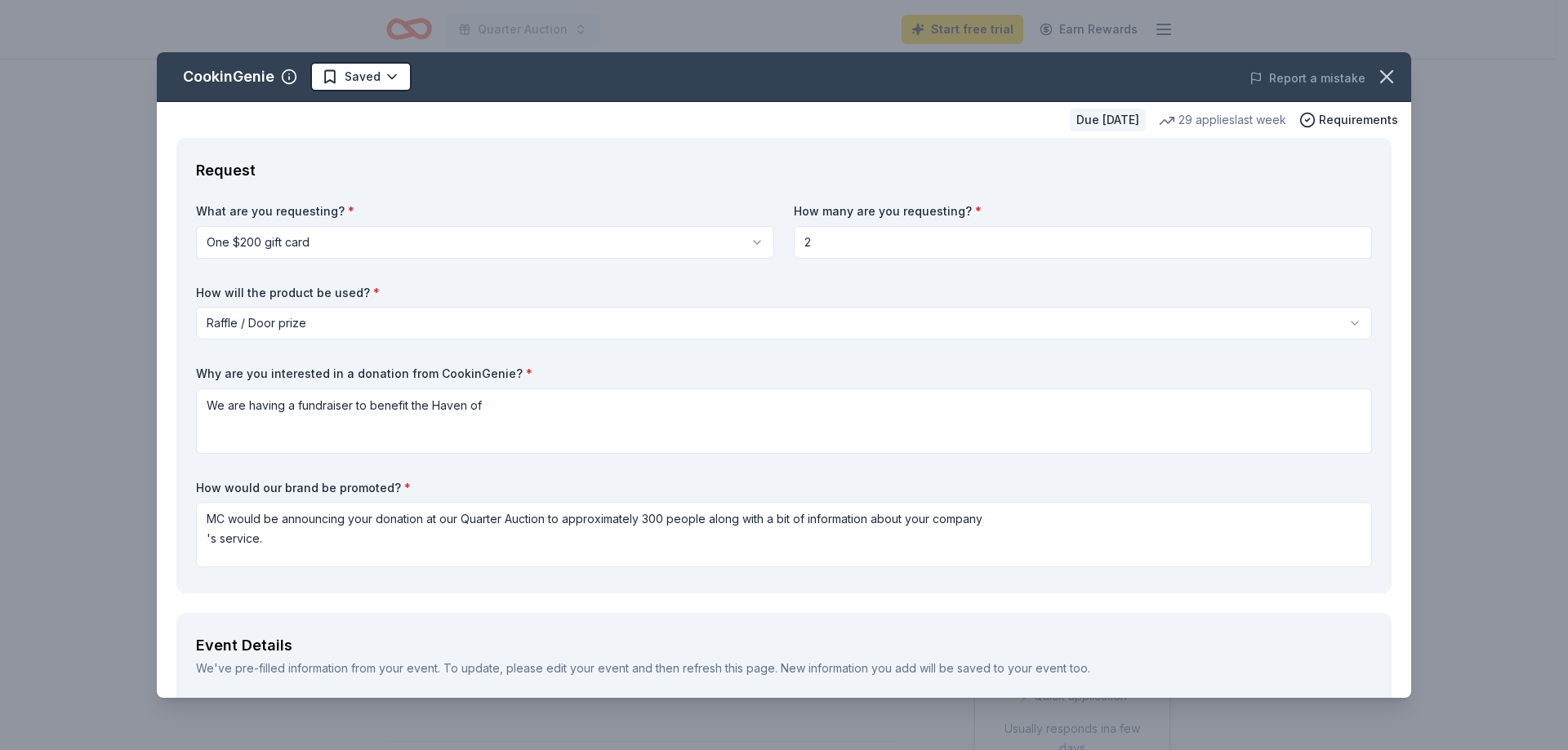
click at [811, 242] on input "2" at bounding box center [1083, 242] width 579 height 33
type input "1"
type input "2"
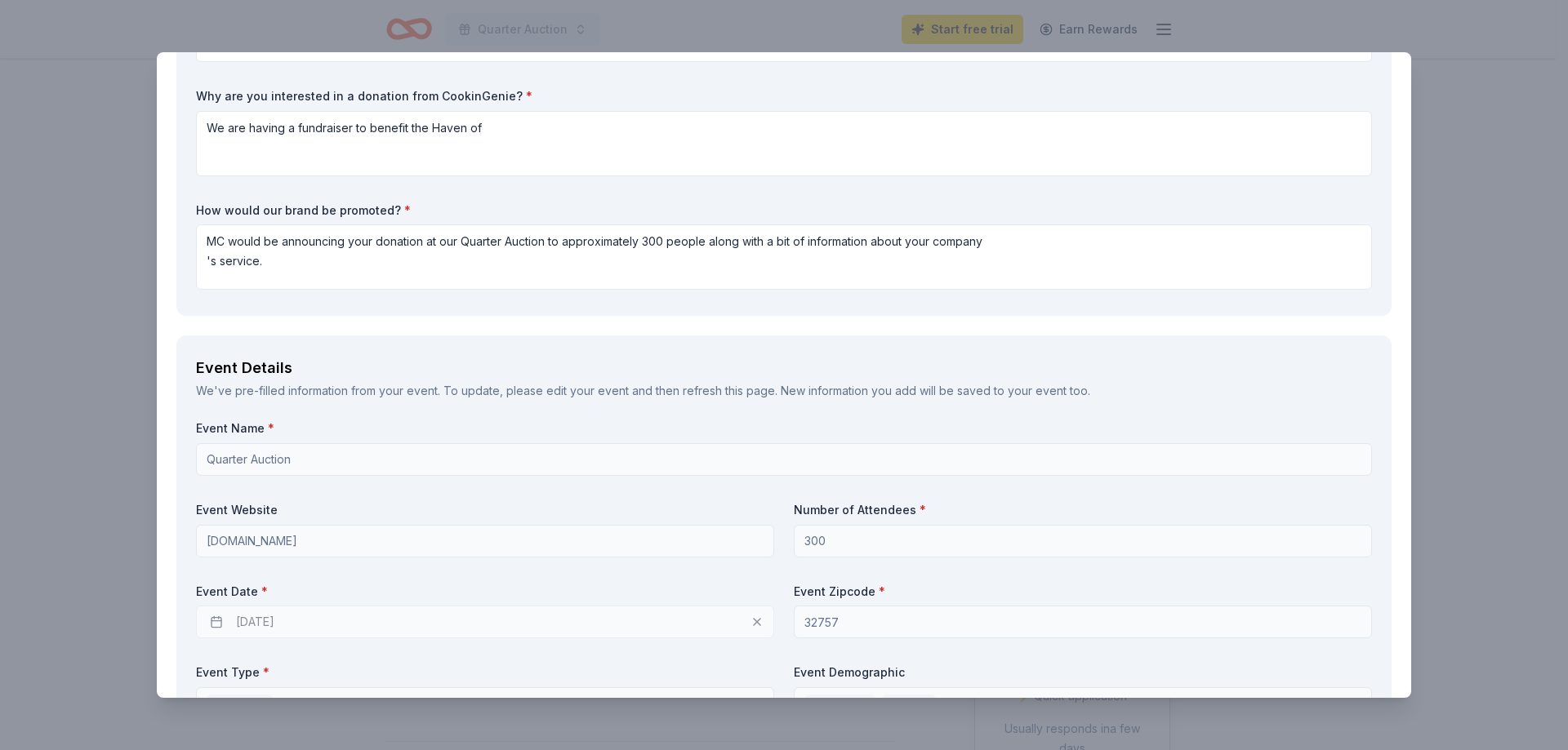
scroll to position [189, 0]
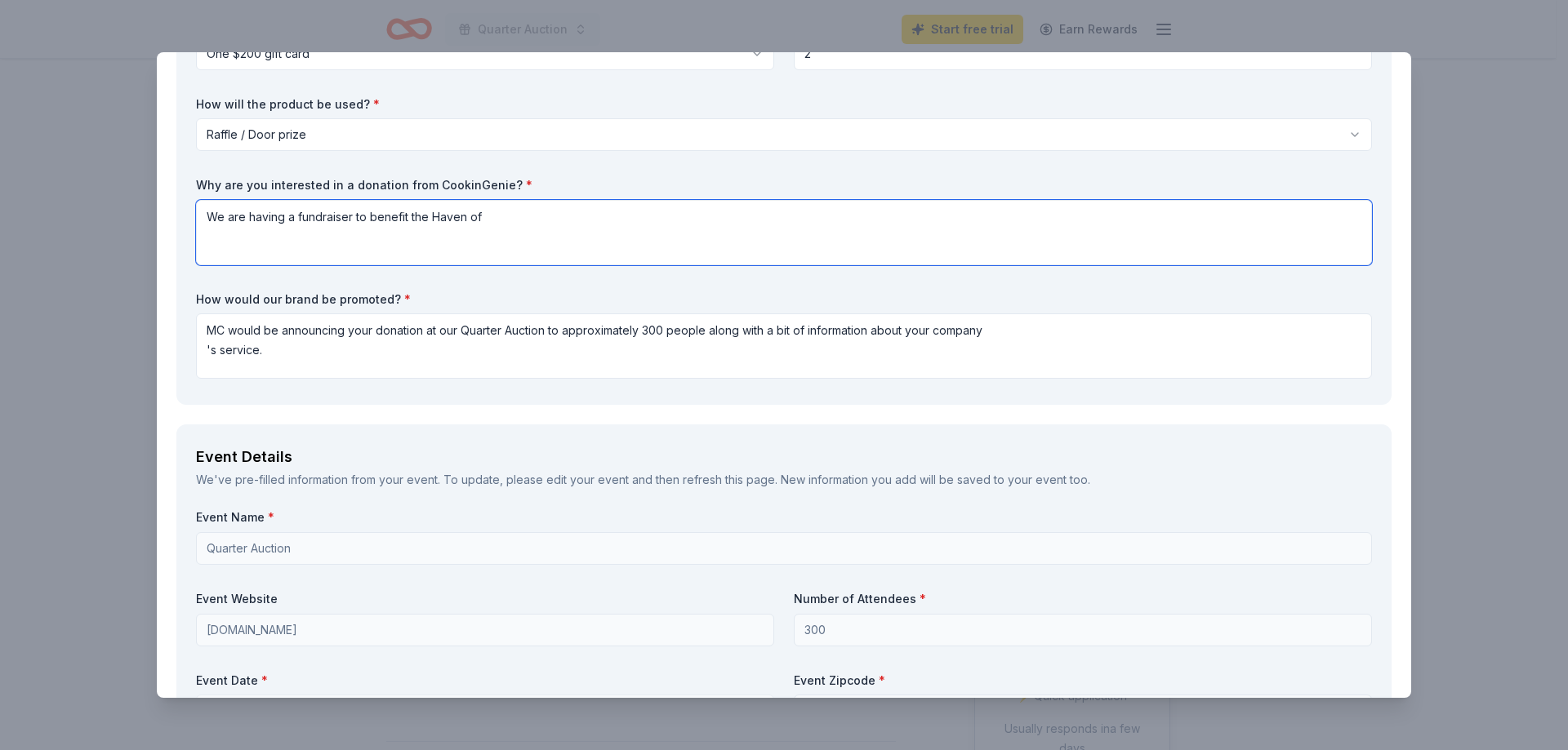
click at [511, 218] on textarea "We are having a fundraiser to benefit the Haven of" at bounding box center [784, 233] width 1176 height 66
click at [486, 217] on textarea "We are having a fundraiser to benefit the Haven of lake and Sumpter" at bounding box center [784, 233] width 1176 height 66
click at [598, 216] on textarea "We are having a fundraiser to benefit the Haven of Lake and Sumpter" at bounding box center [784, 233] width 1176 height 66
type textarea "We are having a fundraiser to benefit the Haven of Lake and Sumpter Counties"
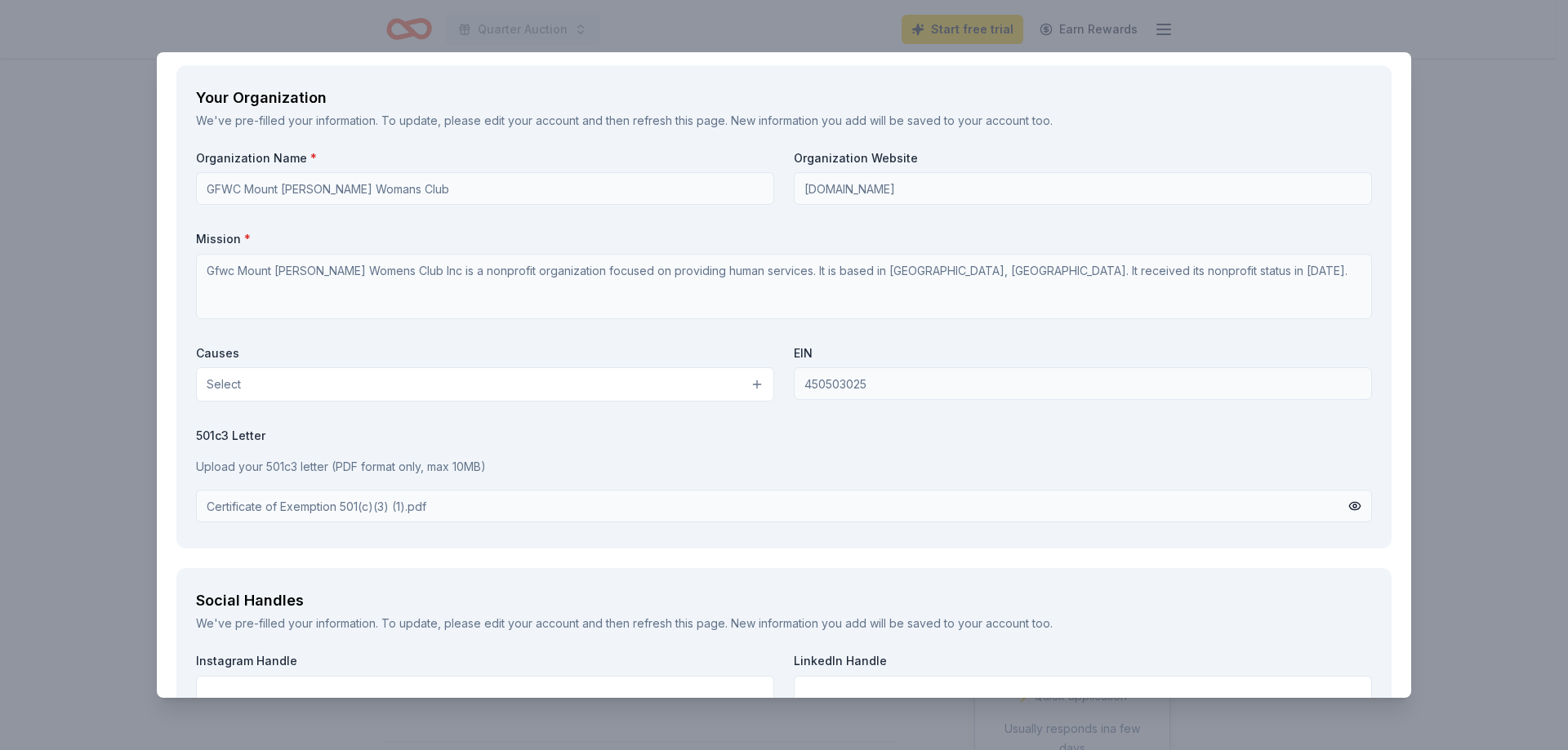
scroll to position [1366, 0]
click at [292, 375] on button "Select" at bounding box center [485, 381] width 579 height 34
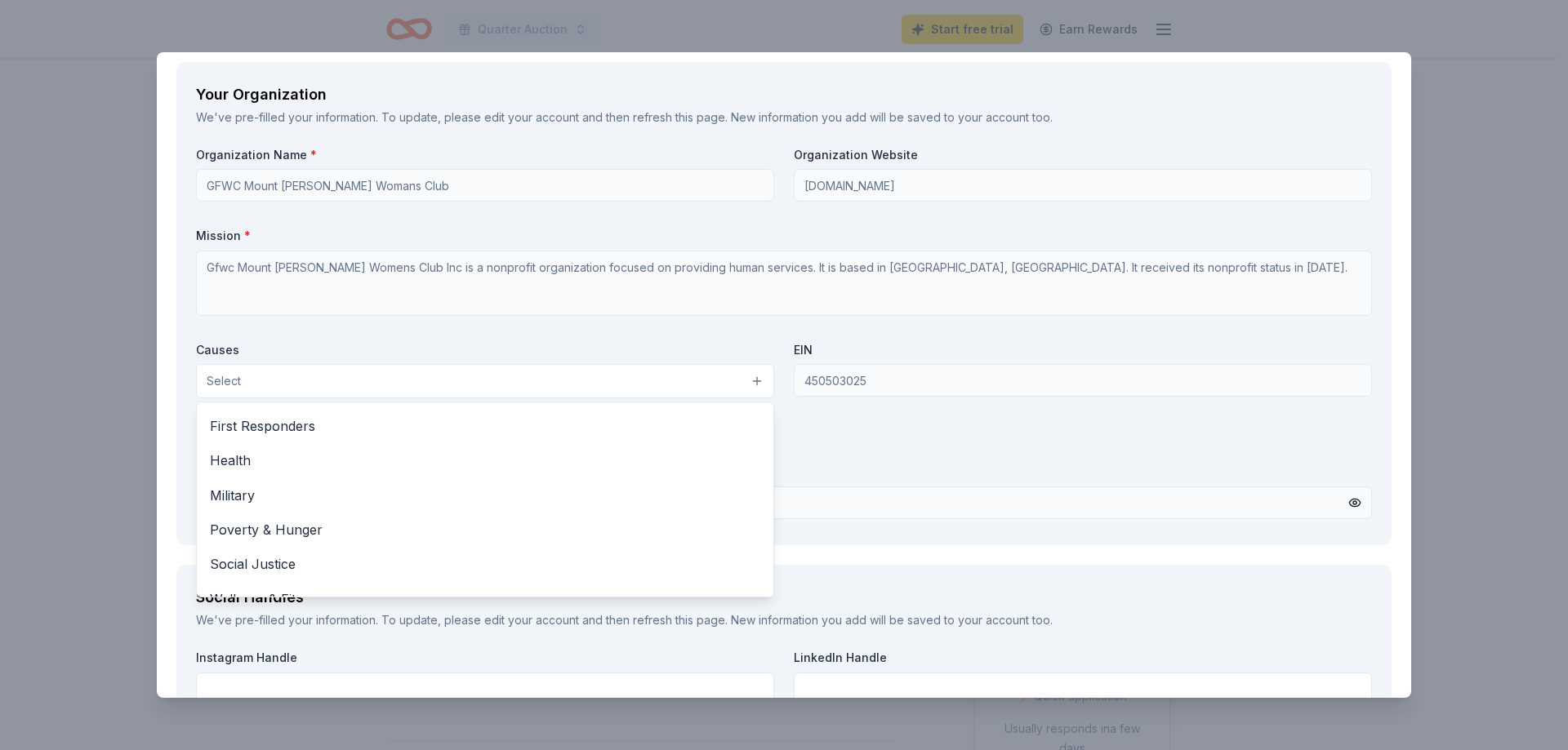
scroll to position [228, 0]
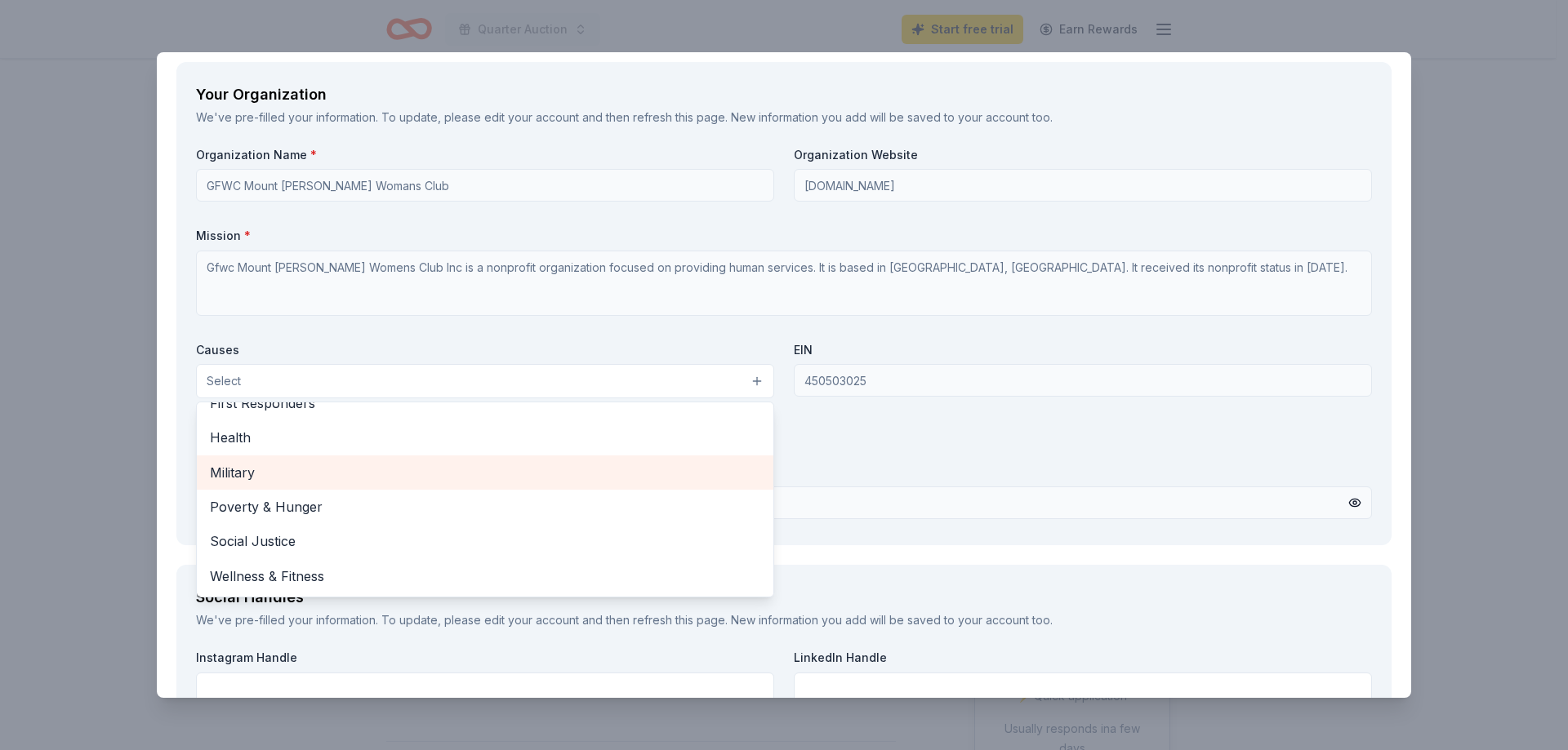
click at [240, 465] on span "Military" at bounding box center [485, 472] width 550 height 22
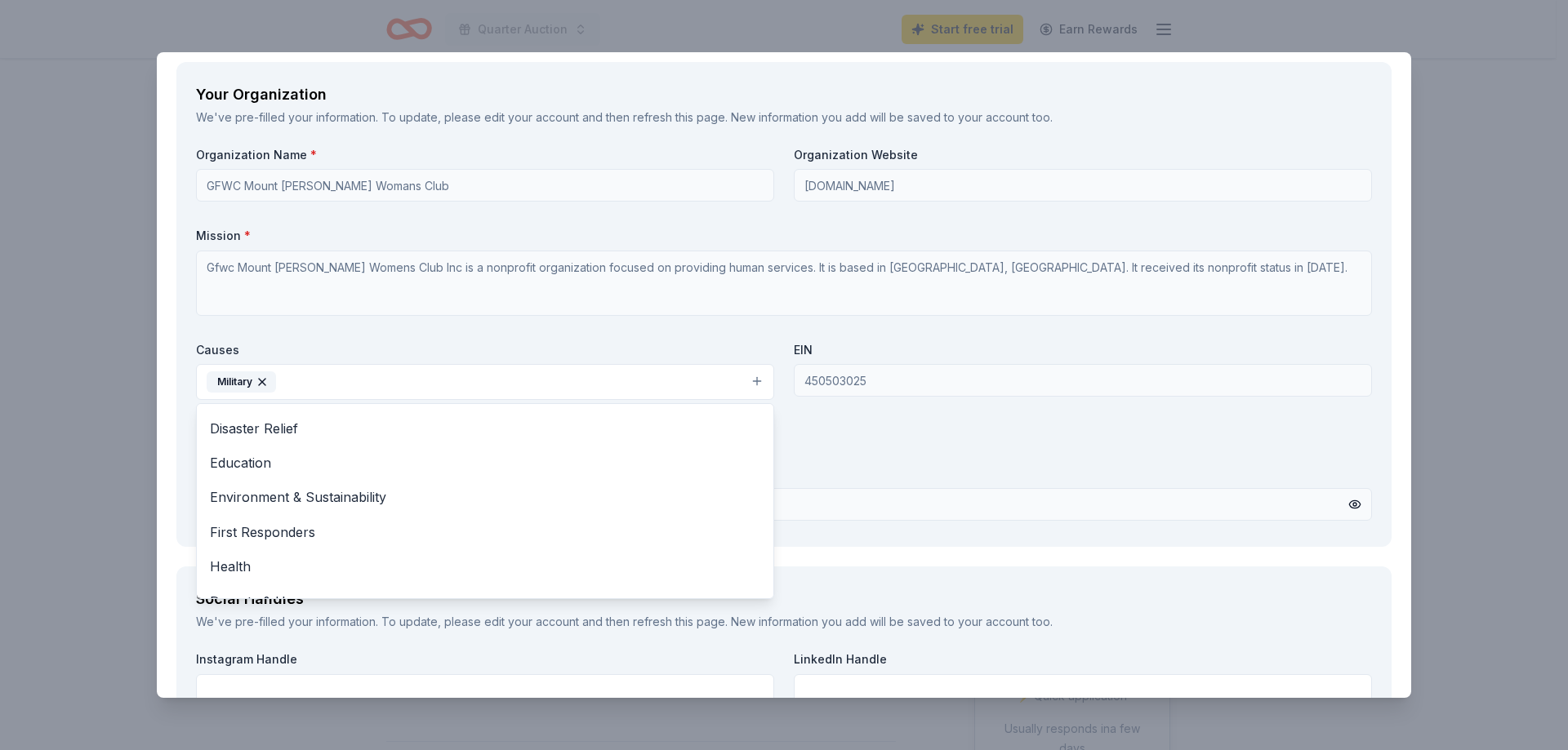
scroll to position [0, 0]
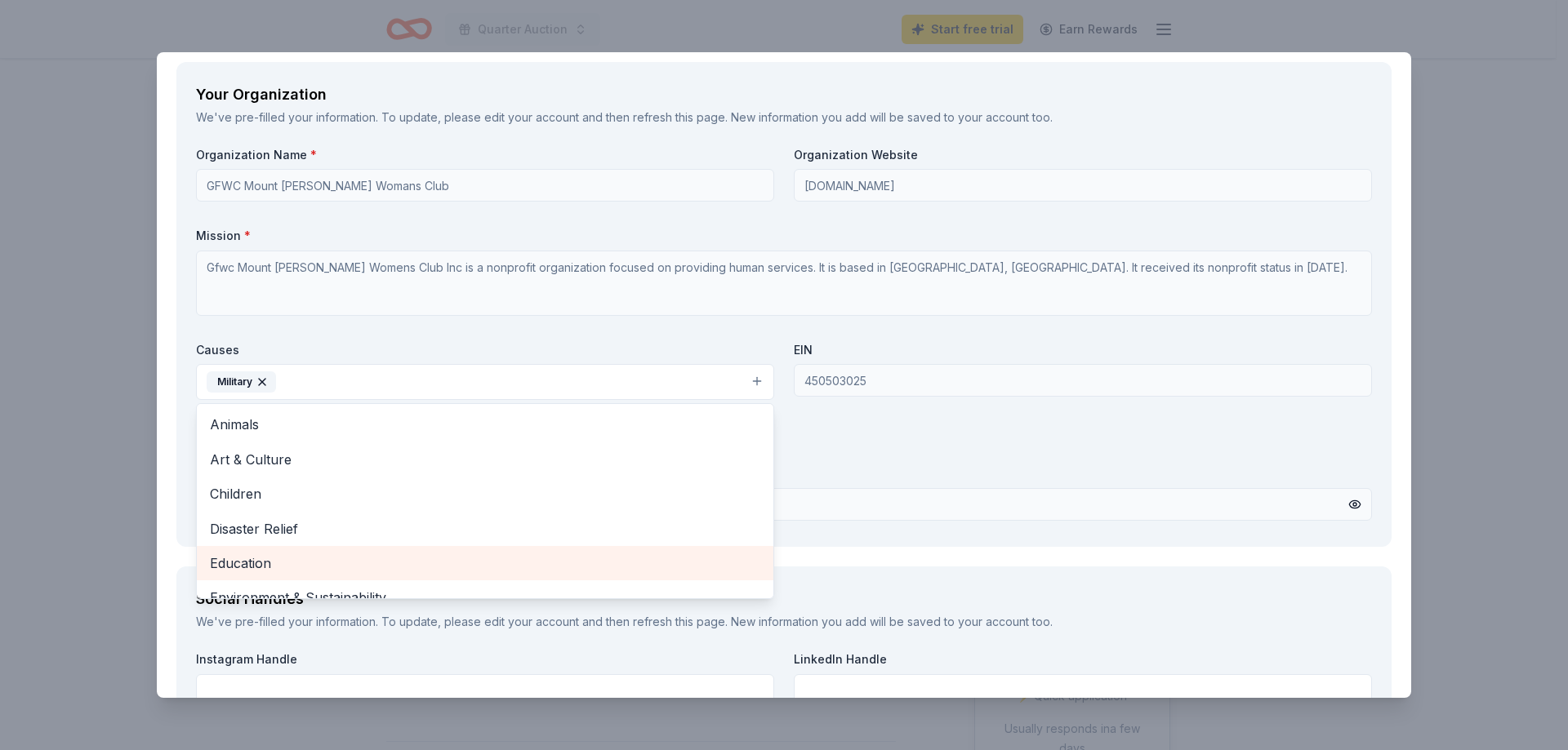
click at [252, 560] on span "Education" at bounding box center [485, 563] width 550 height 22
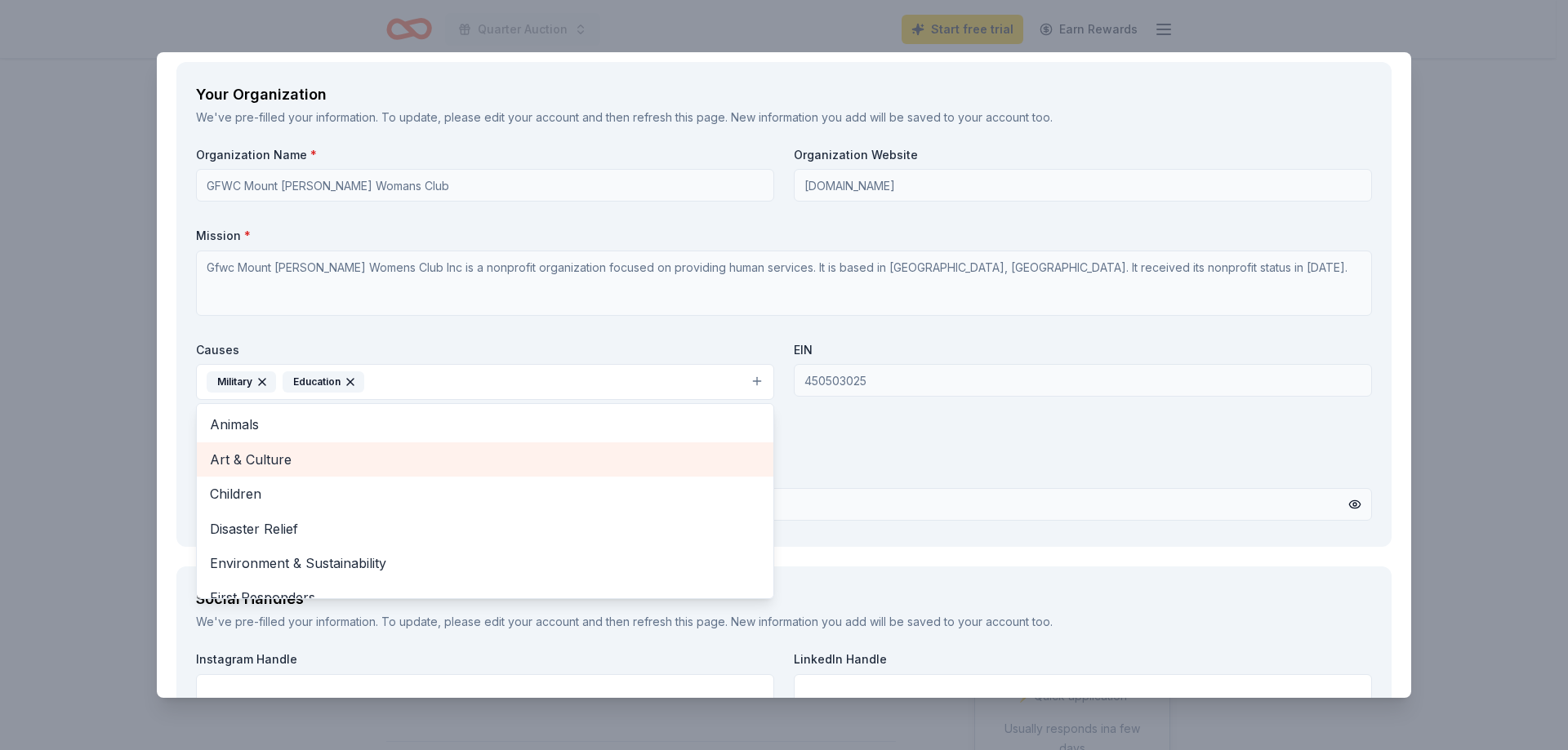
click at [271, 453] on span "Art & Culture" at bounding box center [485, 459] width 550 height 22
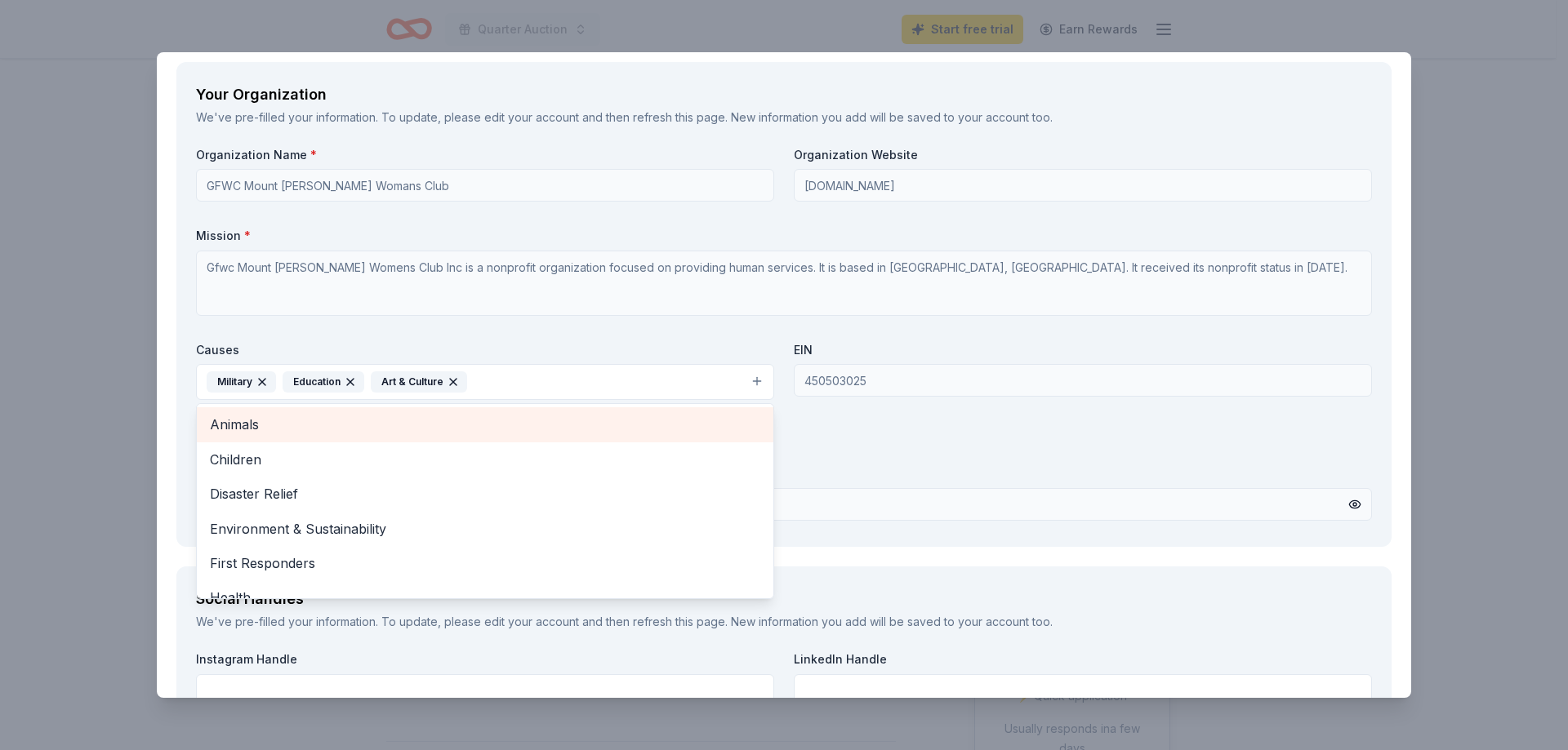
click at [248, 418] on span "Animals" at bounding box center [485, 424] width 550 height 22
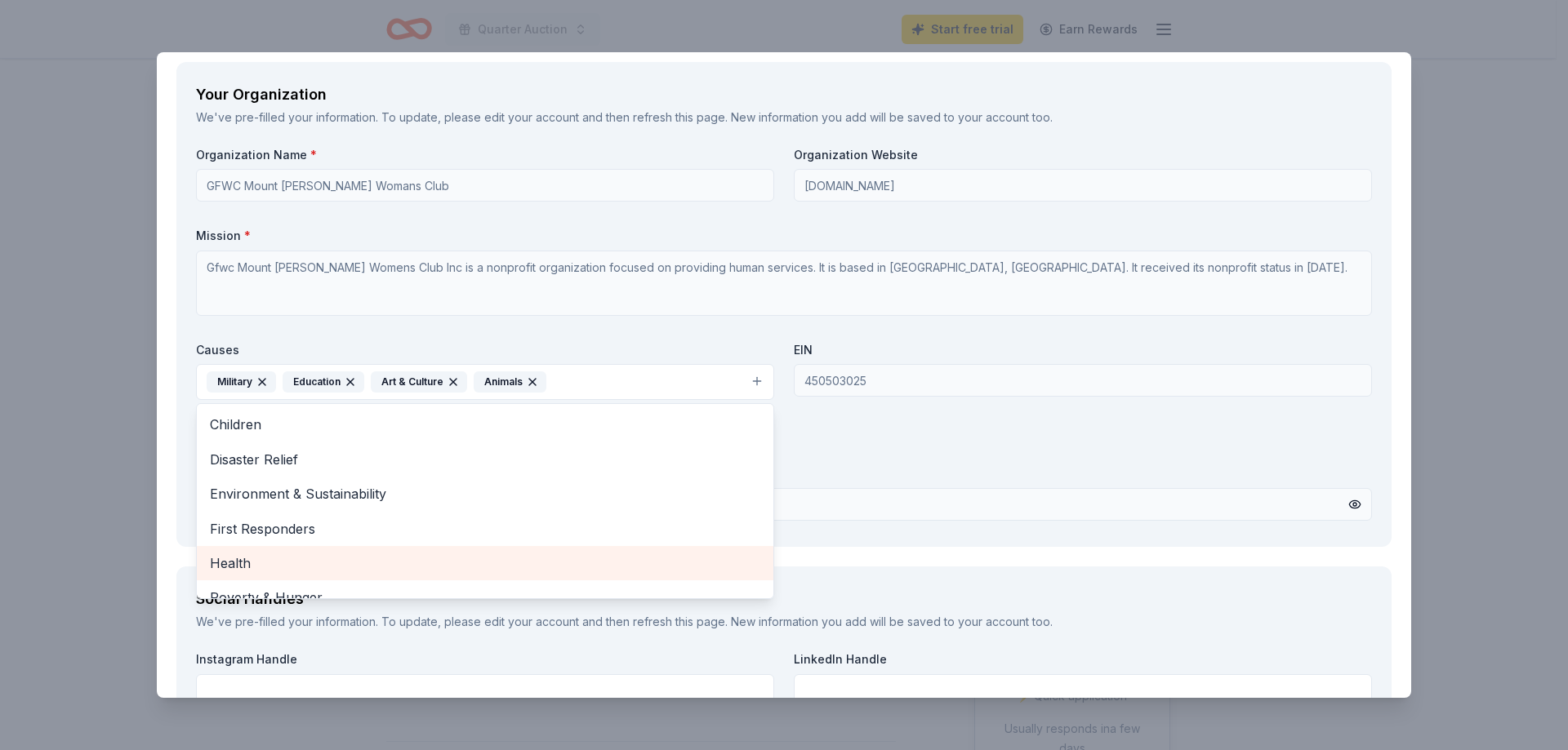
click at [232, 562] on span "Health" at bounding box center [485, 563] width 550 height 22
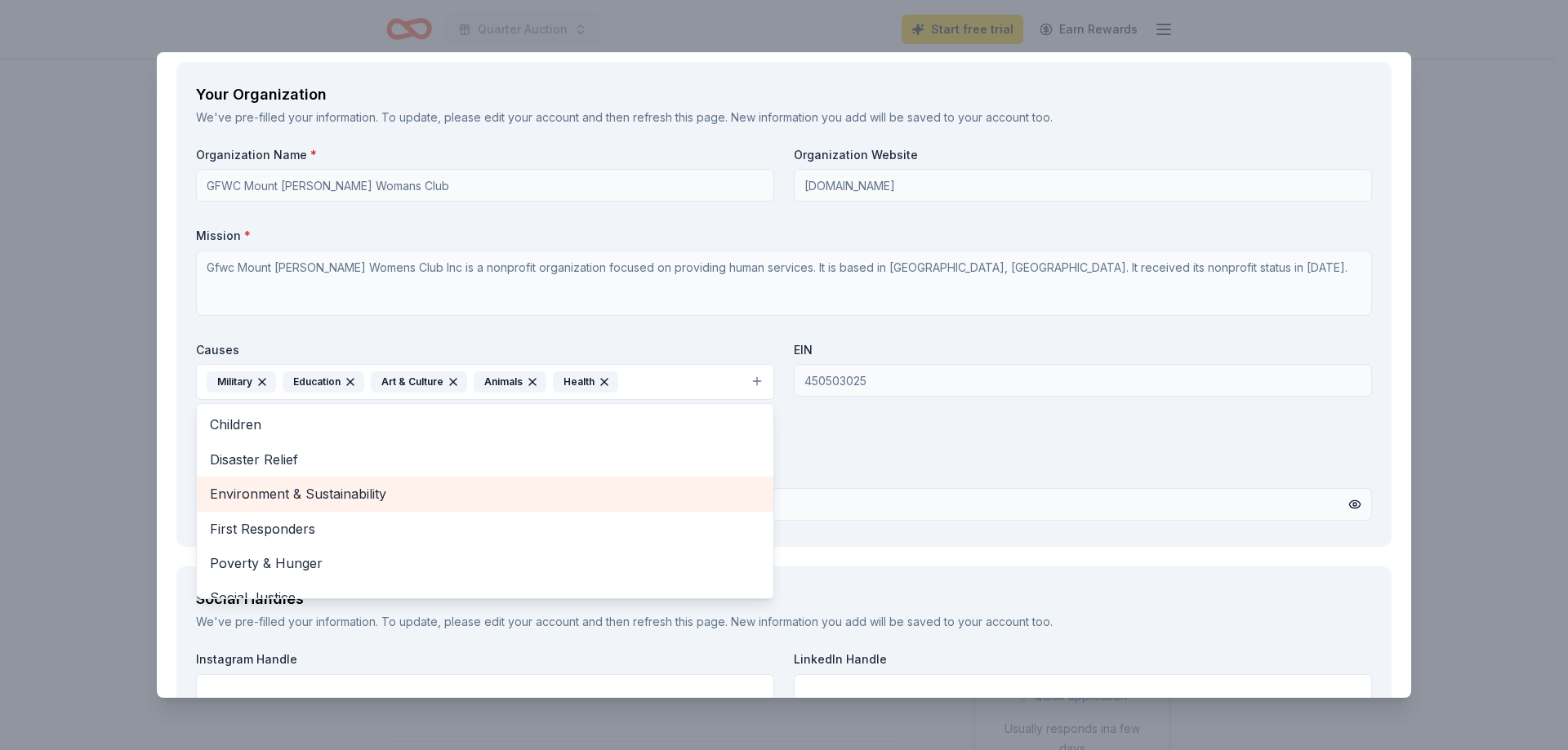
click at [363, 491] on span "Environment & Sustainability" at bounding box center [485, 494] width 550 height 22
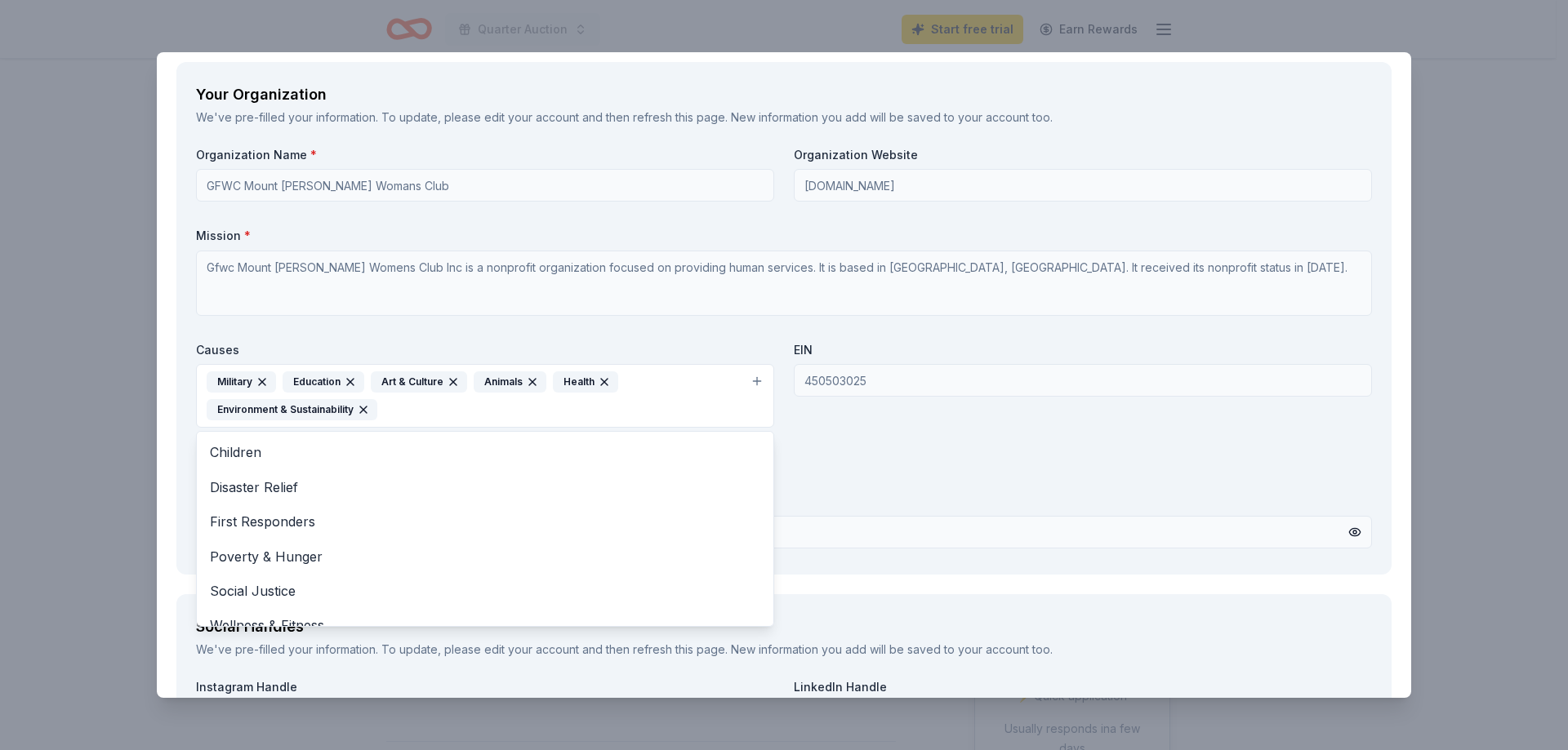
scroll to position [20, 0]
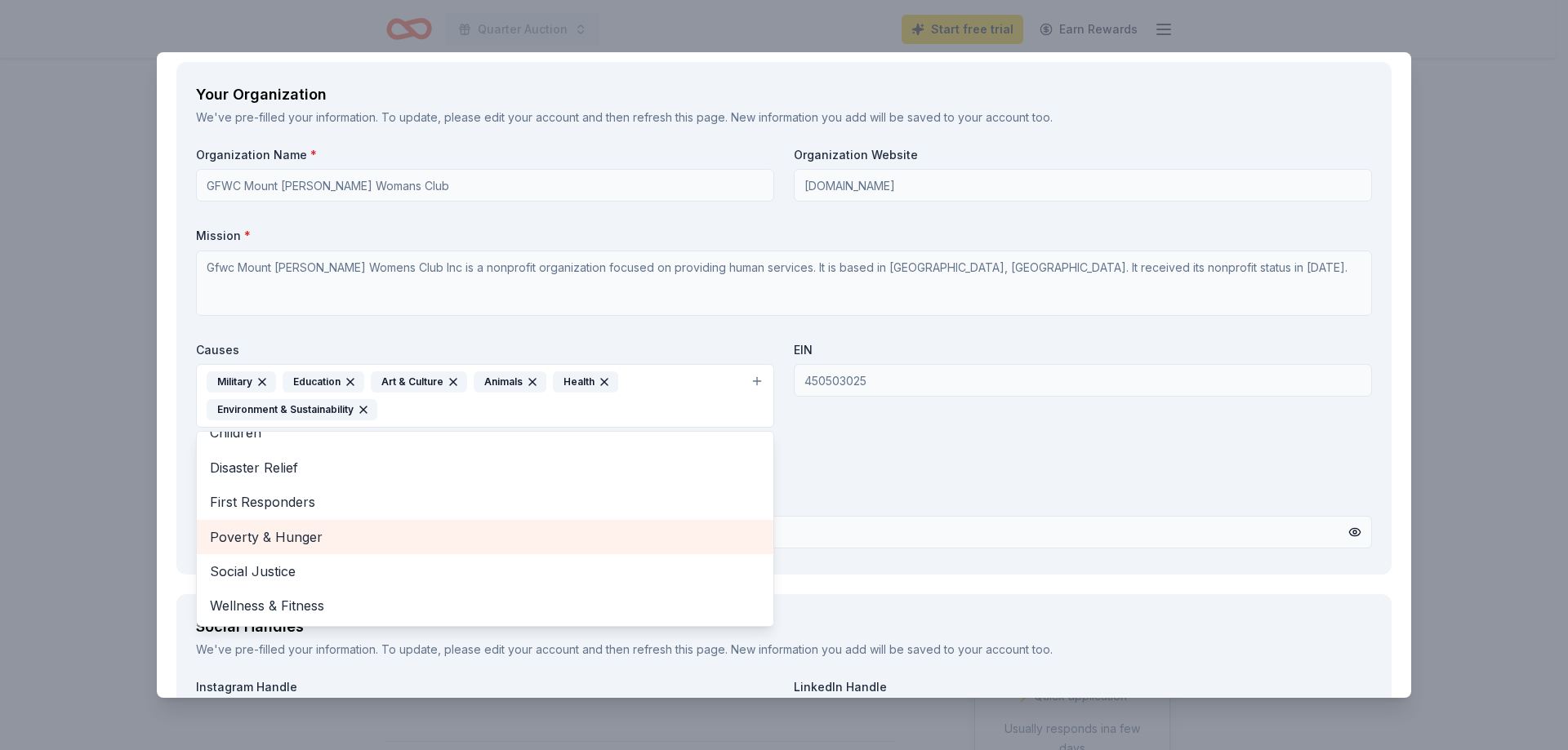
click at [293, 534] on span "Poverty & Hunger" at bounding box center [485, 537] width 550 height 22
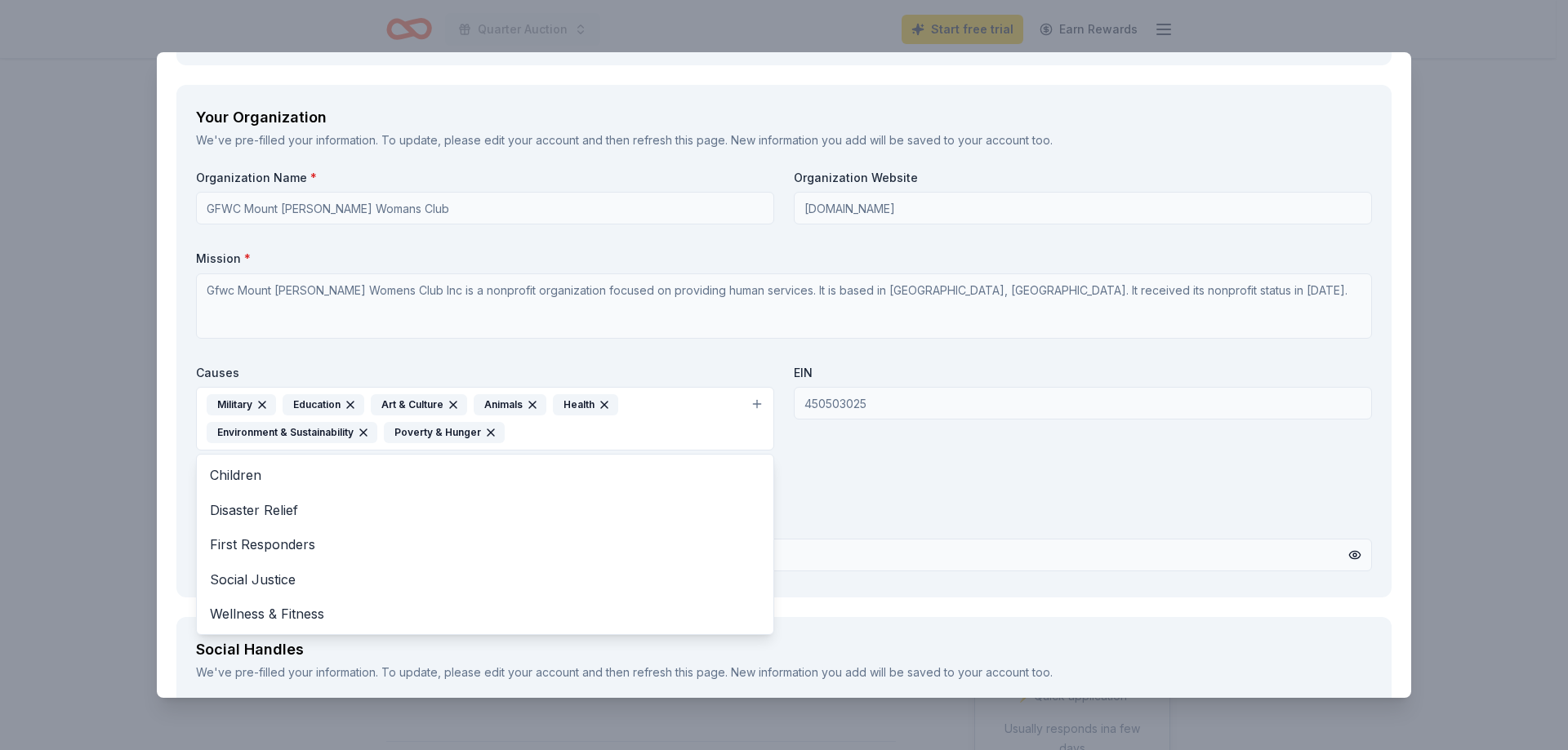
scroll to position [1375, 0]
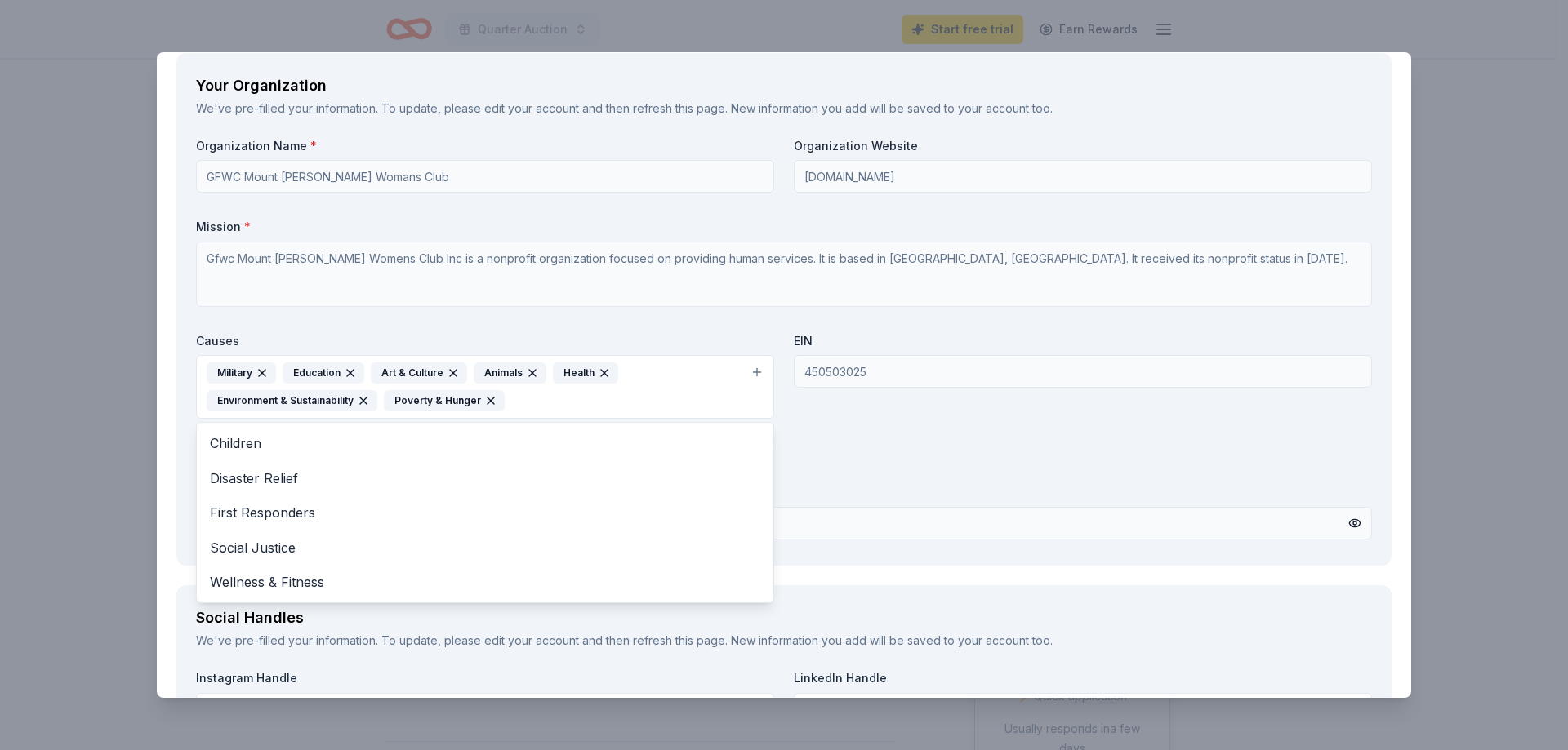
click at [1480, 343] on div "CookinGenie Saved Report a mistake Due in 139 days 29 applies last week Require…" at bounding box center [784, 375] width 1568 height 750
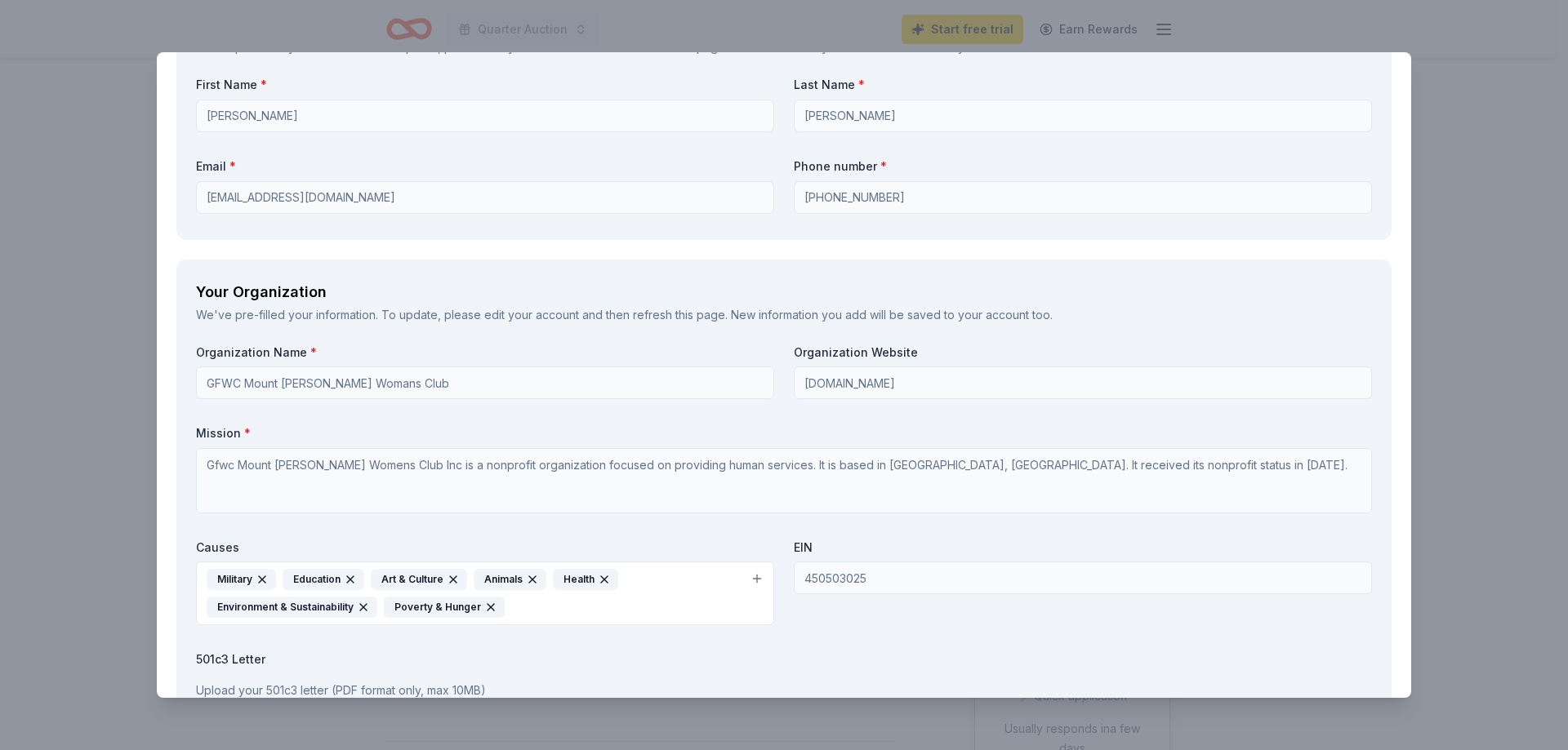
scroll to position [1146, 0]
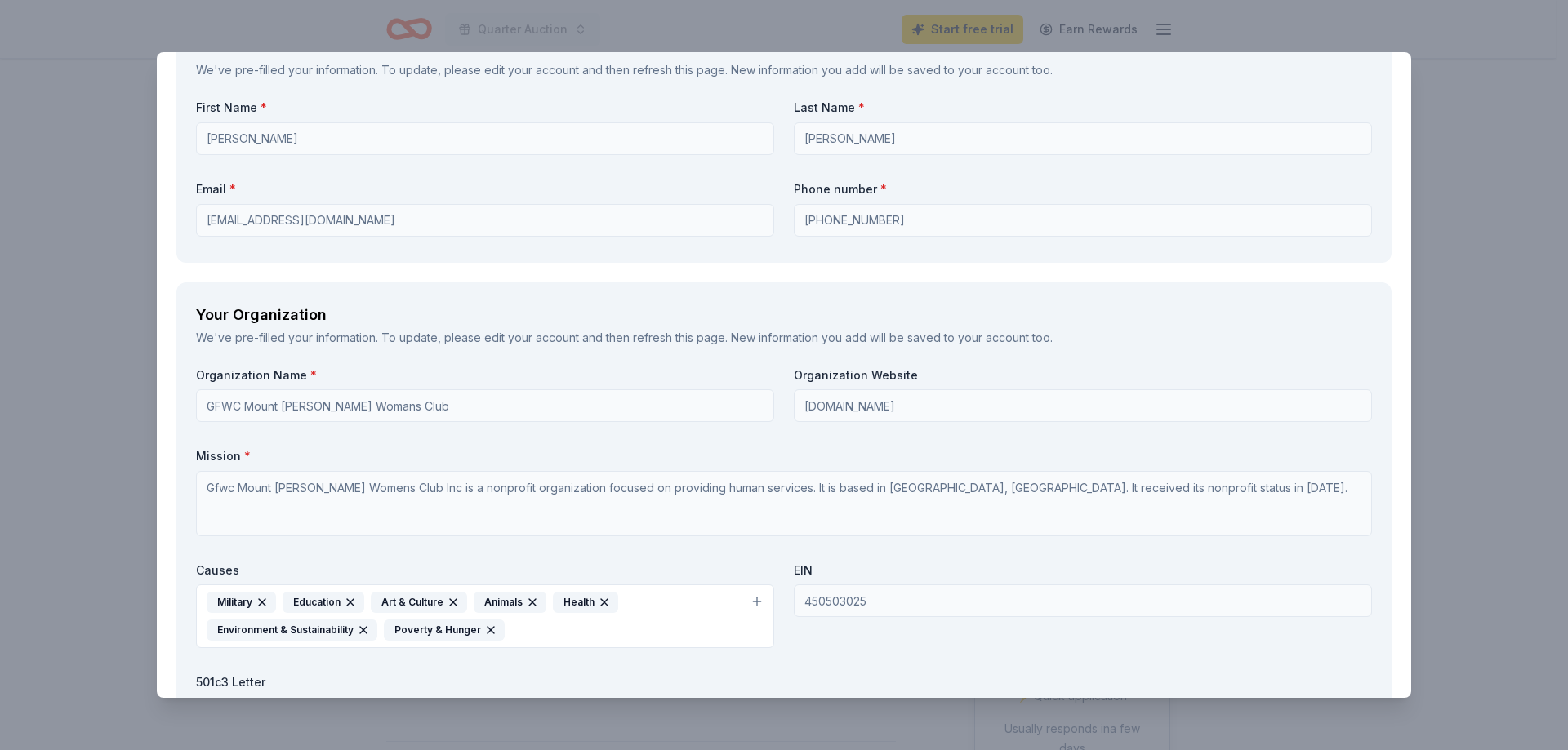
click at [264, 542] on div "Organization Name * GFWC Mount Dora Womans Club Organization Website www.GFWCMT…" at bounding box center [784, 572] width 1176 height 409
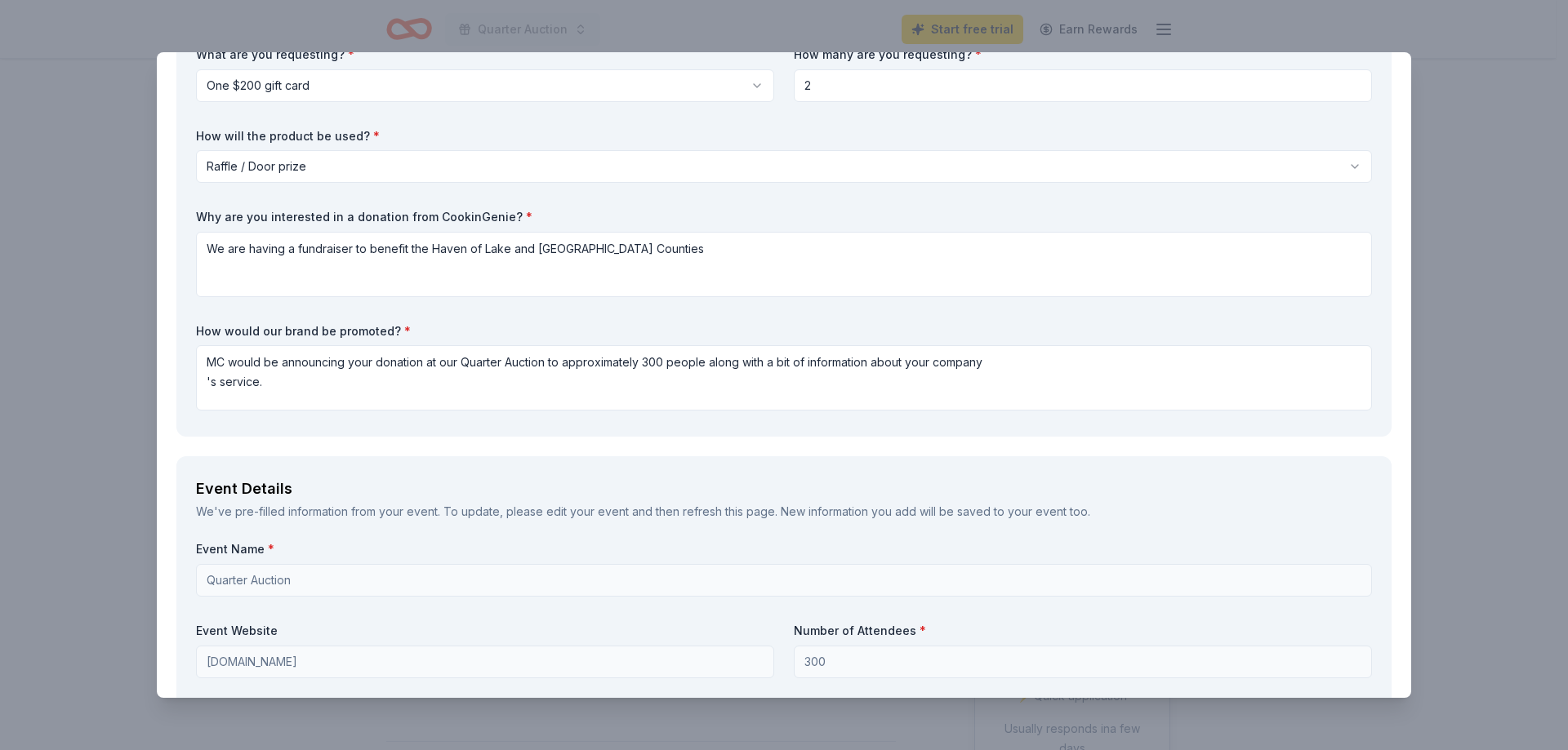
scroll to position [0, 0]
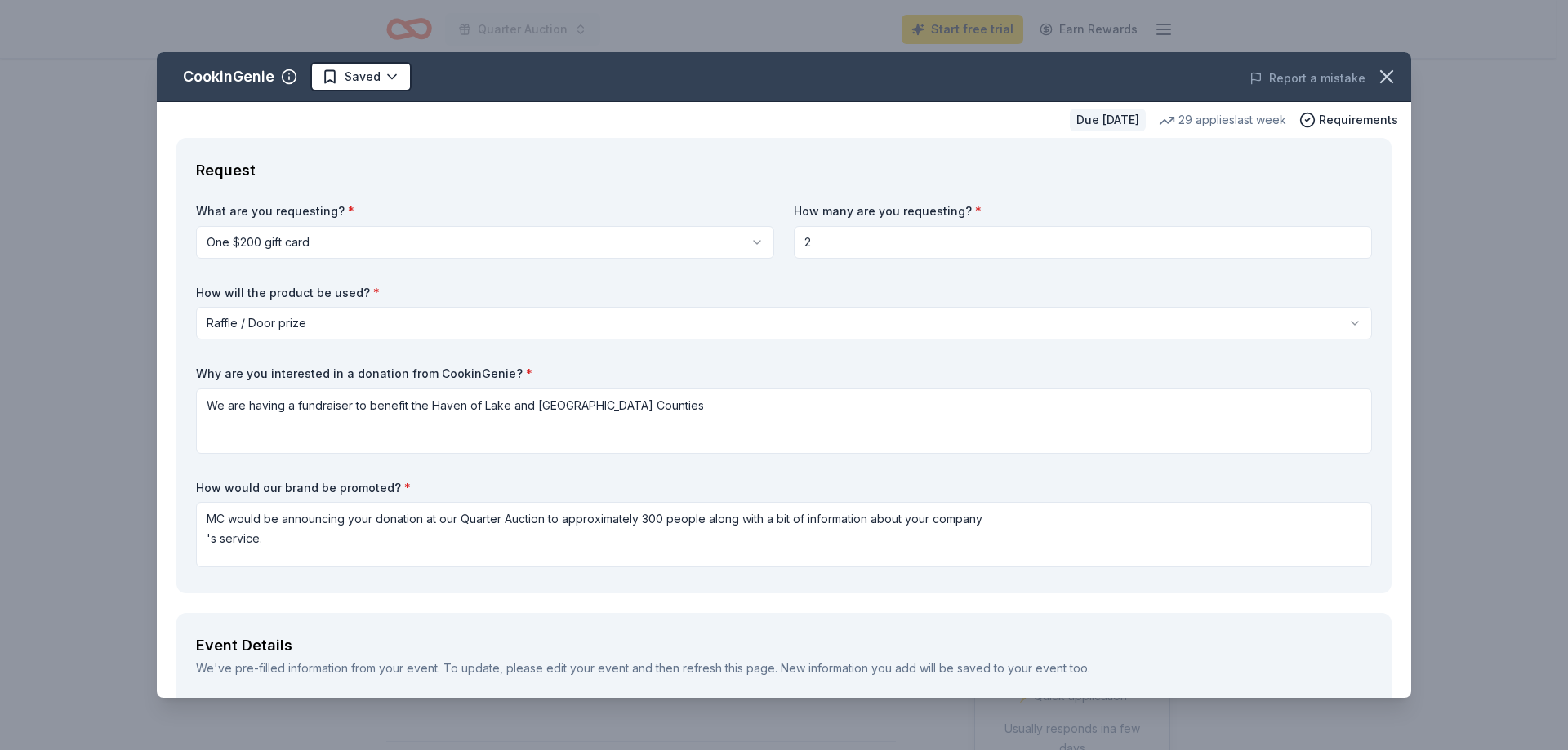
click at [805, 245] on input "2" at bounding box center [1083, 242] width 579 height 33
type input "1"
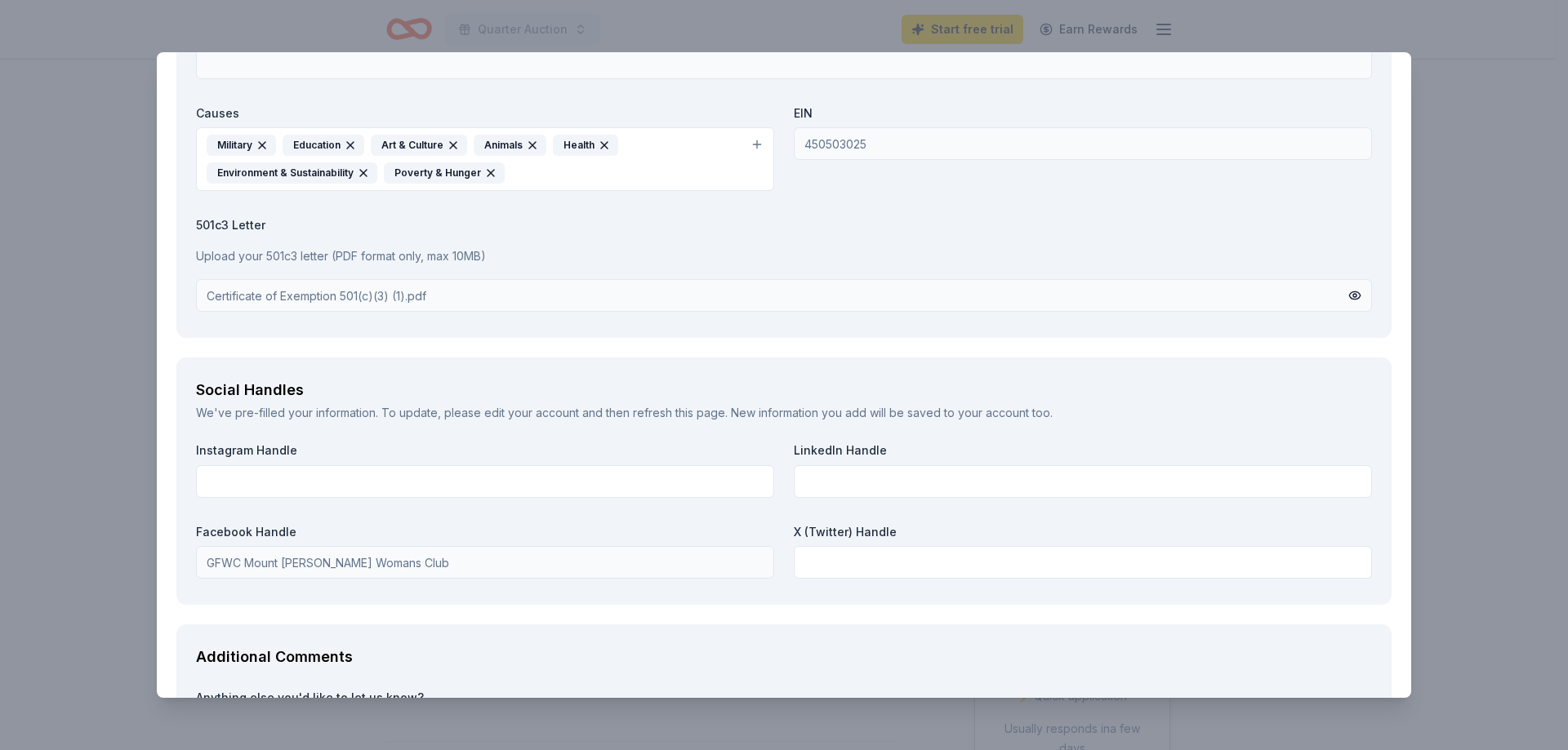
scroll to position [1076, 0]
drag, startPoint x: 1404, startPoint y: 188, endPoint x: 933, endPoint y: 66, distance: 486.5
click at [1499, 459] on div "CookinGenie Saved Report a mistake Due in 139 days 29 applies last week Require…" at bounding box center [784, 375] width 1568 height 750
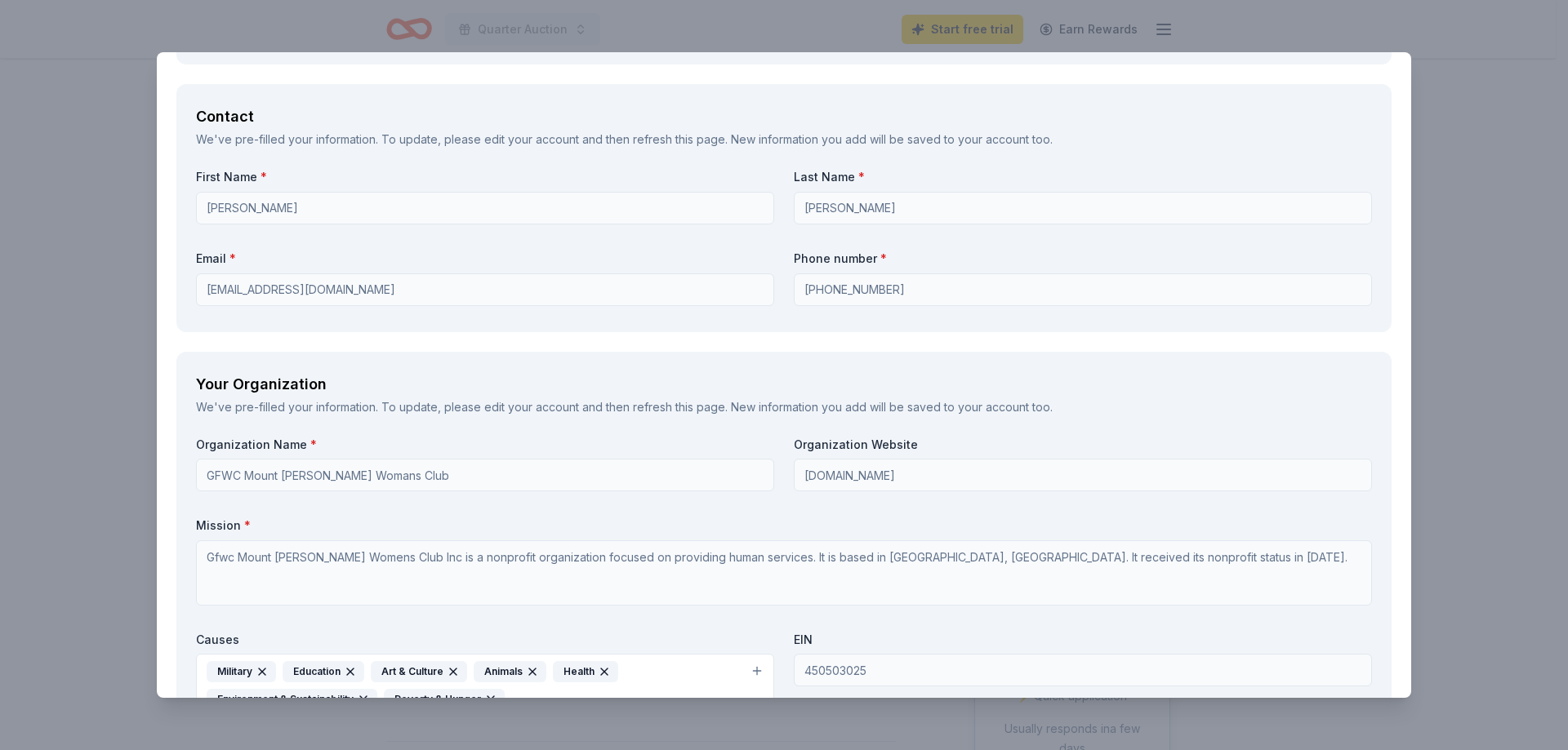
click at [13, 532] on div "CookinGenie Saved Report a mistake Due in 139 days 29 applies last week Require…" at bounding box center [784, 375] width 1568 height 750
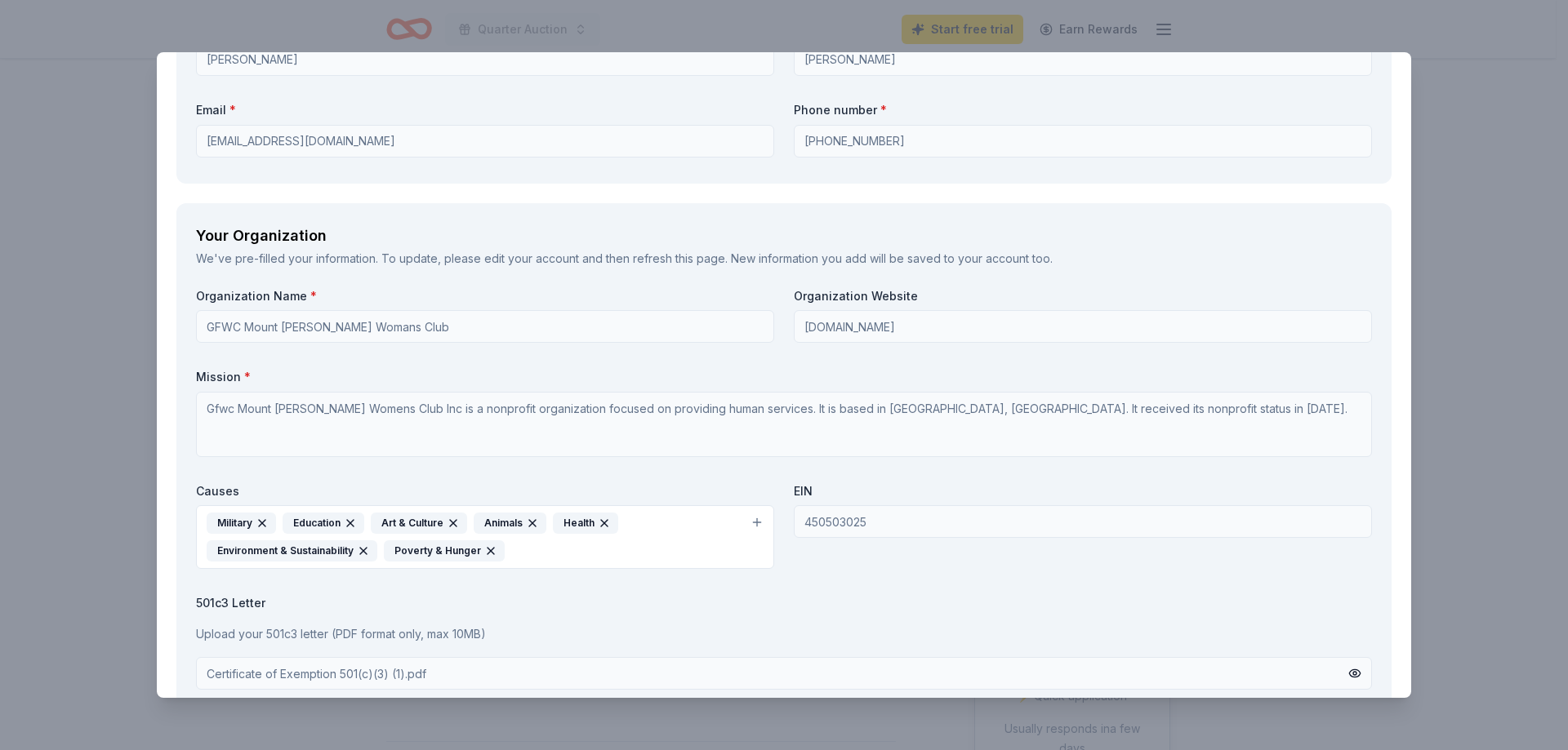
scroll to position [1238, 0]
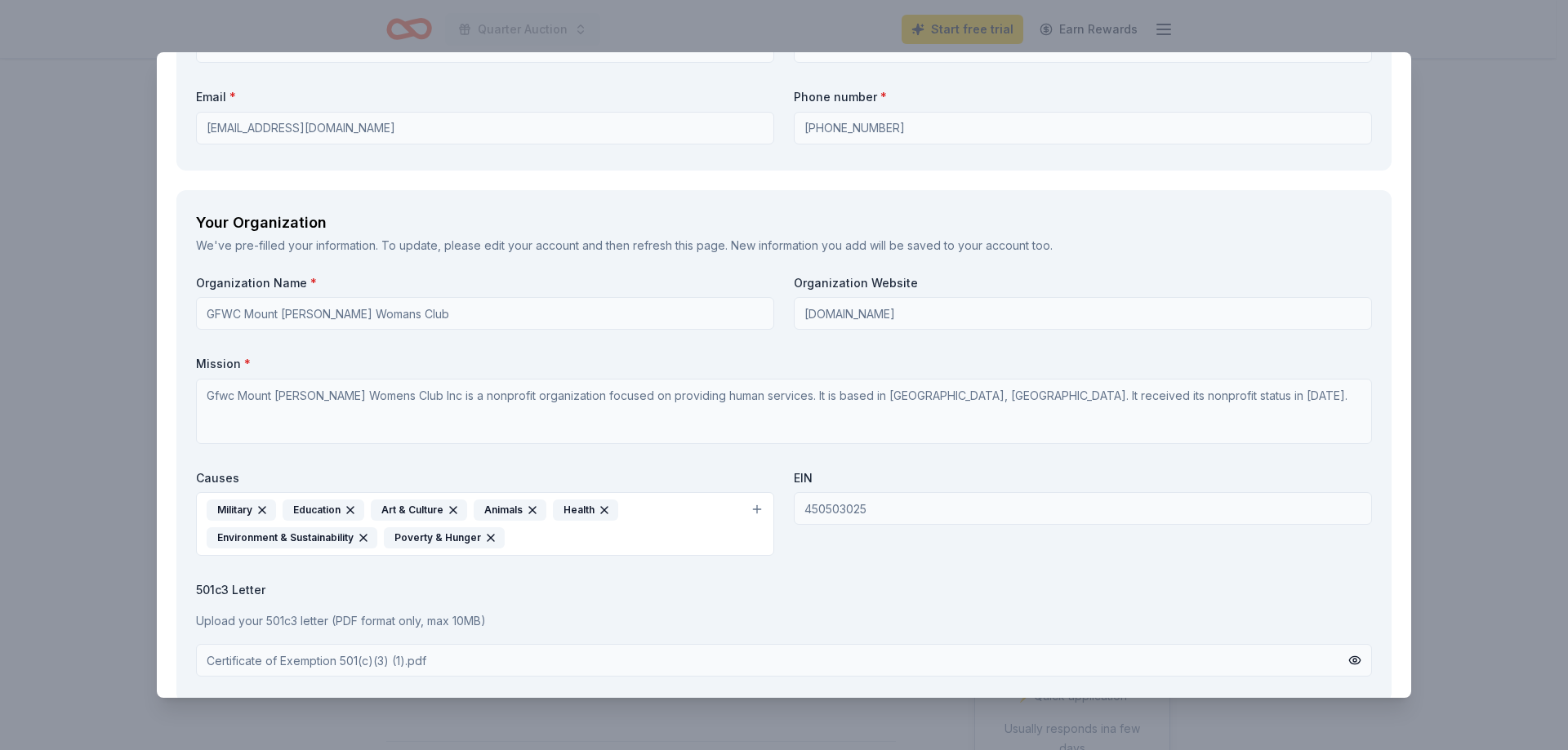
click at [125, 441] on div "CookinGenie Saved Report a mistake Due in 139 days 29 applies last week Require…" at bounding box center [784, 375] width 1568 height 750
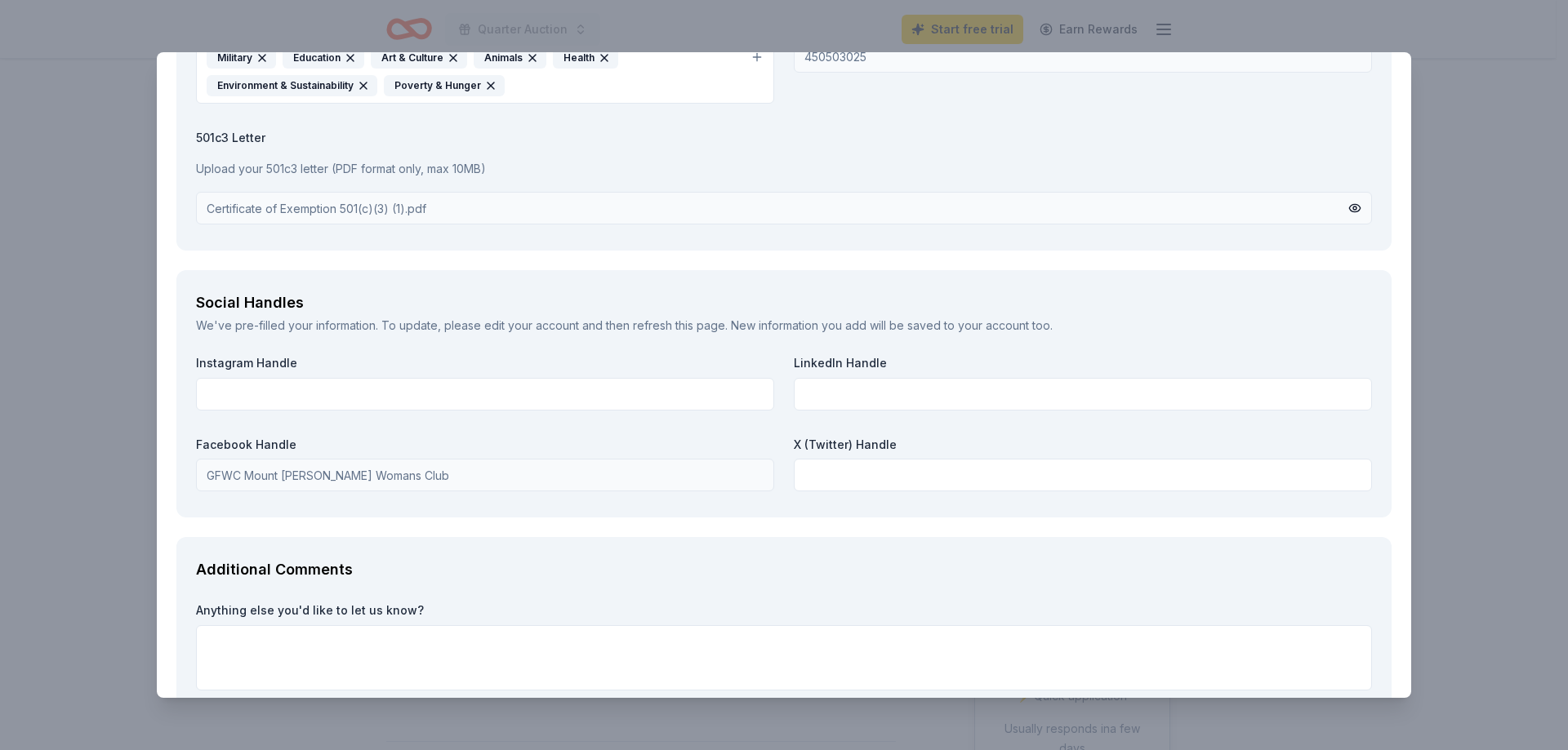
scroll to position [1794, 0]
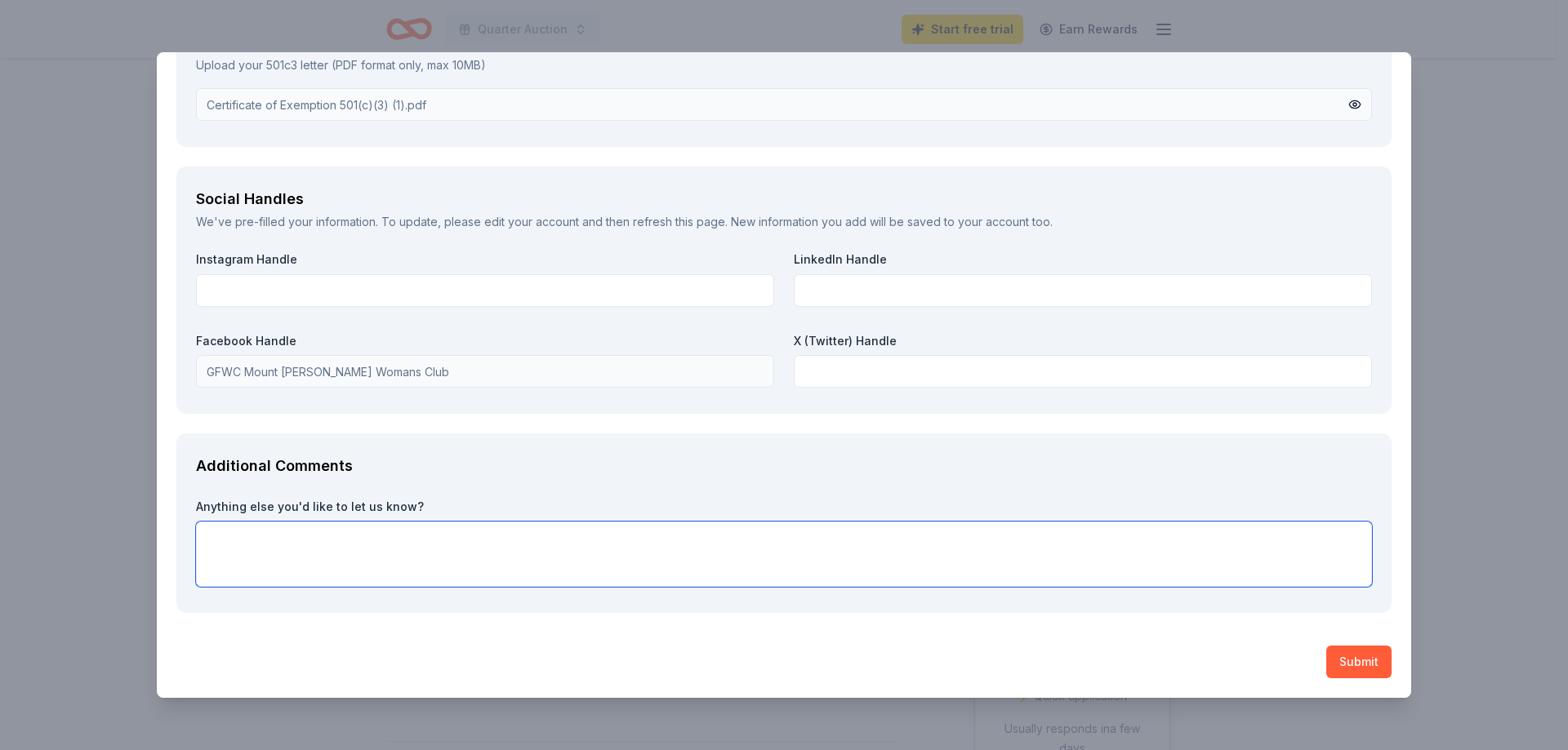
click at [213, 541] on textarea at bounding box center [784, 554] width 1176 height 66
type textarea "We appreciate your consideration."
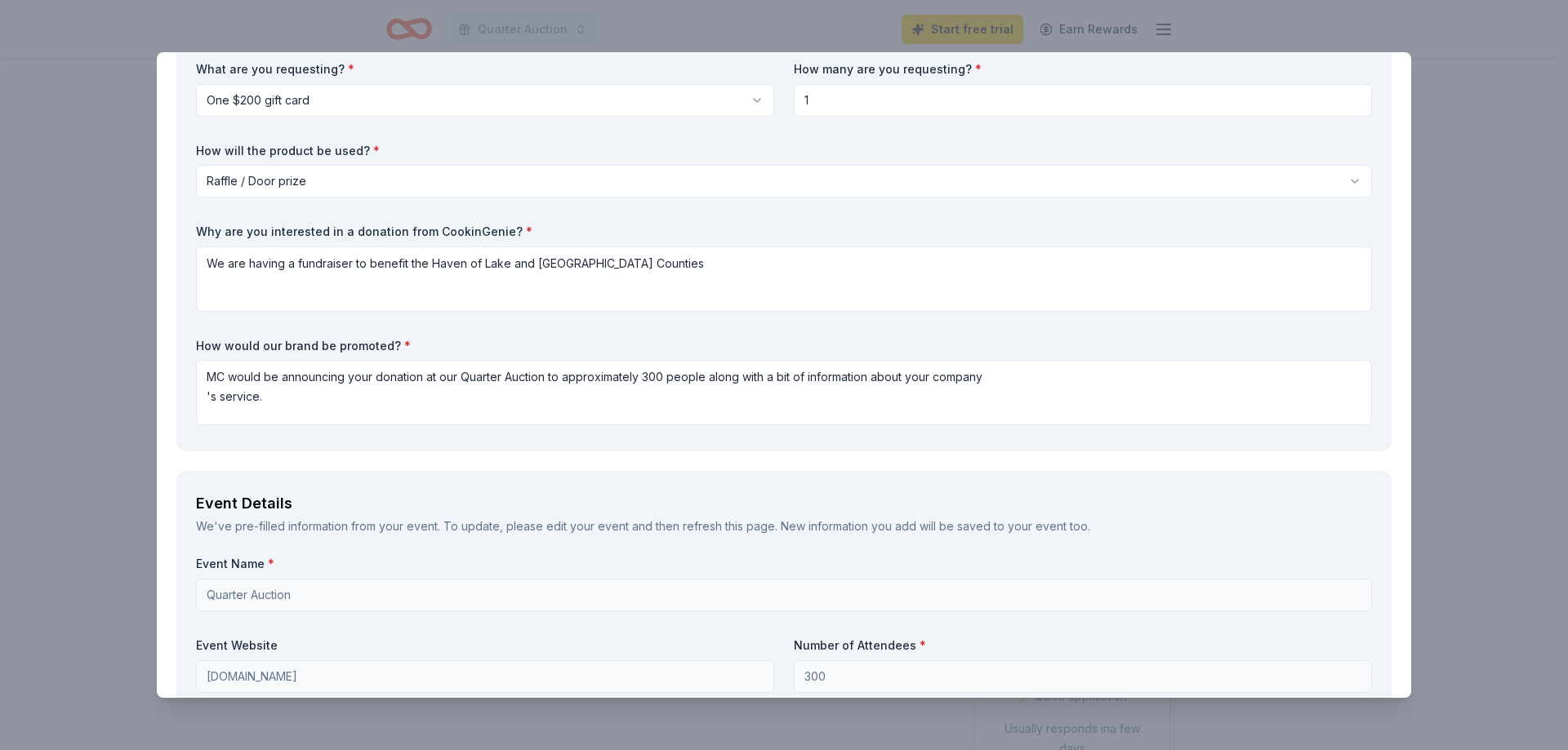
scroll to position [0, 0]
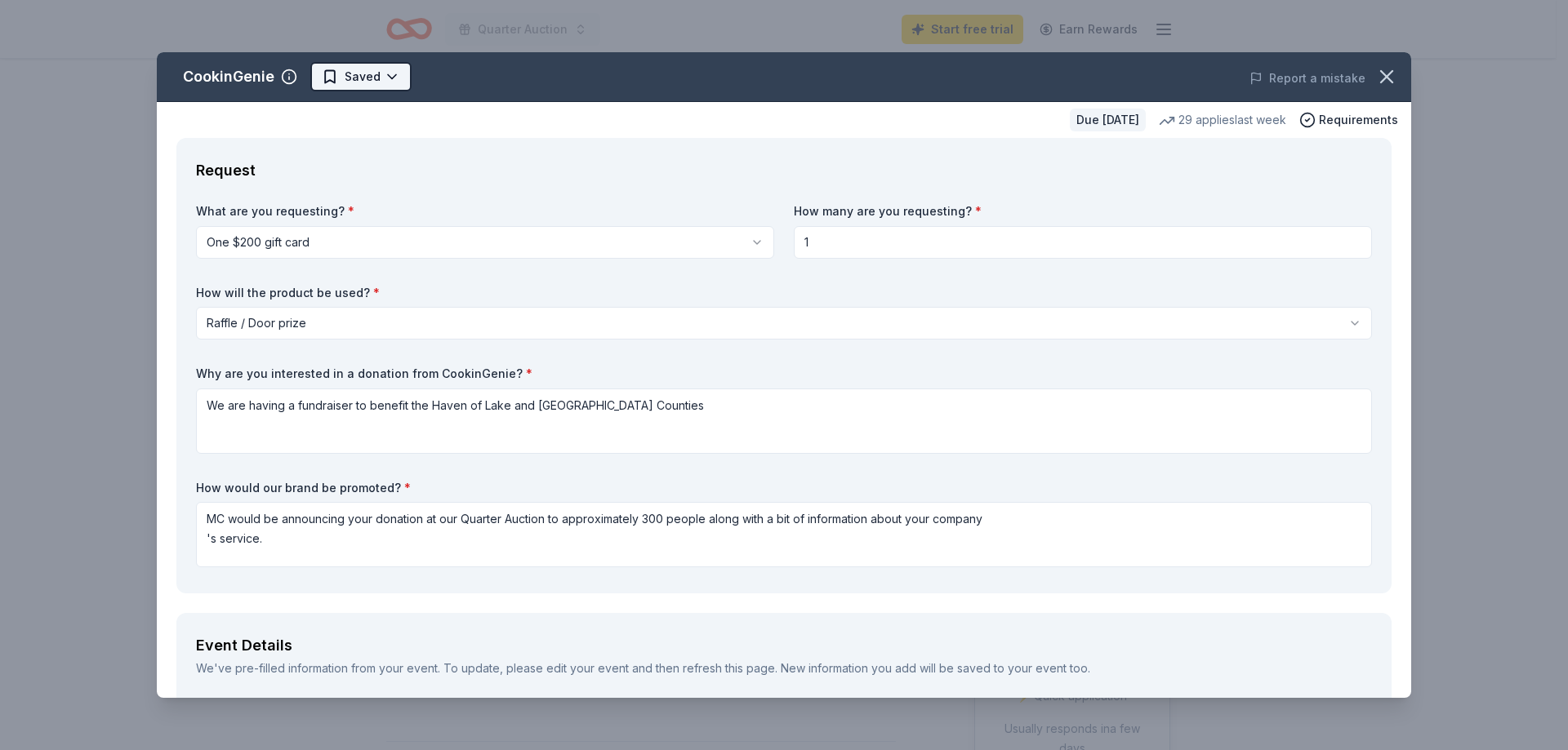
click at [348, 77] on html "Quarter Auction Start free trial Earn Rewards Due in 139 days Share CookinGenie…" at bounding box center [784, 375] width 1568 height 750
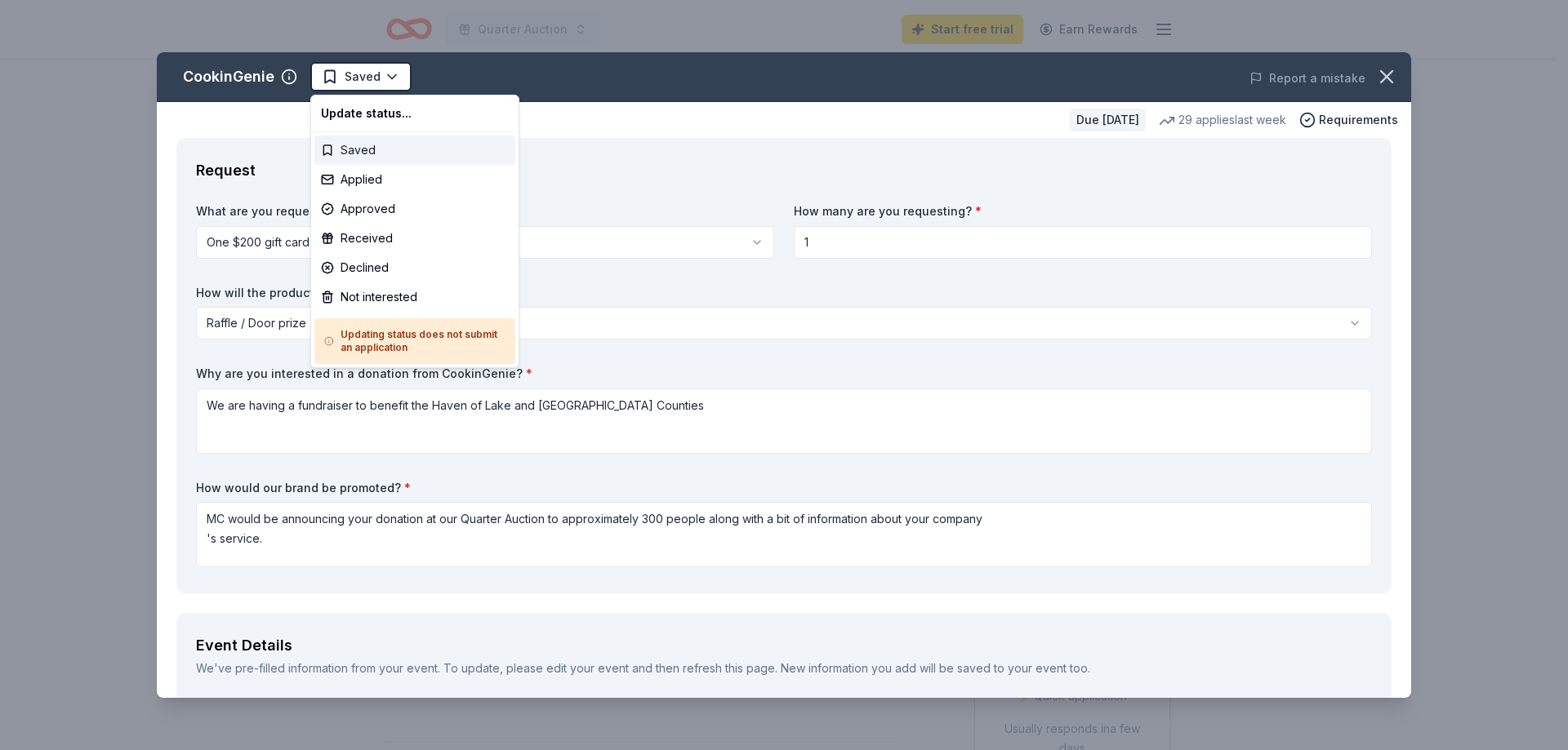
click at [386, 147] on div "Saved" at bounding box center [415, 150] width 201 height 29
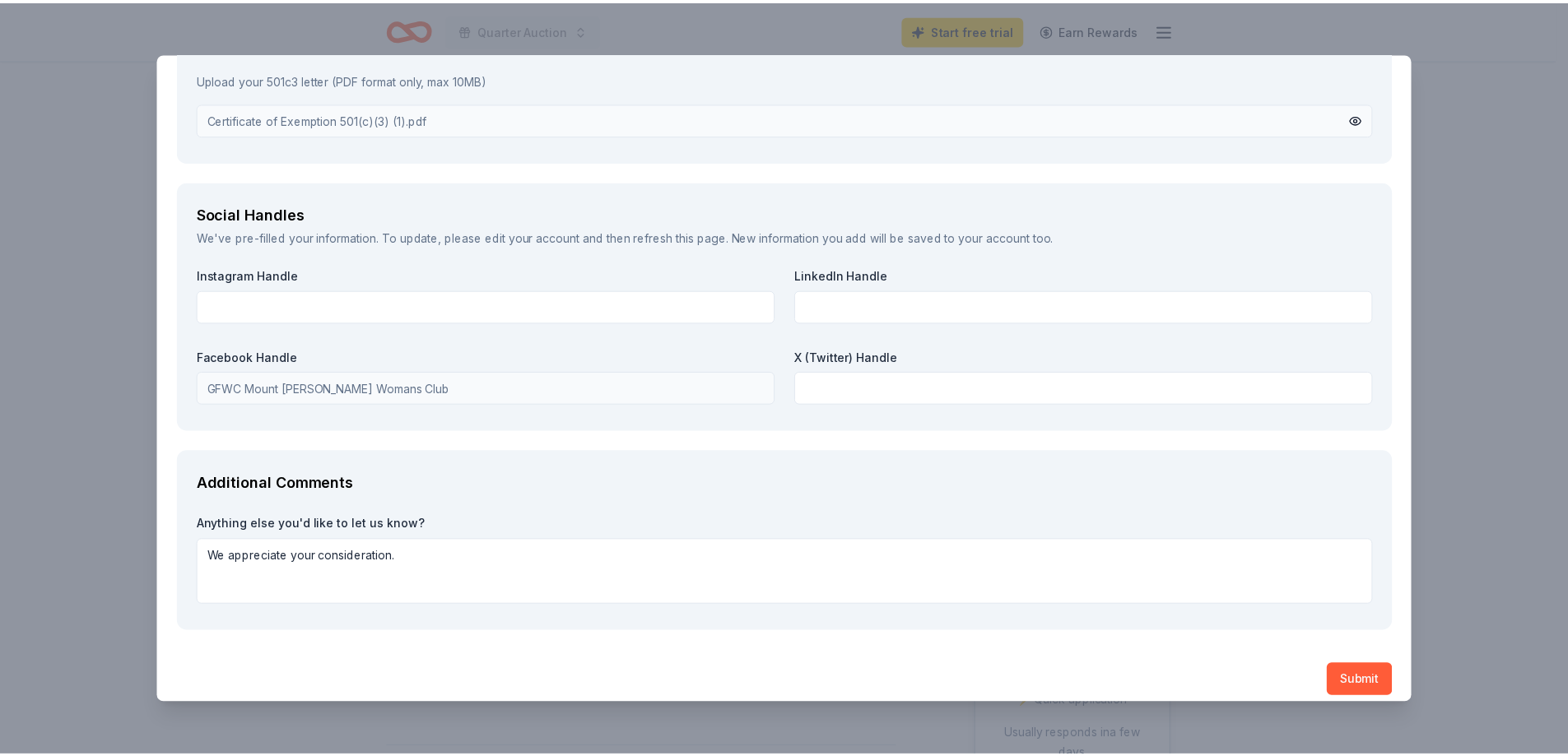
scroll to position [1808, 0]
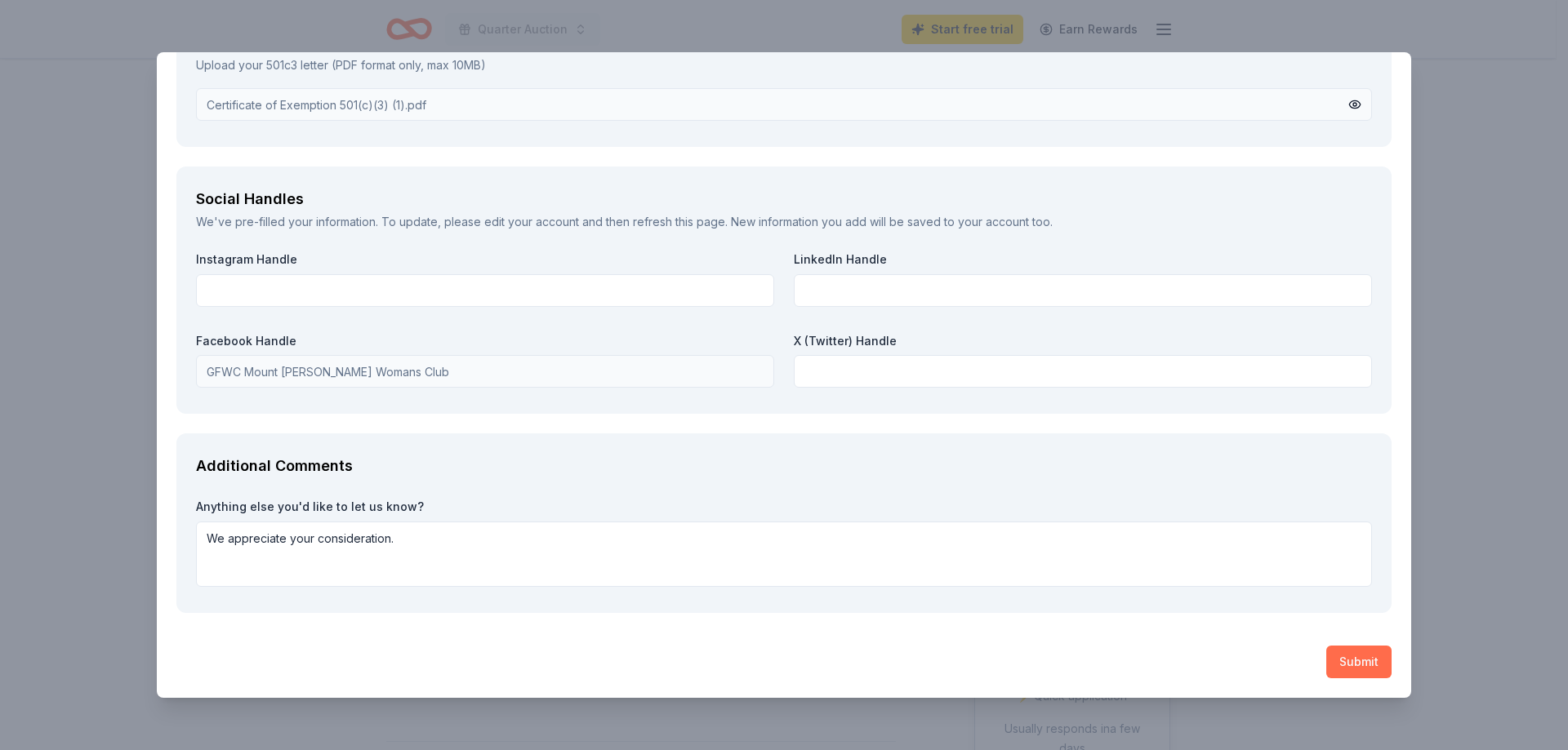
click at [1336, 661] on button "Submit" at bounding box center [1359, 662] width 66 height 33
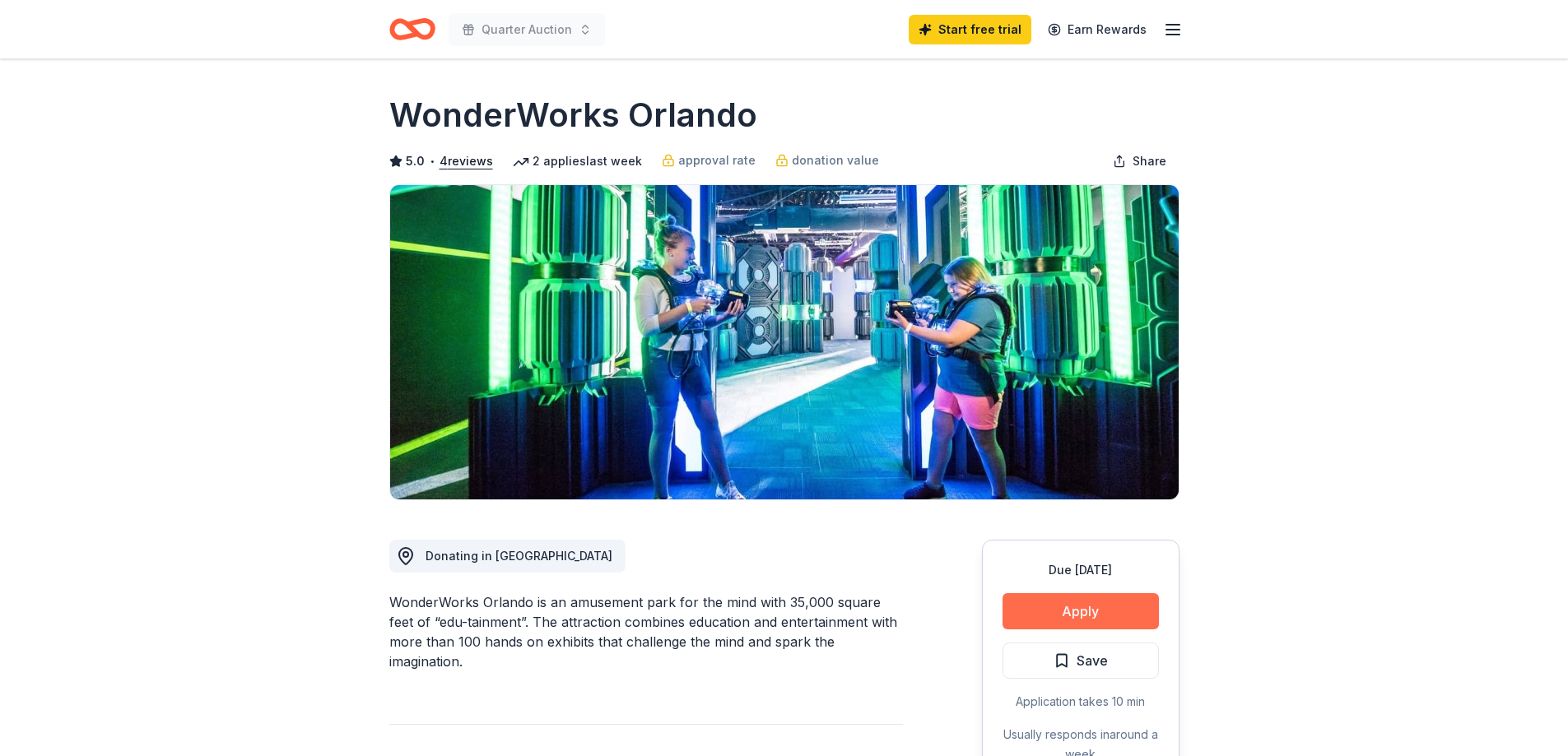
click at [1101, 608] on button "Apply" at bounding box center [1081, 612] width 156 height 36
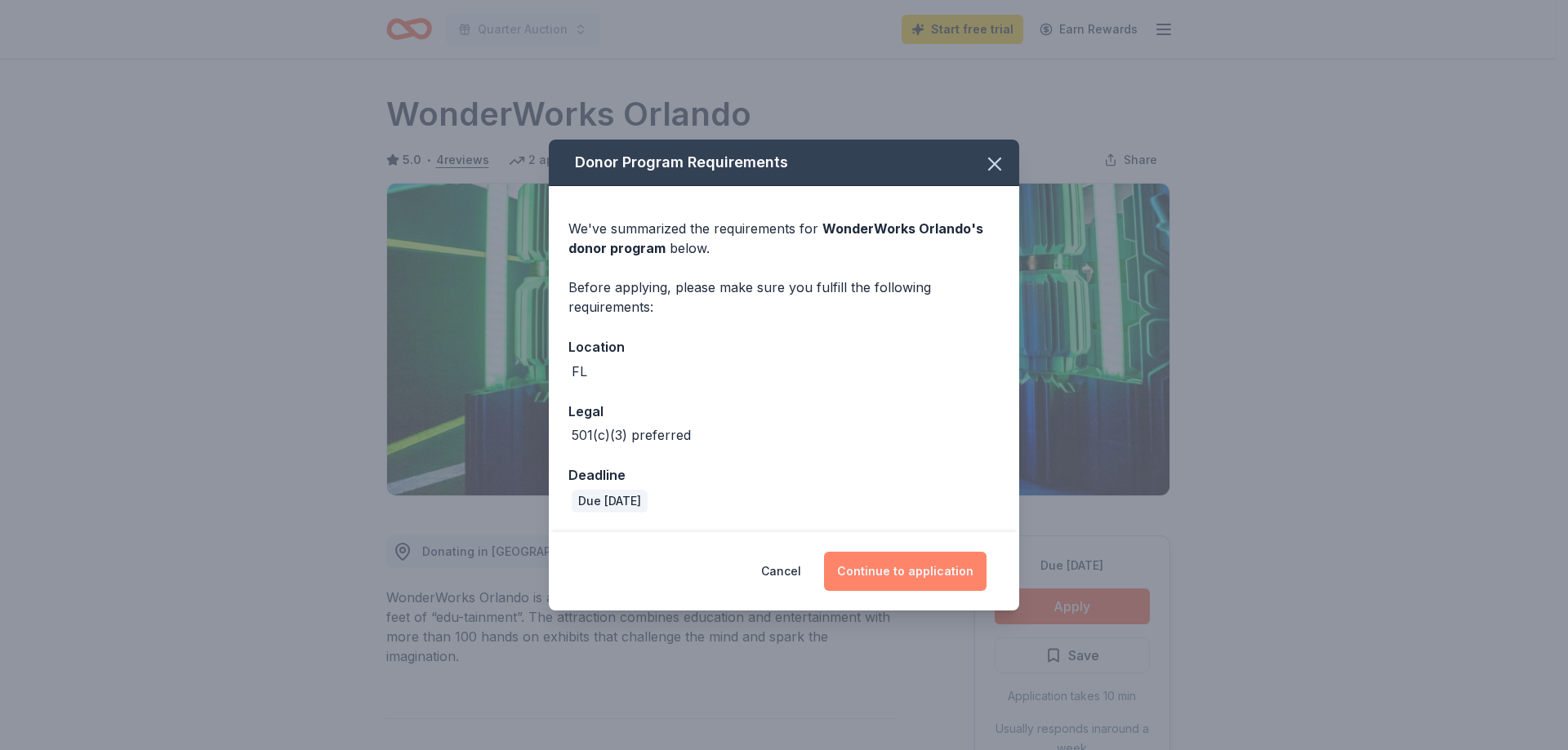
click at [890, 569] on button "Continue to application" at bounding box center [906, 571] width 162 height 39
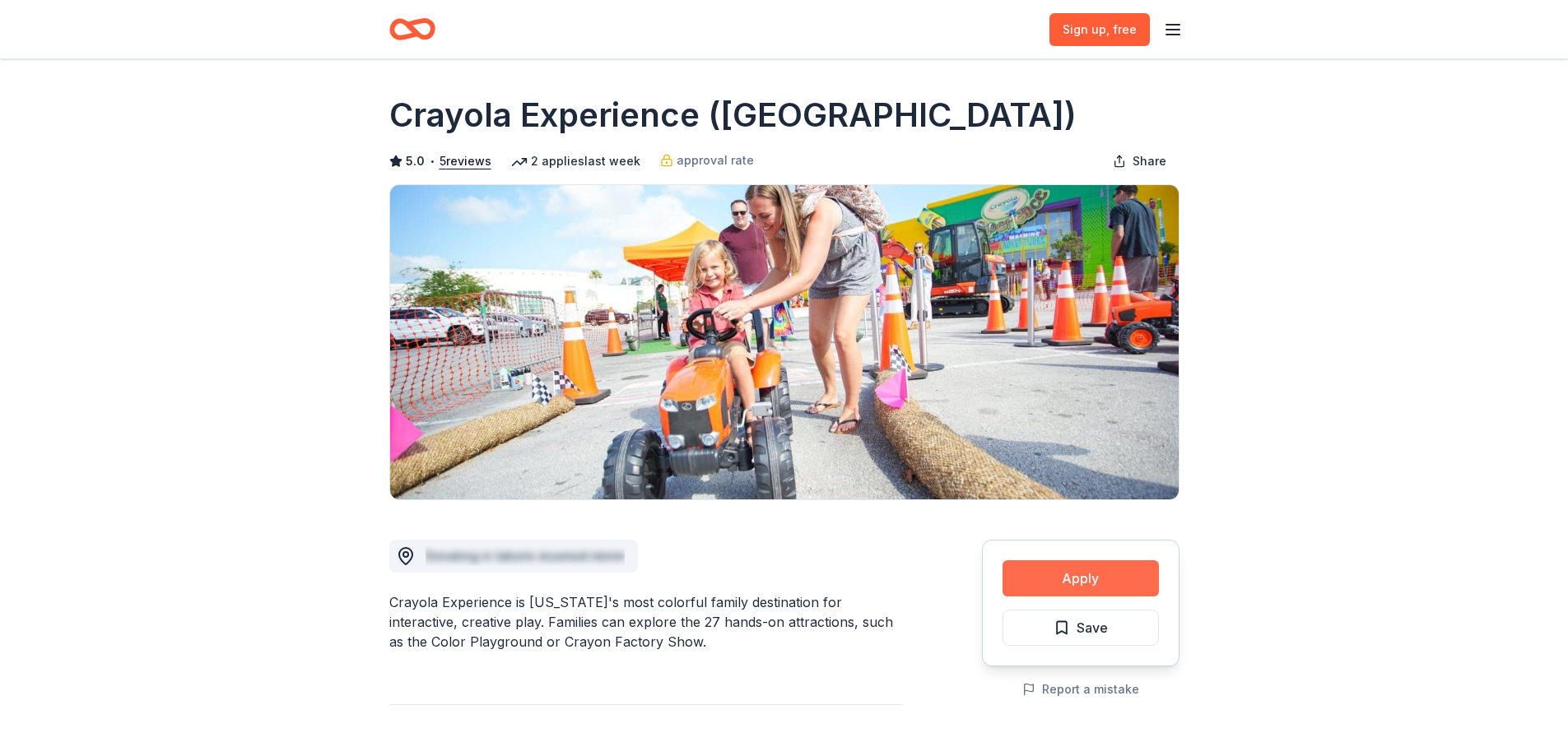
click at [1080, 573] on button "Apply" at bounding box center [1081, 579] width 156 height 36
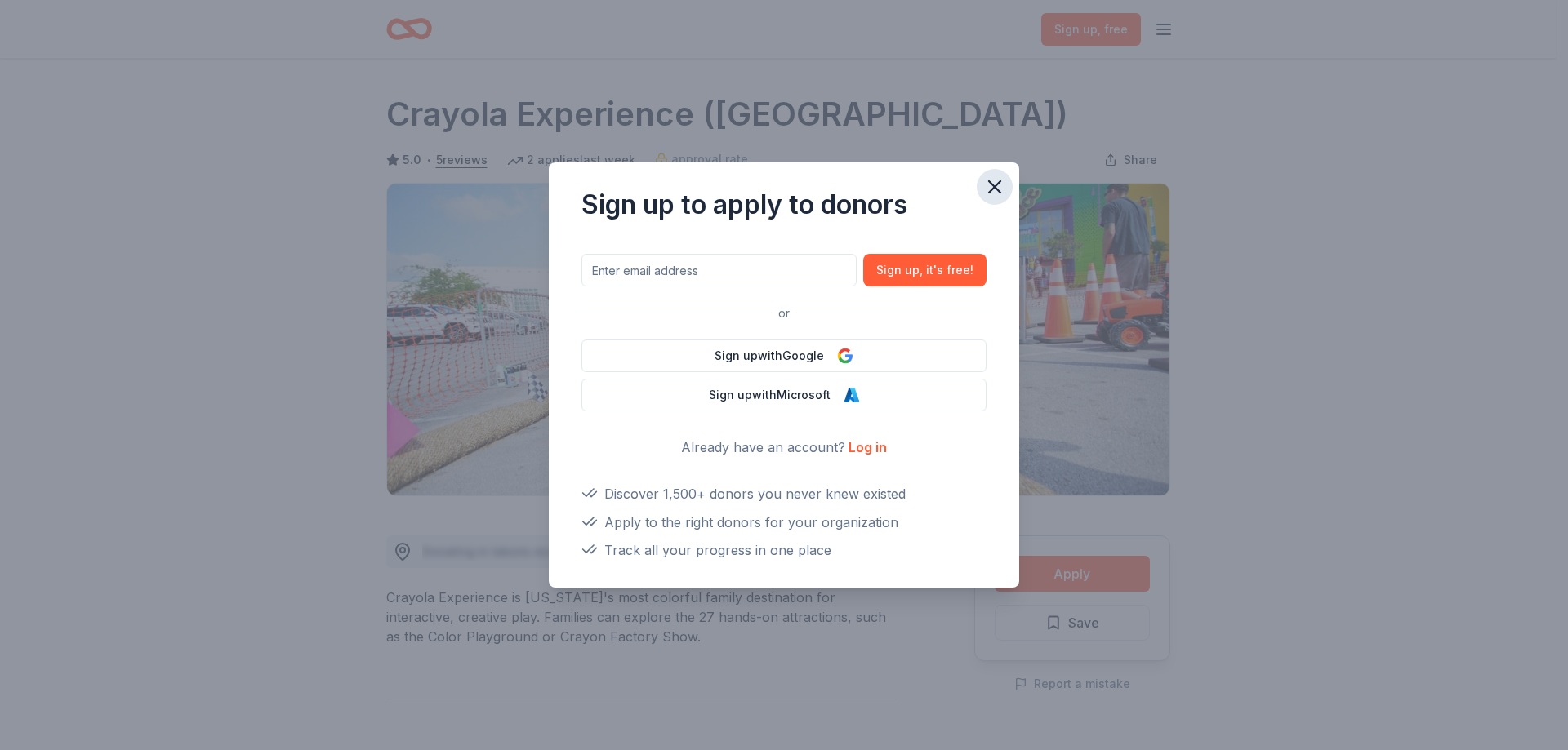
click at [993, 178] on icon "button" at bounding box center [994, 187] width 23 height 23
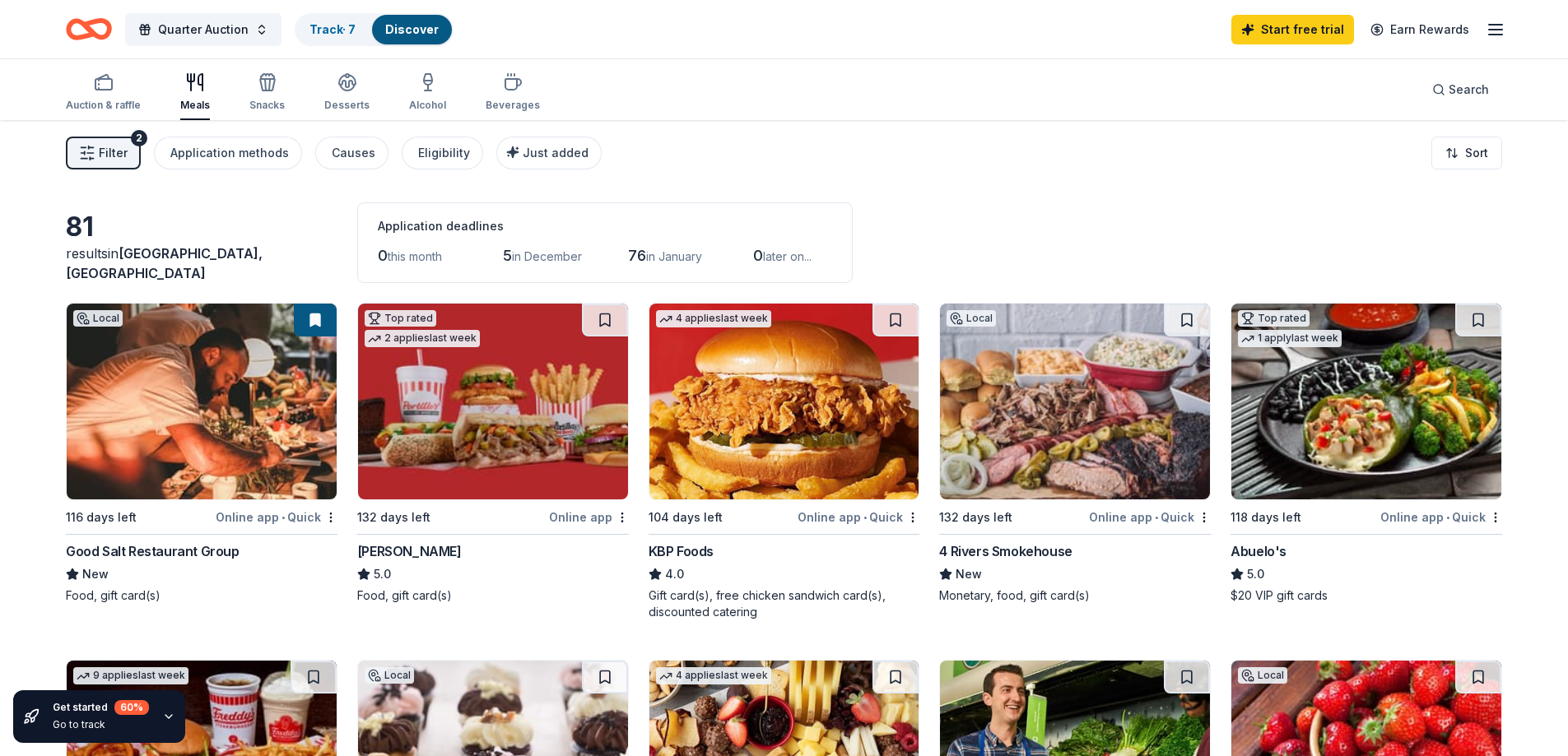
click at [1487, 24] on icon "button" at bounding box center [1495, 30] width 20 height 20
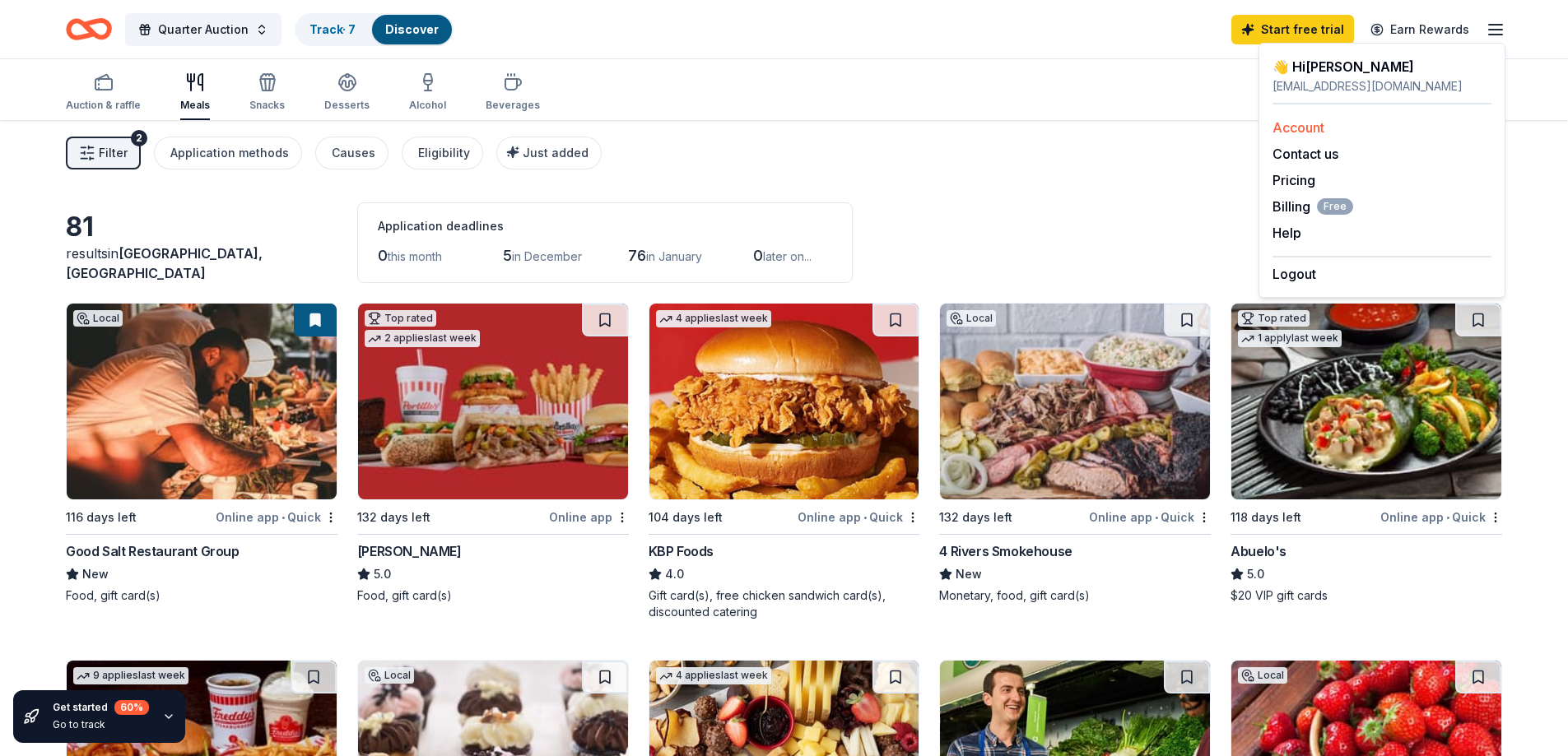
click at [1304, 124] on link "Account" at bounding box center [1299, 127] width 52 height 17
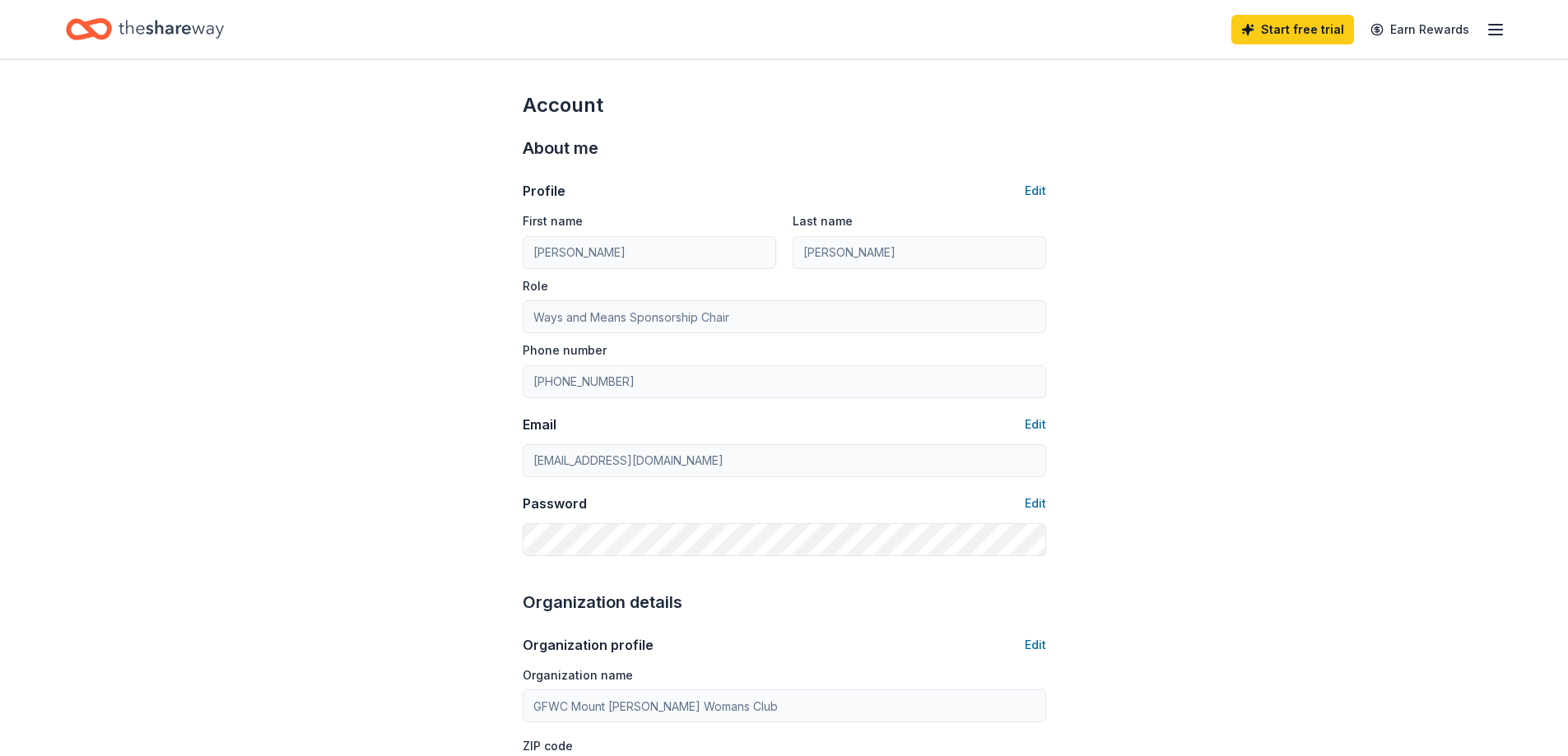
click at [1490, 27] on icon "button" at bounding box center [1495, 30] width 20 height 20
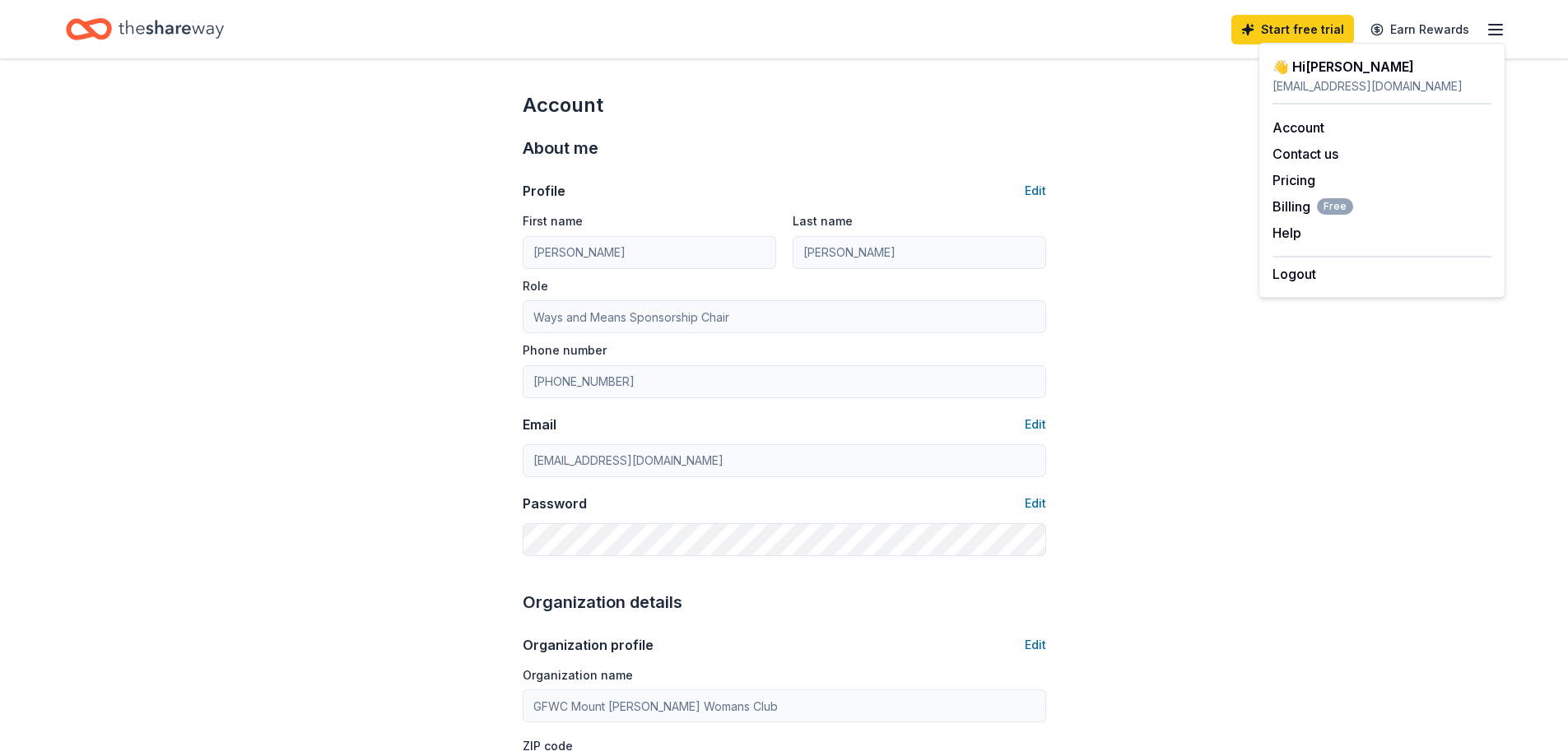
click at [142, 20] on icon "Home" at bounding box center [170, 29] width 105 height 34
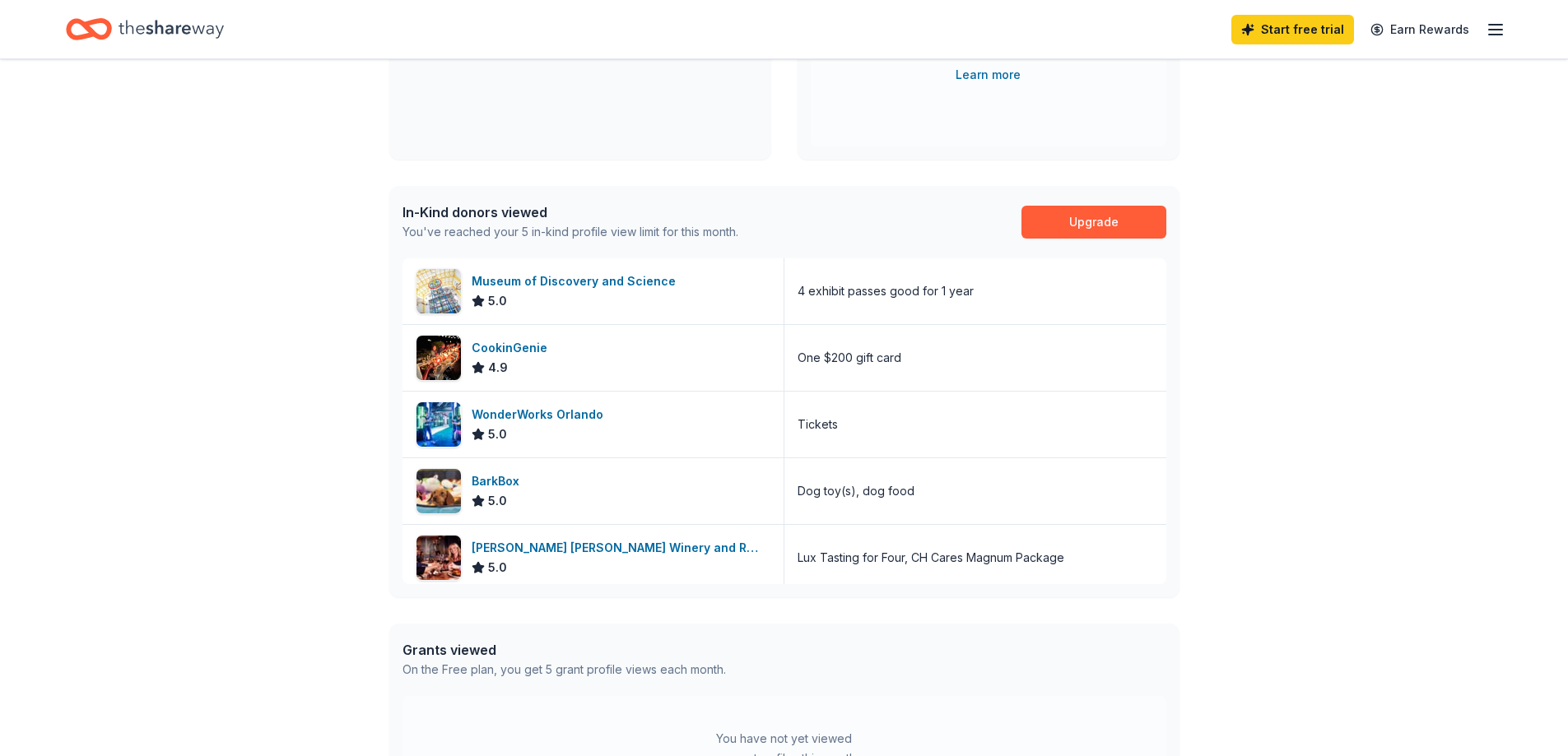
scroll to position [304, 0]
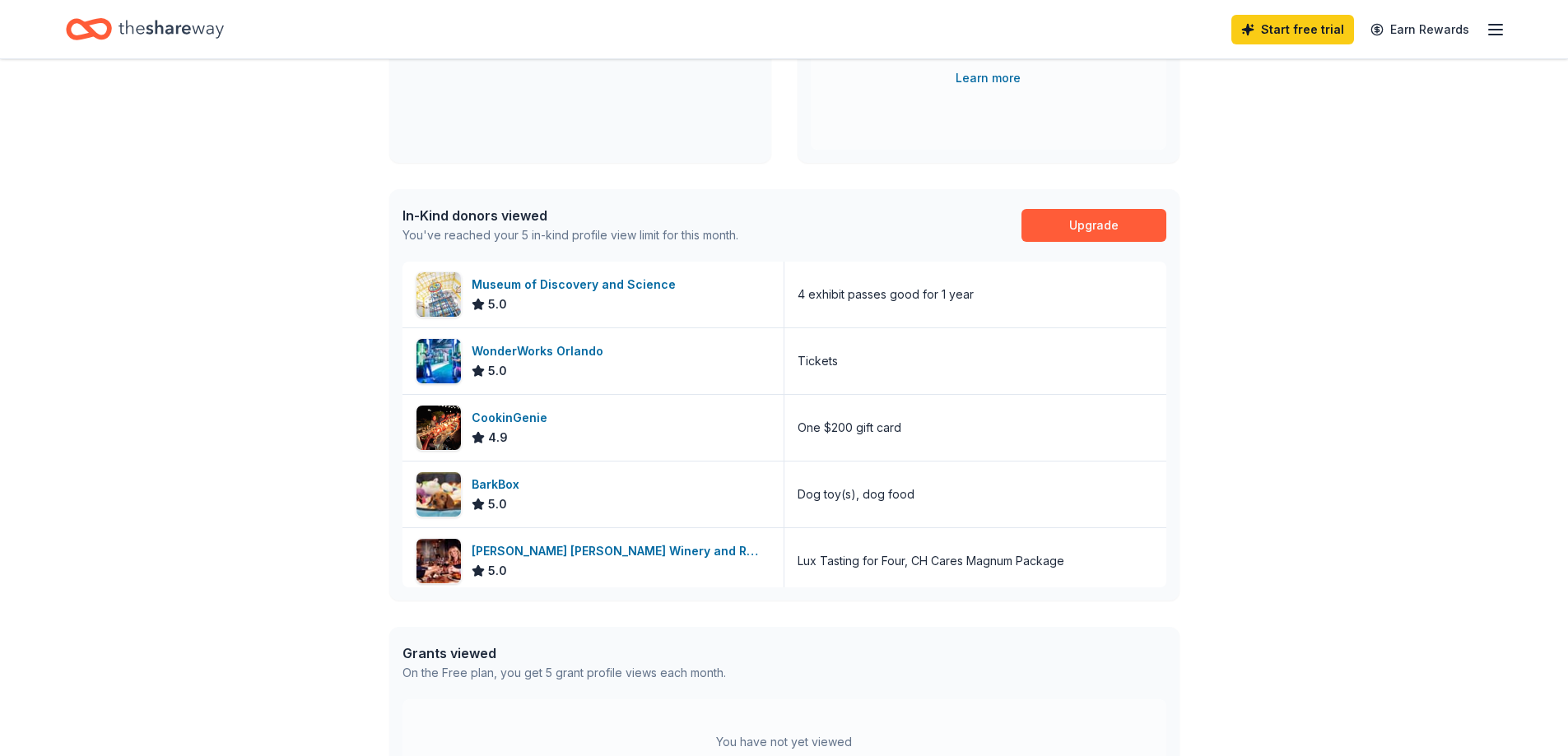
click at [1501, 30] on line "button" at bounding box center [1495, 30] width 13 height 0
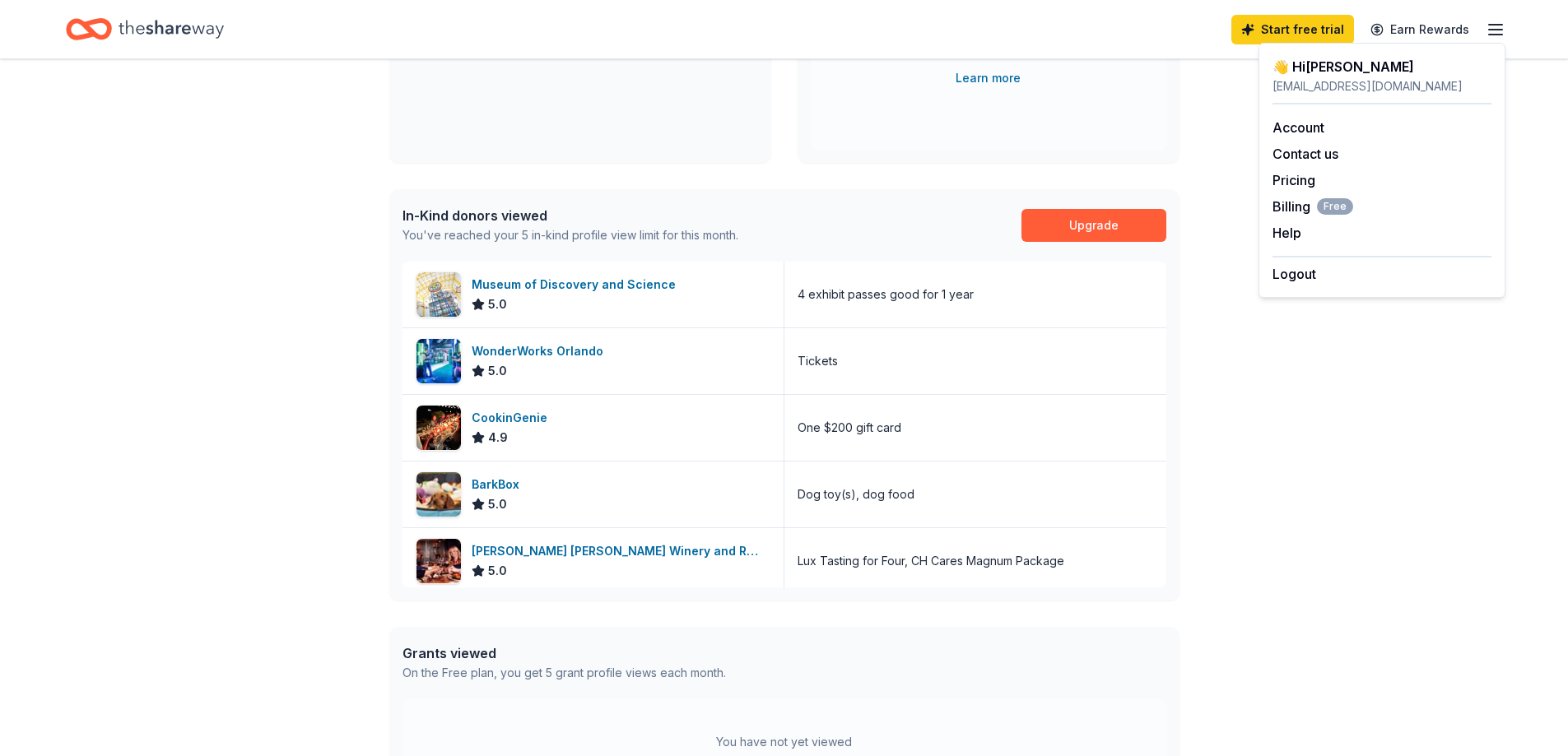
click at [1501, 20] on icon "button" at bounding box center [1495, 30] width 20 height 20
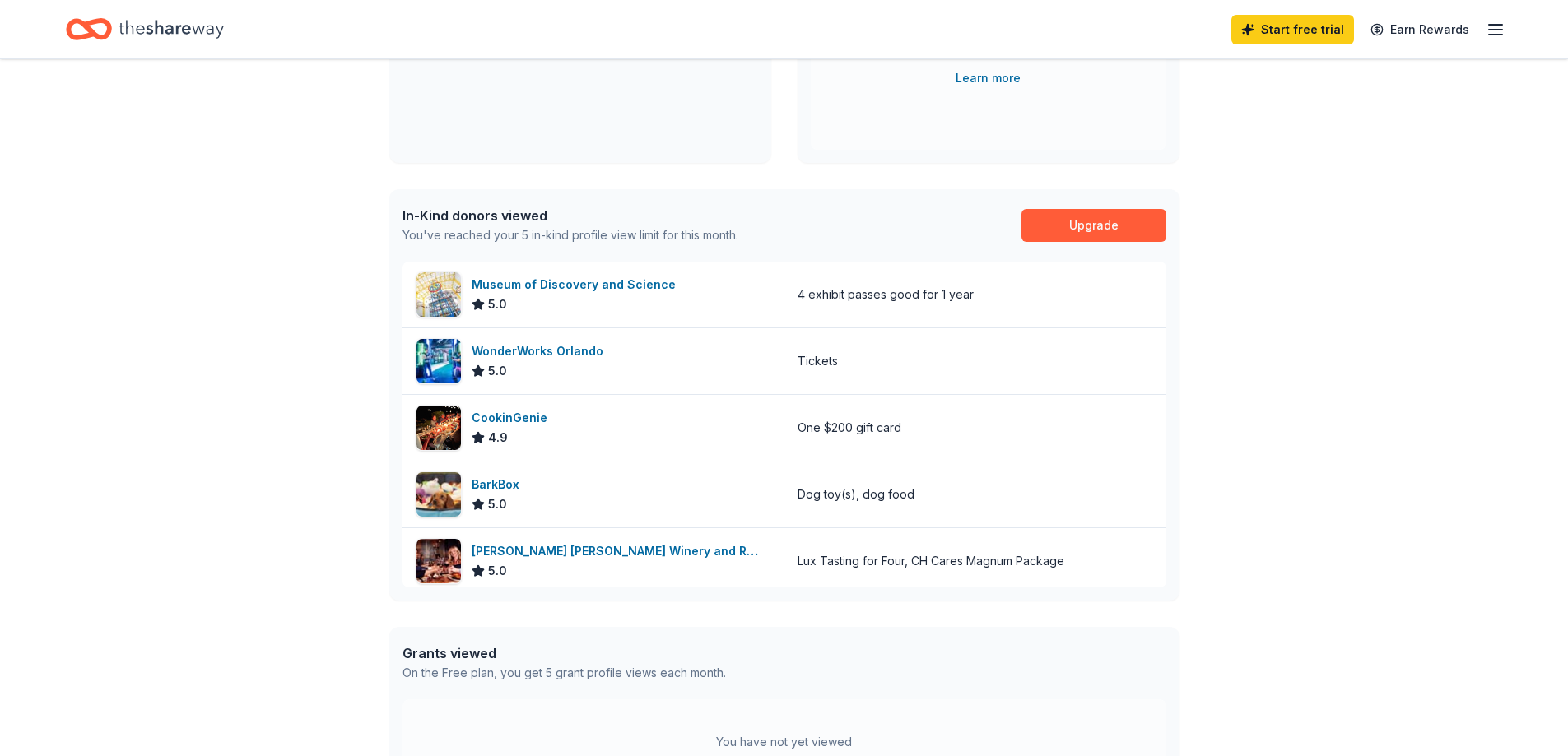
click at [1490, 24] on line "button" at bounding box center [1495, 24] width 13 height 0
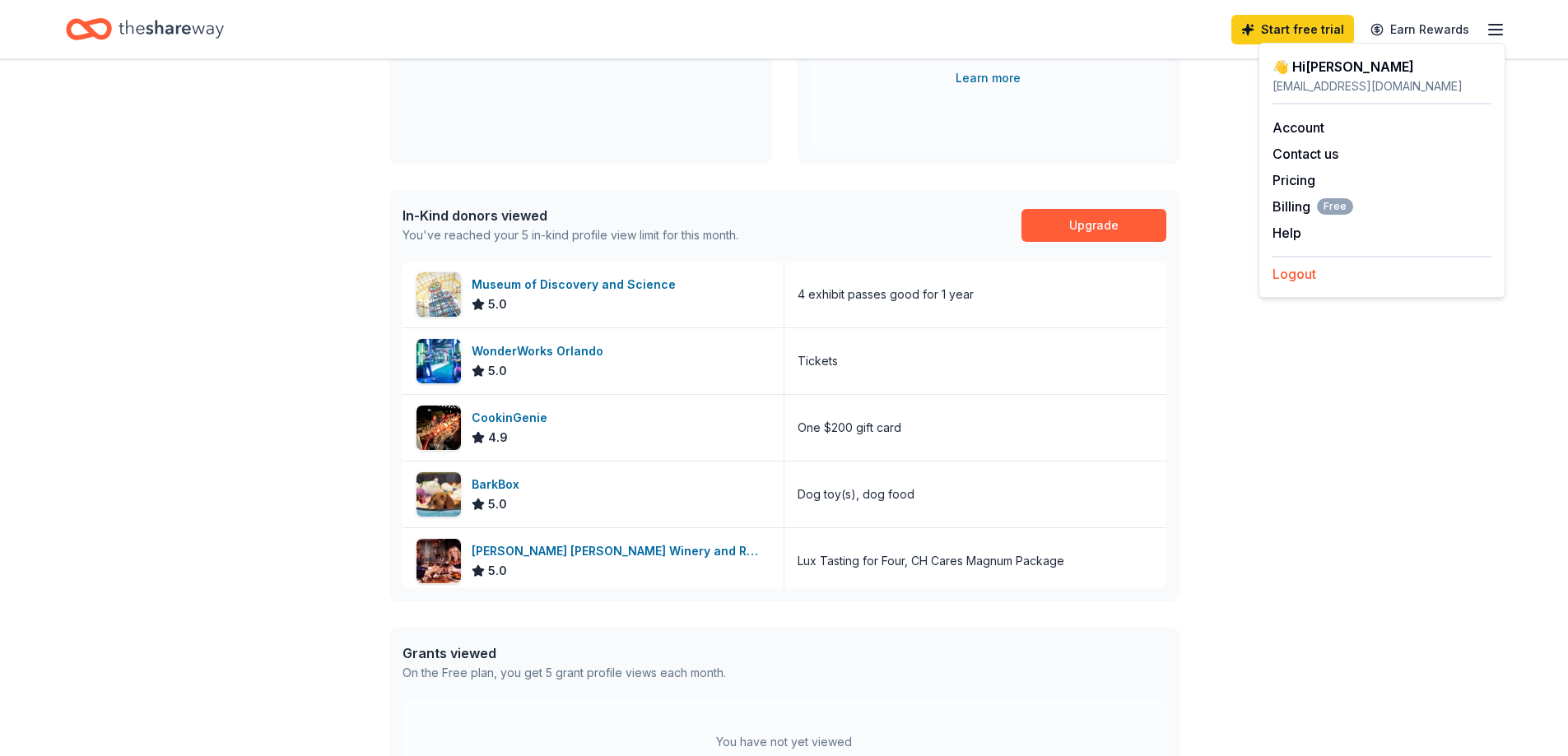
click at [1287, 272] on button "Logout" at bounding box center [1294, 274] width 43 height 20
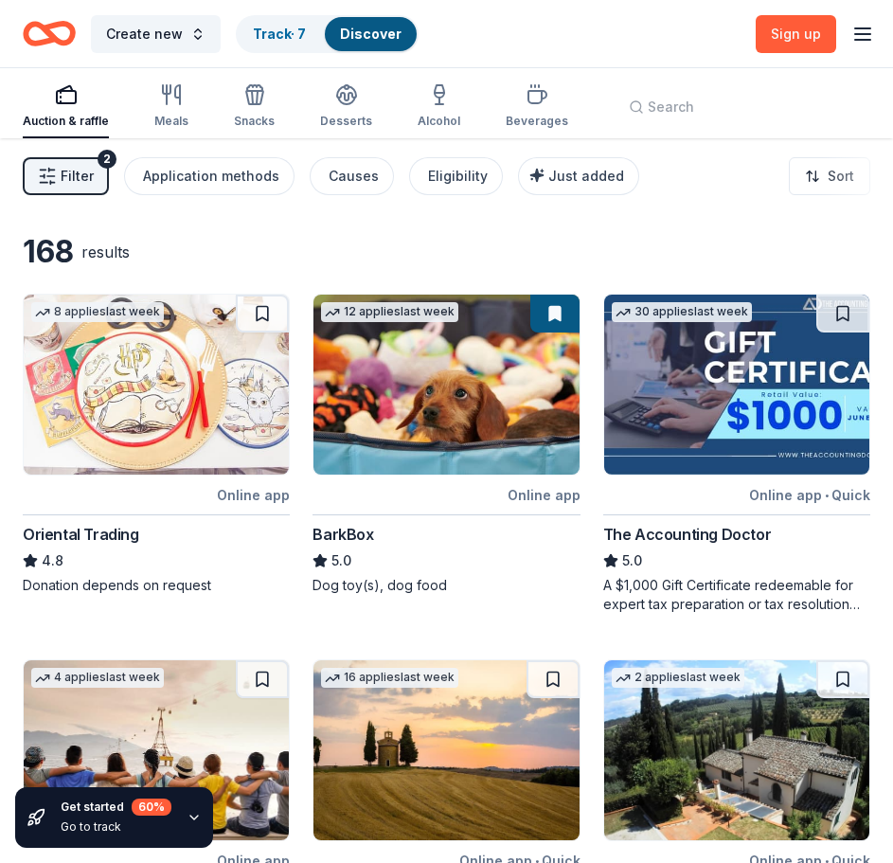
scroll to position [421, 0]
